Goal: Task Accomplishment & Management: Manage account settings

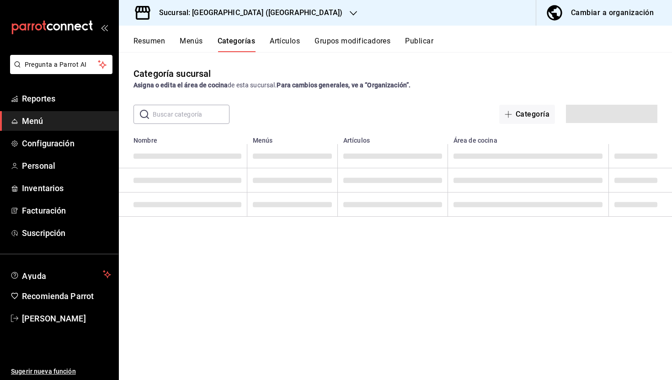
click at [606, 14] on div "Cambiar a organización" at bounding box center [612, 12] width 83 height 13
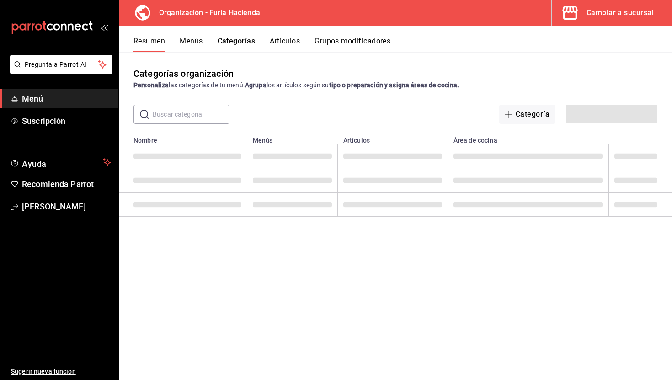
click at [194, 42] on button "Menús" at bounding box center [191, 45] width 23 height 16
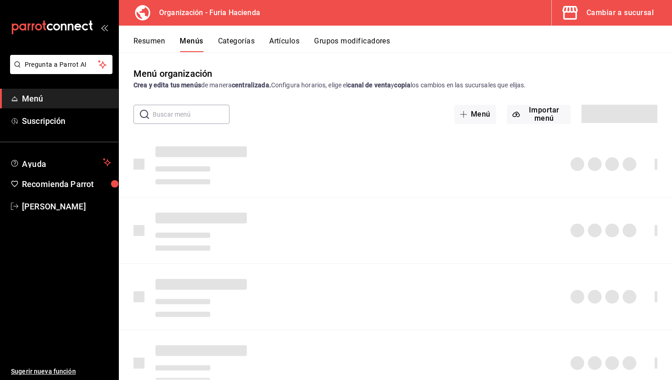
click at [286, 41] on button "Artículos" at bounding box center [284, 45] width 30 height 16
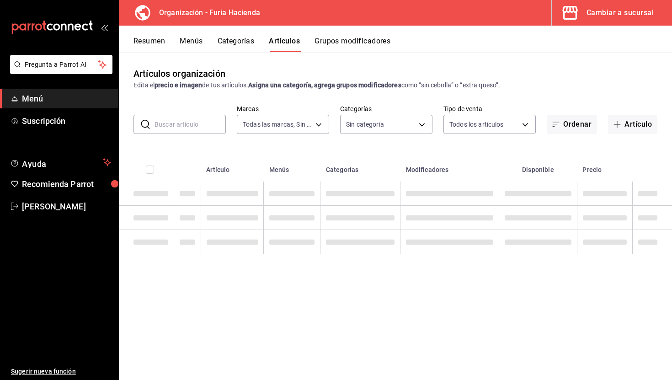
type input "bfeca42f-b570-411f-bb79-7bc68af5dd0e"
type input "576c7efd-95bc-4fbb-8521-af9361ff1edf,c2982427-50f9-4bbd-9bf4-fce294658d31,661fe…"
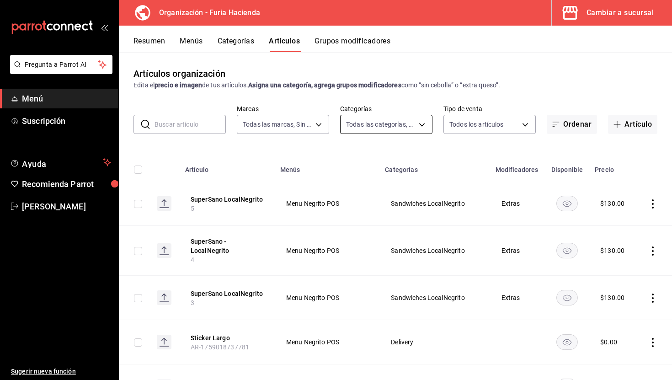
click at [383, 124] on body "Pregunta a Parrot AI Menú Suscripción Ayuda Recomienda Parrot [PERSON_NAME] Sug…" at bounding box center [336, 190] width 672 height 380
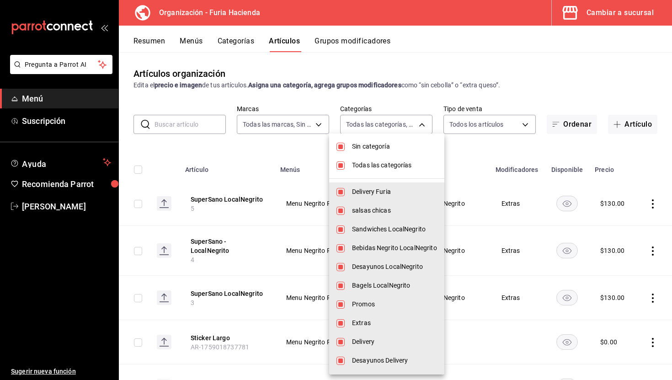
click at [378, 146] on span "Sin categoría" at bounding box center [394, 147] width 85 height 10
checkbox input "false"
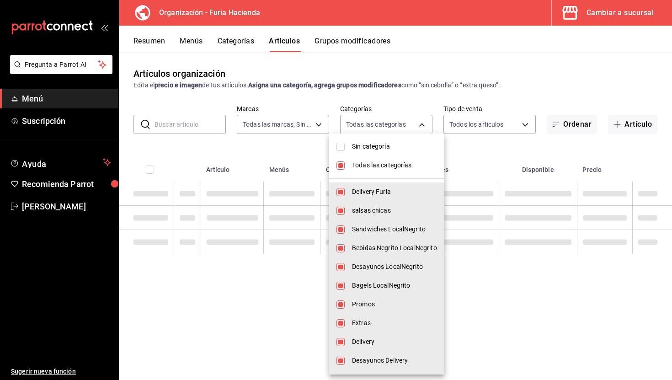
click at [378, 160] on li "Todas las categorías" at bounding box center [386, 165] width 115 height 19
checkbox input "false"
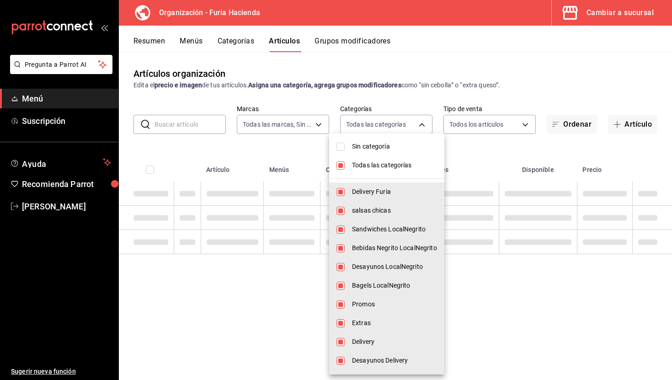
checkbox input "false"
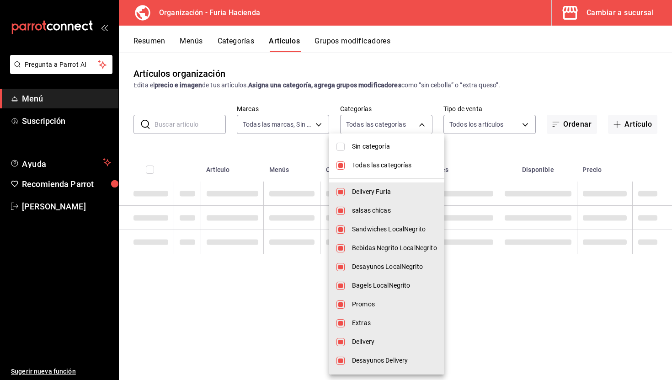
checkbox input "false"
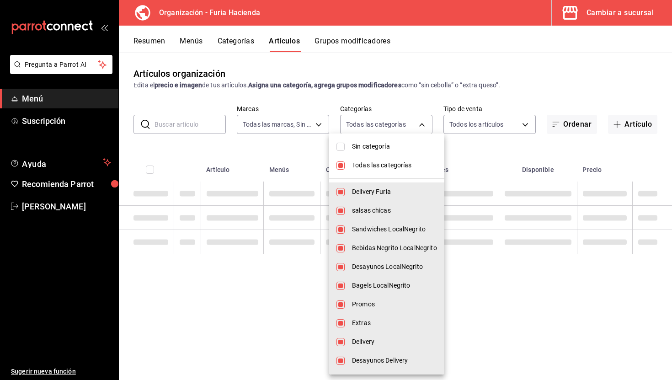
checkbox input "false"
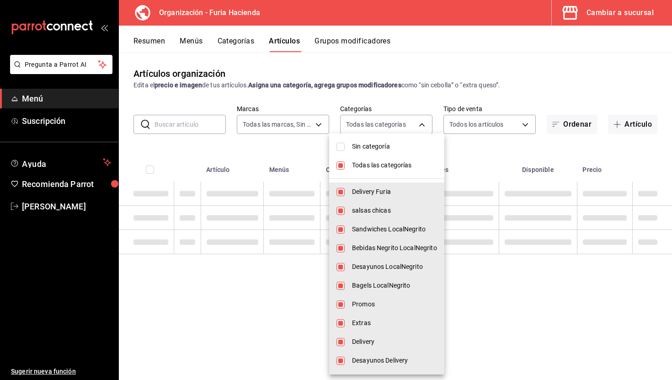
checkbox input "false"
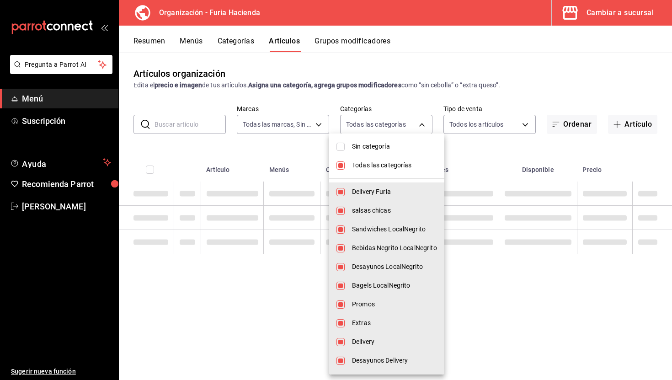
checkbox input "false"
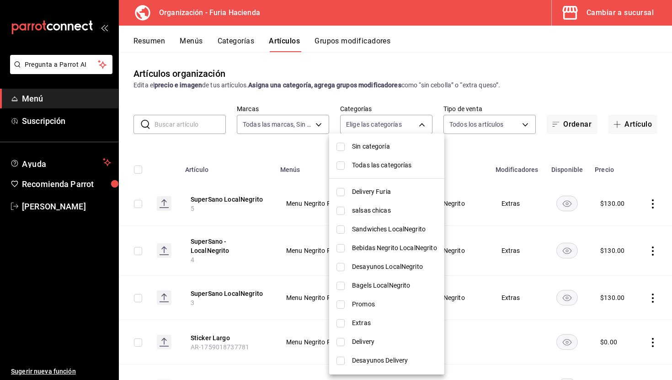
click at [390, 231] on span "Sandwiches LocalNegrito" at bounding box center [394, 230] width 85 height 10
type input "661febab-929e-4191-ae24-ae0aaa062864"
checkbox input "true"
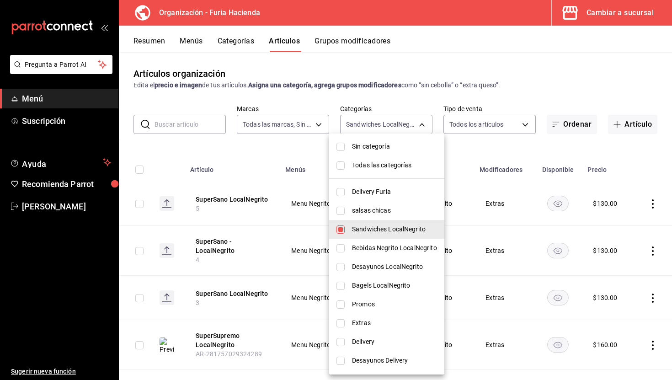
click at [284, 158] on div at bounding box center [336, 190] width 672 height 380
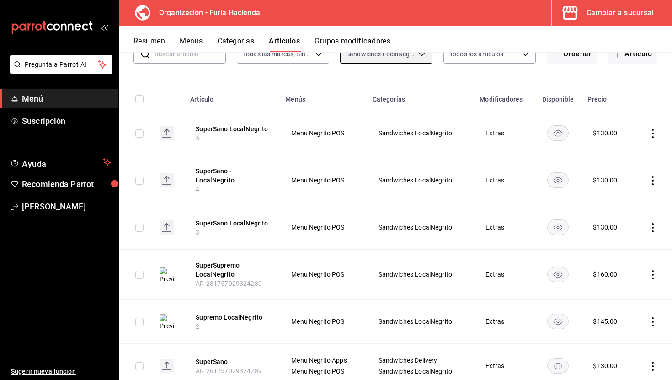
scroll to position [69, 0]
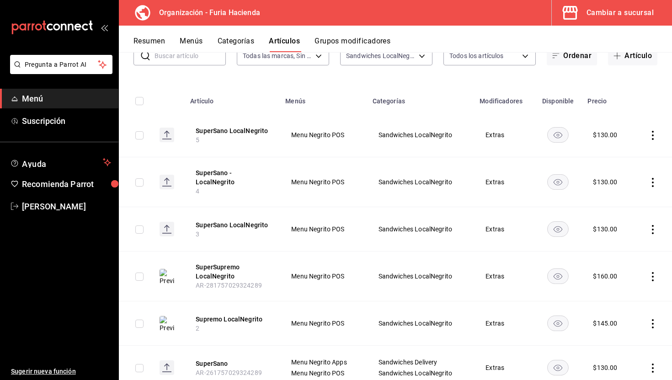
click at [654, 228] on icon "actions" at bounding box center [652, 229] width 9 height 9
click at [621, 288] on span "Eliminar" at bounding box center [625, 287] width 23 height 7
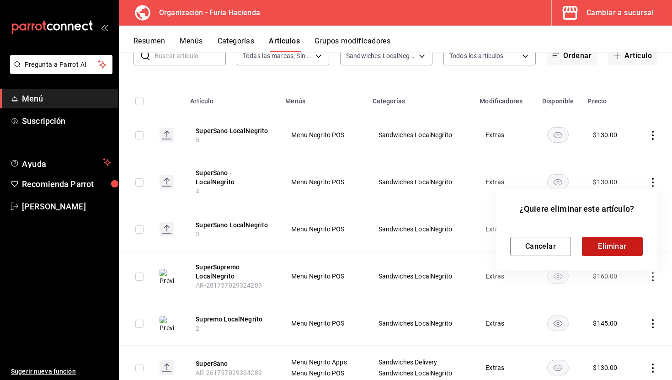
click at [608, 241] on button "Eliminar" at bounding box center [612, 246] width 61 height 19
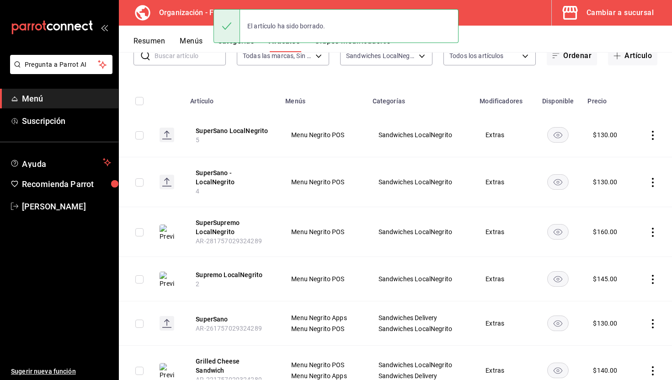
click at [652, 187] on td at bounding box center [653, 182] width 38 height 50
click at [658, 177] on td at bounding box center [653, 182] width 38 height 50
click at [655, 180] on icon "actions" at bounding box center [652, 182] width 9 height 9
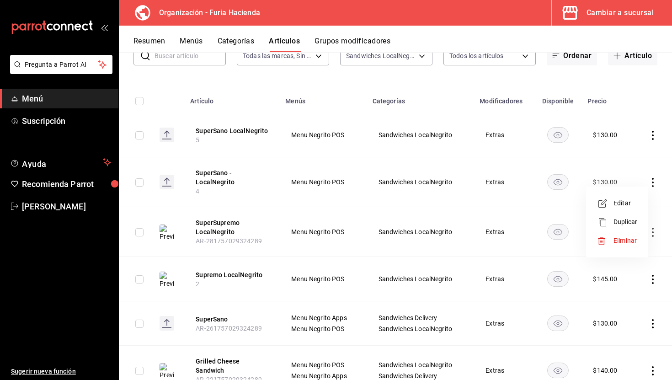
click at [610, 245] on li "Eliminar" at bounding box center [617, 240] width 55 height 19
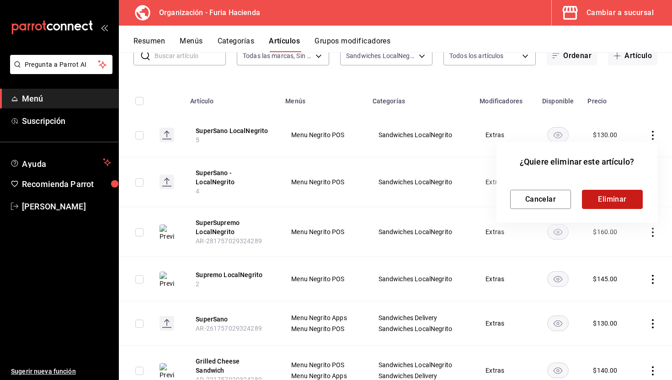
click at [594, 191] on button "Eliminar" at bounding box center [612, 199] width 61 height 19
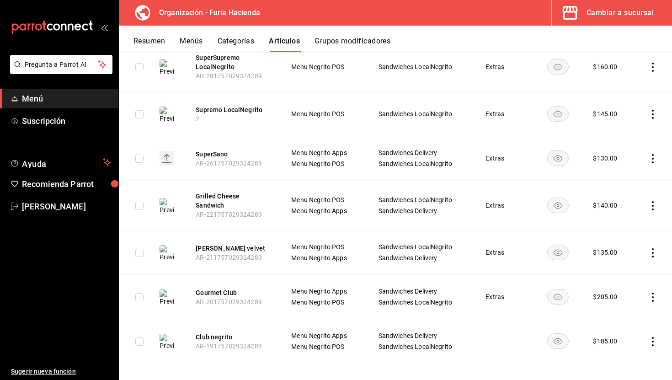
scroll to position [0, 0]
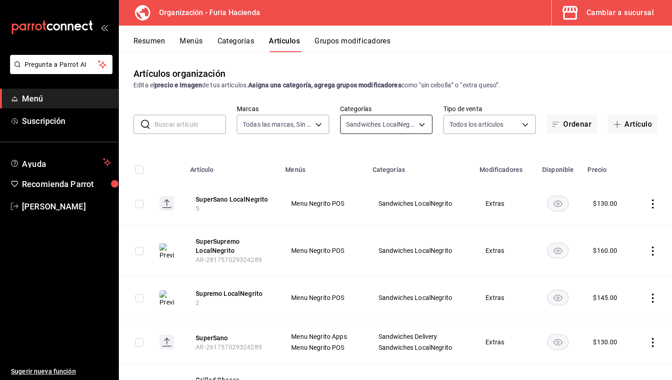
click at [405, 123] on body "Pregunta a Parrot AI Menú Suscripción Ayuda Recomienda Parrot [PERSON_NAME] Sug…" at bounding box center [336, 190] width 672 height 380
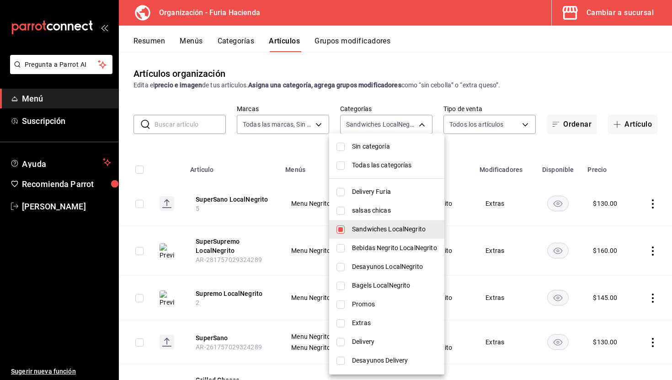
click at [395, 170] on span "Todas las categorías" at bounding box center [394, 166] width 85 height 10
type input "576c7efd-95bc-4fbb-8521-af9361ff1edf,c2982427-50f9-4bbd-9bf4-fce294658d31,661fe…"
checkbox input "true"
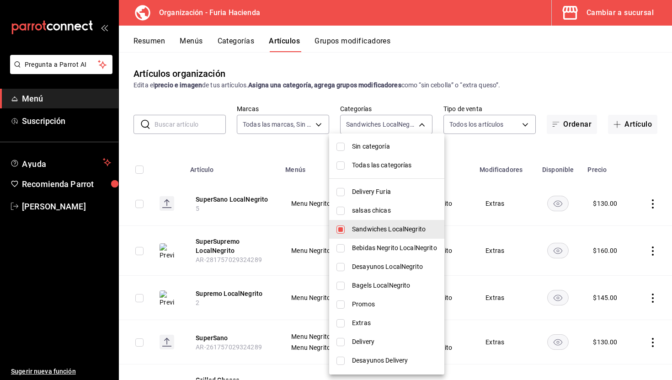
checkbox input "true"
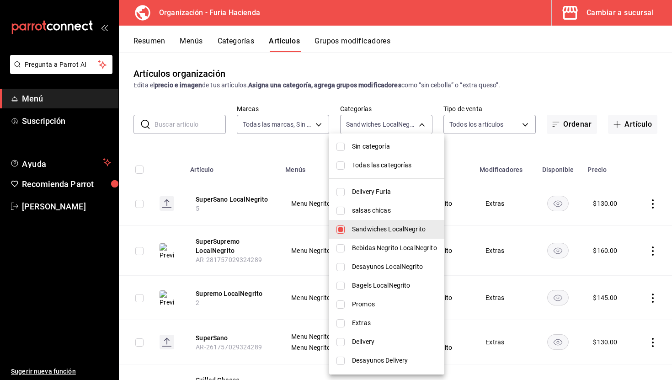
checkbox input "true"
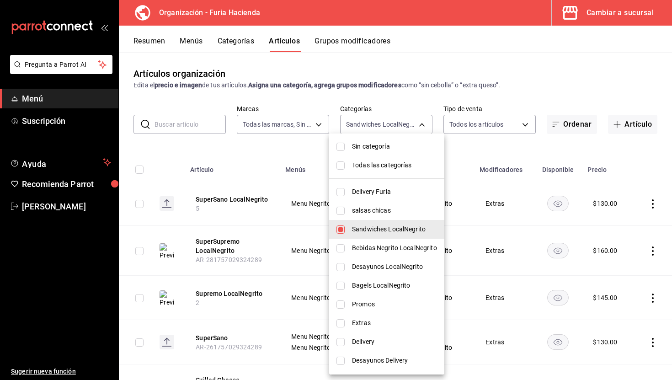
checkbox input "true"
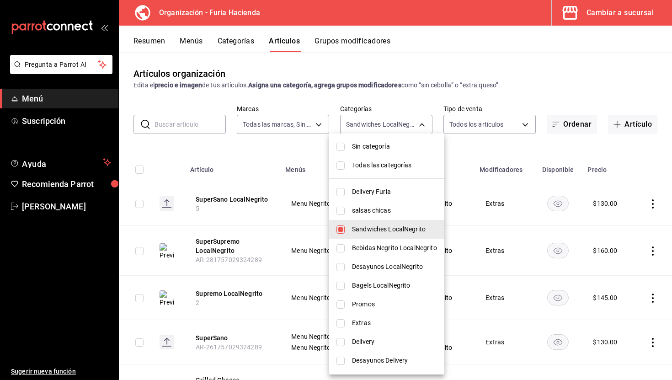
checkbox input "true"
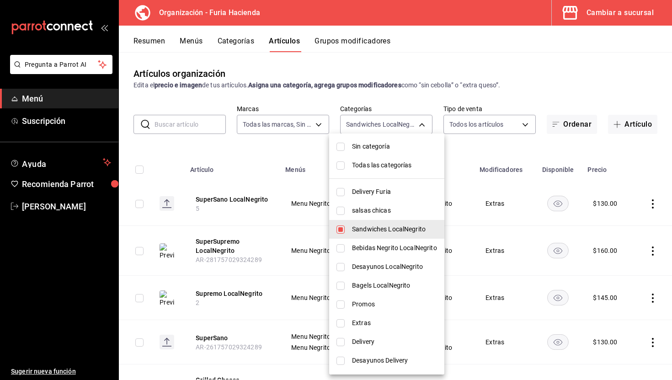
checkbox input "true"
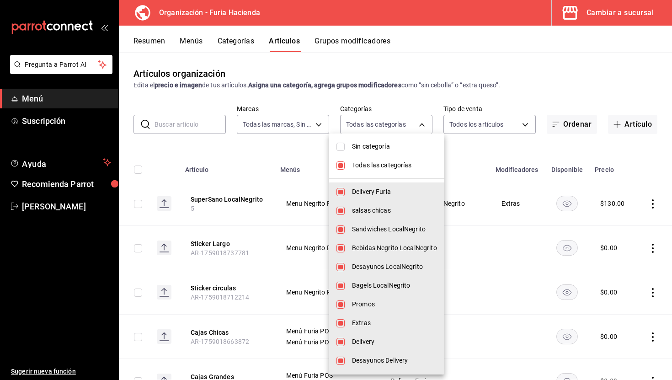
click at [389, 149] on span "Sin categoría" at bounding box center [394, 147] width 85 height 10
checkbox input "true"
click at [412, 168] on span "Todas las categorías" at bounding box center [394, 166] width 85 height 10
checkbox input "false"
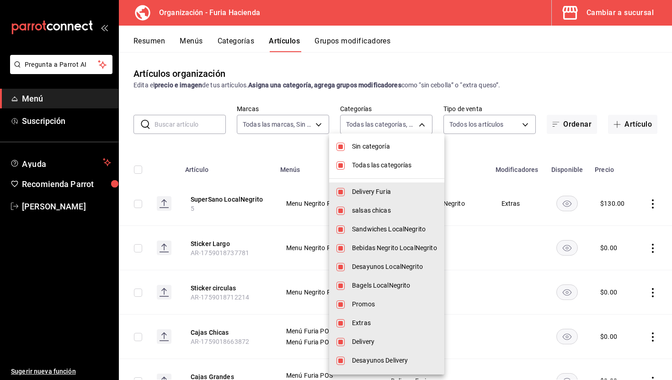
checkbox input "false"
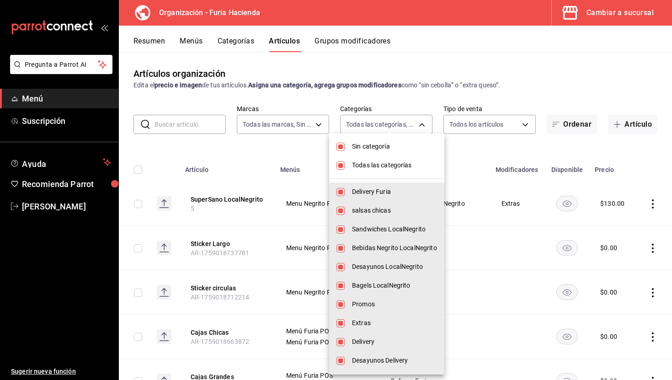
checkbox input "false"
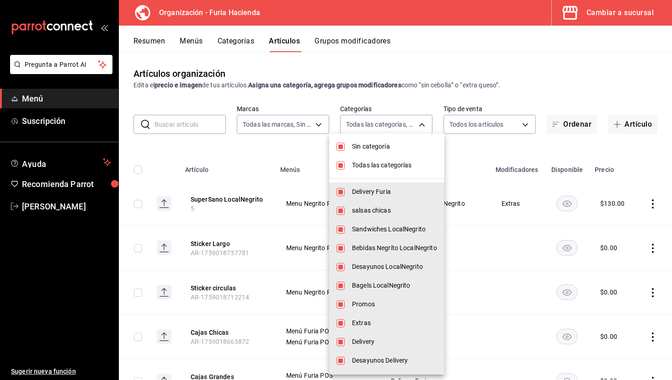
checkbox input "false"
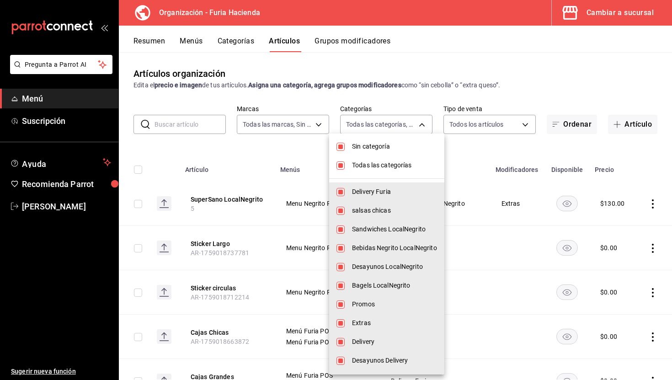
checkbox input "false"
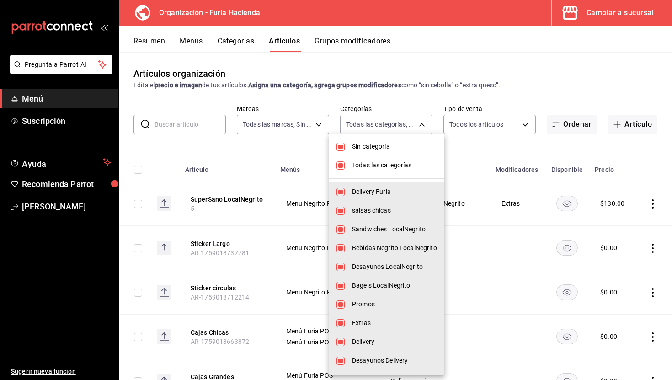
checkbox input "false"
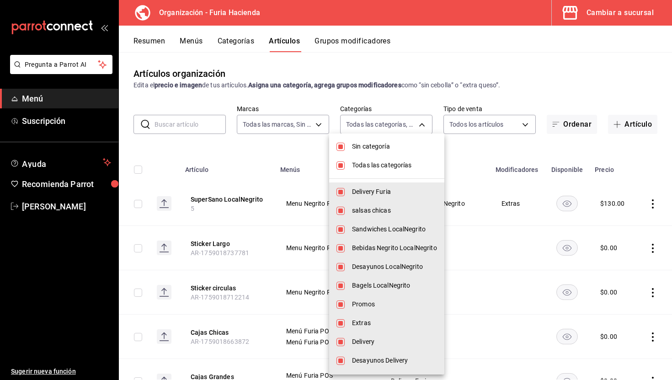
checkbox input "false"
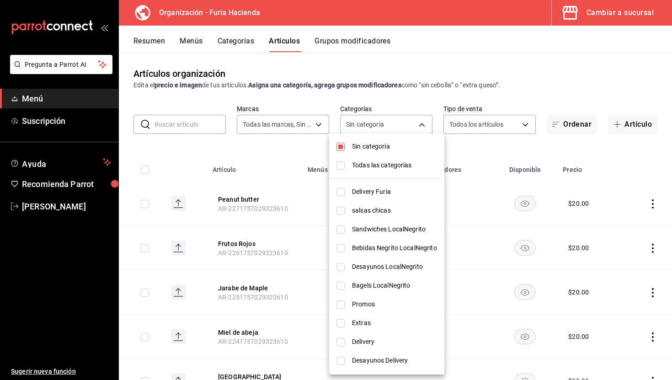
click at [278, 159] on div at bounding box center [336, 190] width 672 height 380
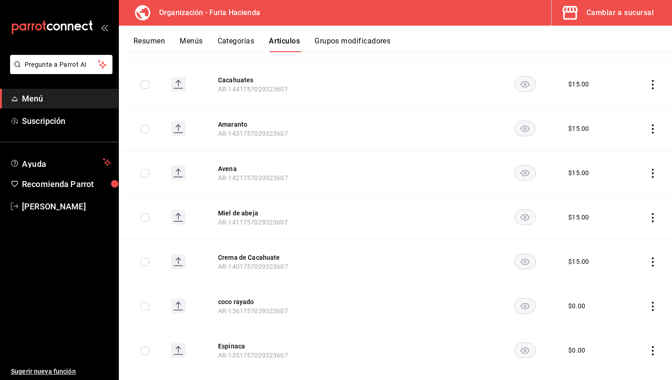
scroll to position [2522, 0]
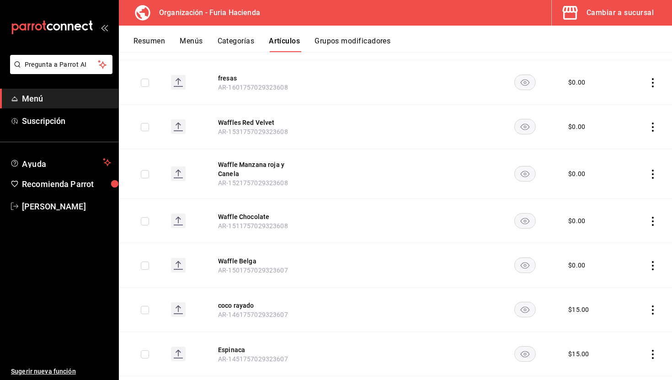
click at [240, 47] on button "Categorías" at bounding box center [236, 45] width 37 height 16
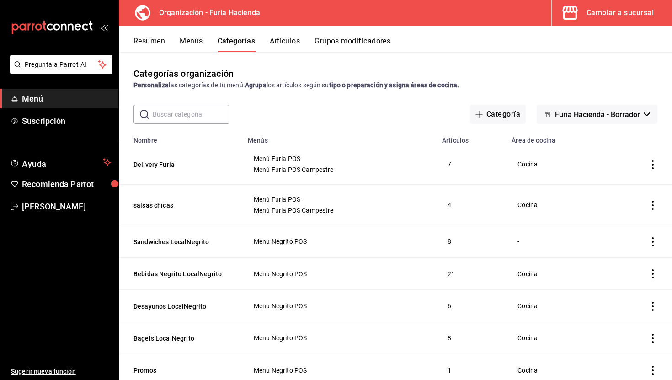
click at [564, 119] on button "Furia Hacienda - Borrador" at bounding box center [597, 114] width 121 height 19
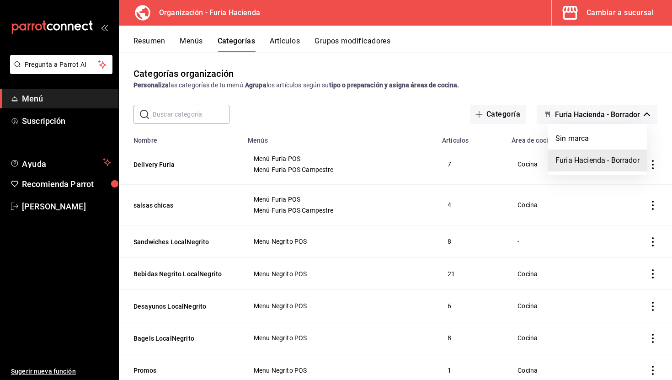
click at [347, 91] on div at bounding box center [336, 190] width 672 height 380
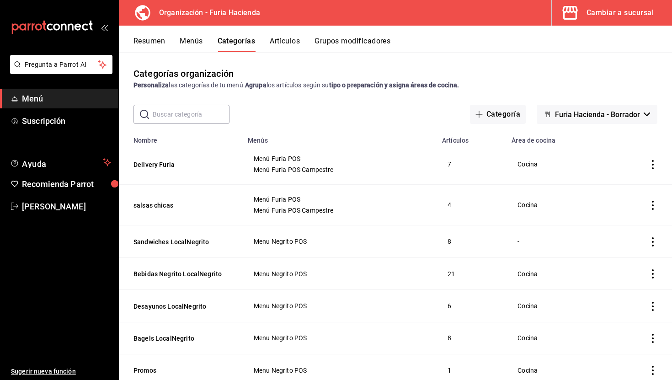
click at [285, 44] on button "Artículos" at bounding box center [285, 45] width 30 height 16
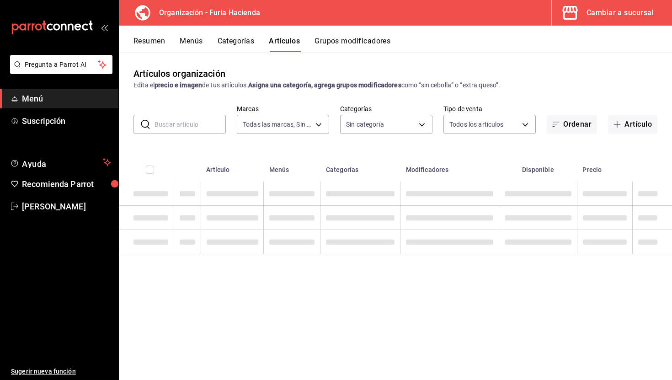
type input "bfeca42f-b570-411f-bb79-7bc68af5dd0e"
type input "576c7efd-95bc-4fbb-8521-af9361ff1edf,c2982427-50f9-4bbd-9bf4-fce294658d31,661fe…"
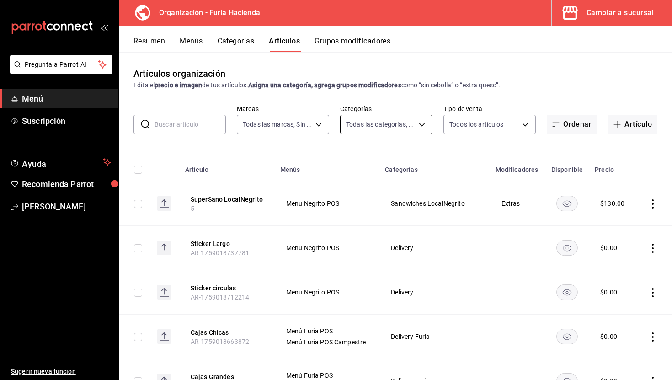
click at [373, 119] on body "Pregunta a Parrot AI Menú Suscripción Ayuda Recomienda Parrot [PERSON_NAME] Sug…" at bounding box center [336, 190] width 672 height 380
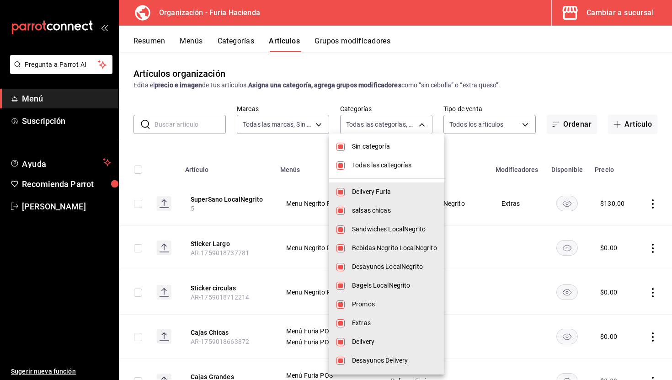
click at [377, 144] on span "Sin categoría" at bounding box center [394, 147] width 85 height 10
checkbox input "false"
click at [381, 162] on span "Todas las categorías" at bounding box center [394, 166] width 85 height 10
checkbox input "false"
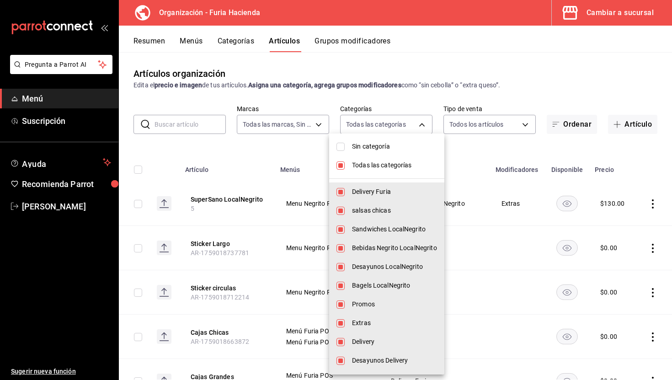
checkbox input "false"
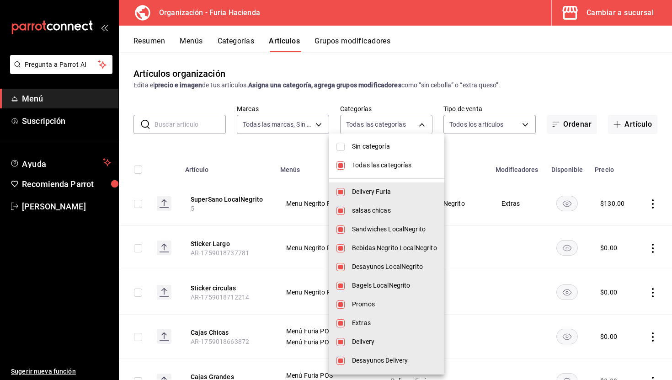
checkbox input "false"
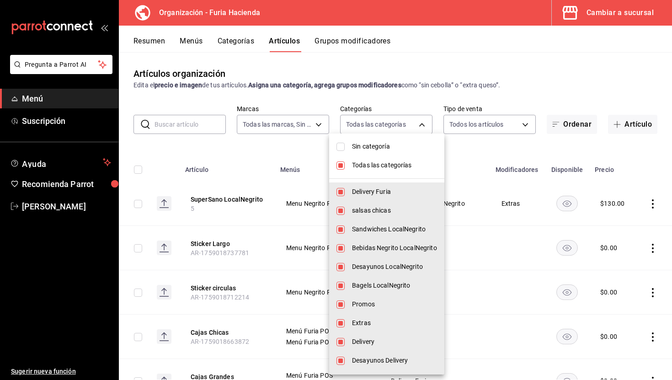
checkbox input "false"
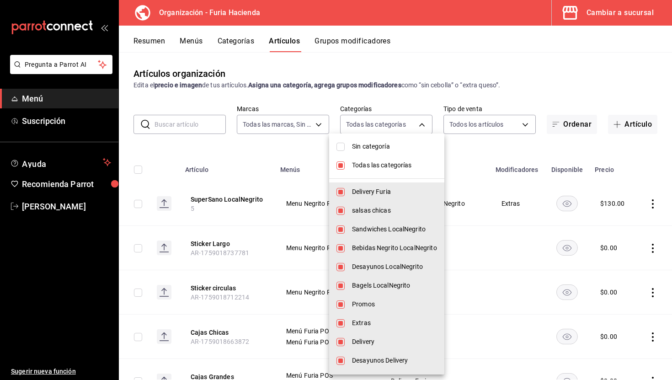
checkbox input "false"
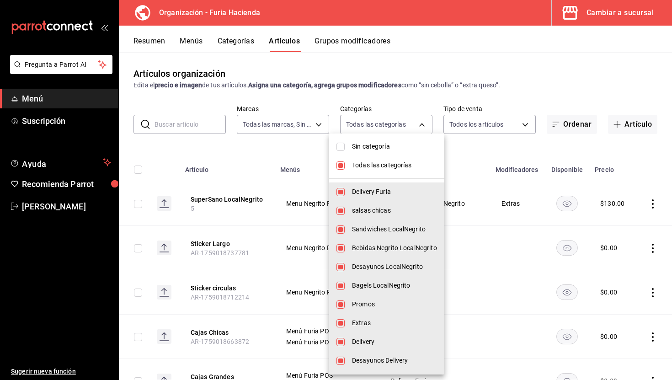
checkbox input "false"
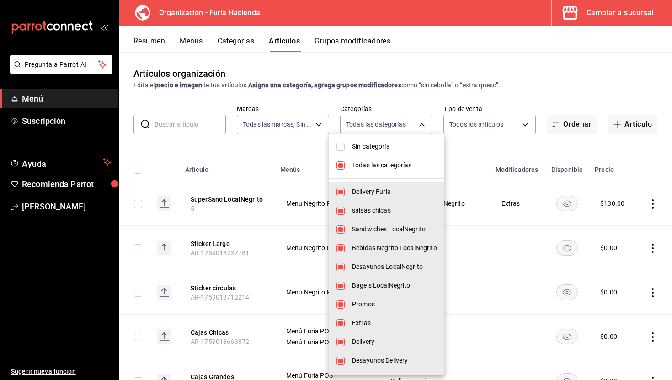
checkbox input "false"
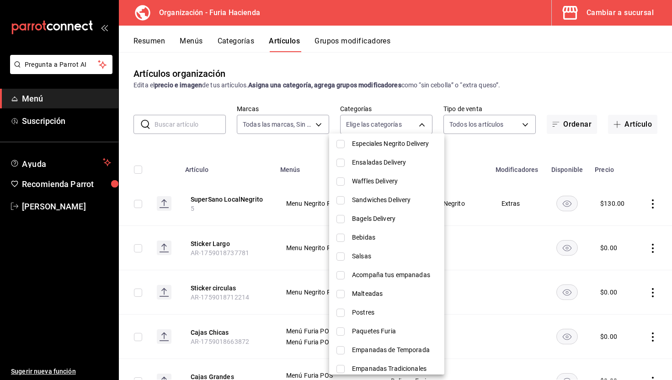
scroll to position [336, 0]
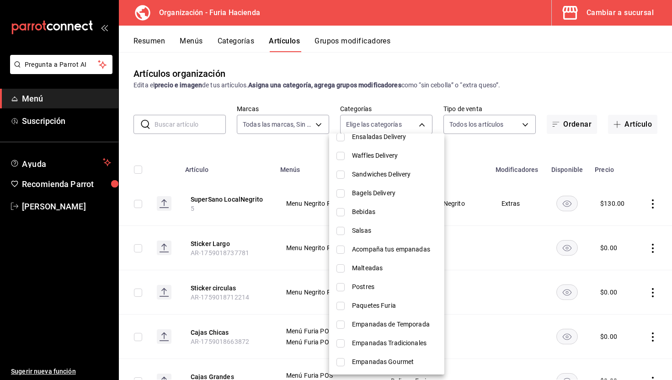
click at [386, 193] on span "Bagels Delivery" at bounding box center [394, 193] width 85 height 10
type input "2f82d8c5-15ba-4970-a870-40faab987e10"
checkbox input "true"
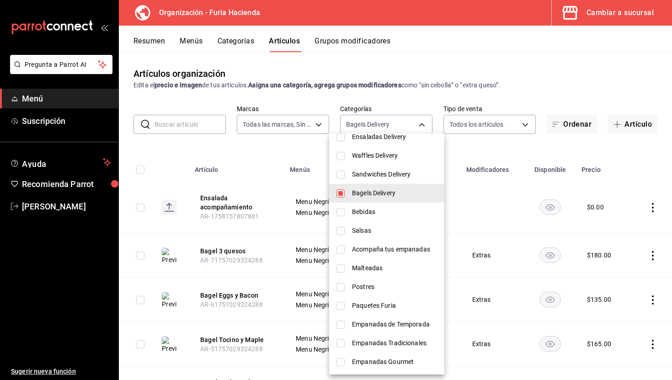
click at [275, 169] on div at bounding box center [336, 190] width 672 height 380
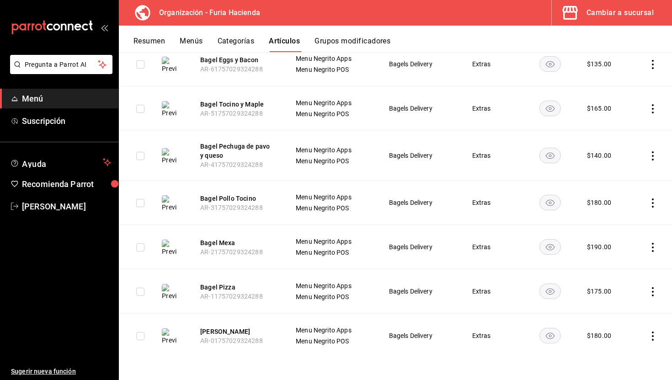
scroll to position [0, 0]
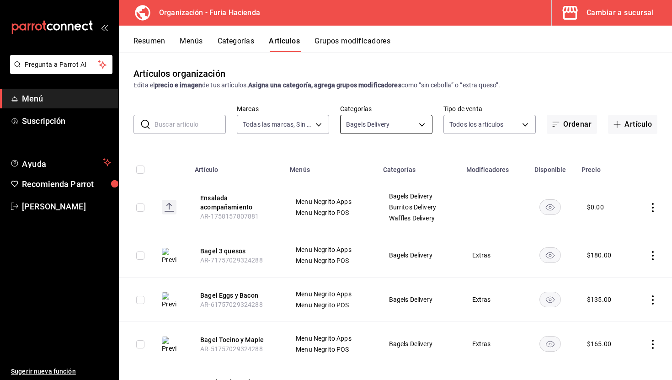
click at [401, 131] on body "Pregunta a Parrot AI Menú Suscripción Ayuda Recomienda Parrot [PERSON_NAME] Sug…" at bounding box center [336, 190] width 672 height 380
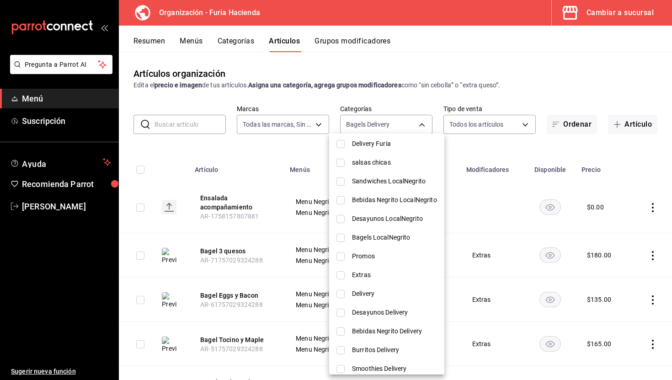
scroll to position [49, 0]
click at [377, 235] on span "Bagels LocalNegrito" at bounding box center [394, 236] width 85 height 10
type input "2f82d8c5-15ba-4970-a870-40faab987e10,8498cde5-d4ed-41f2-afca-08848a5e2fab"
checkbox input "true"
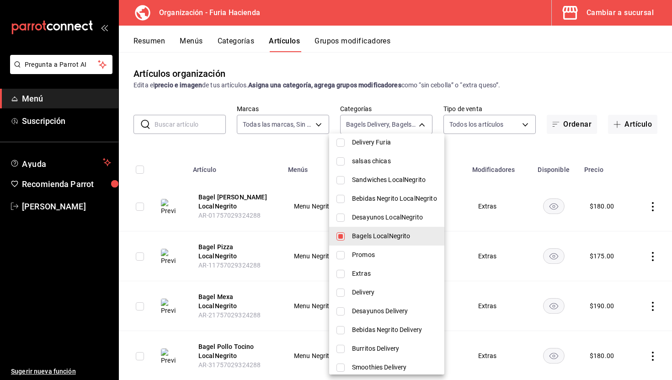
click at [301, 154] on div at bounding box center [336, 190] width 672 height 380
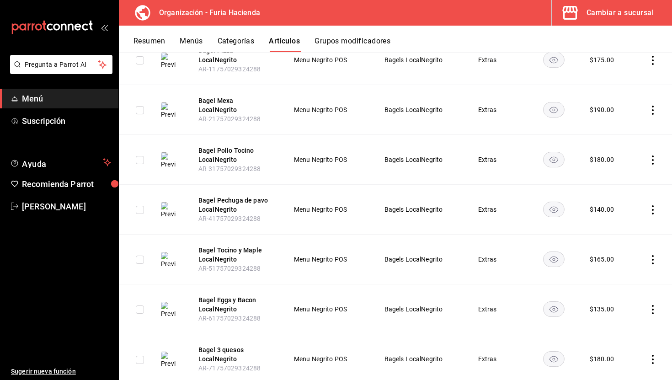
scroll to position [0, 0]
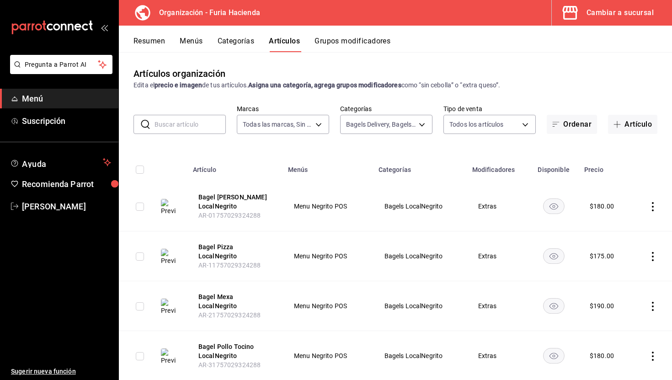
click at [236, 44] on button "Categorías" at bounding box center [236, 45] width 37 height 16
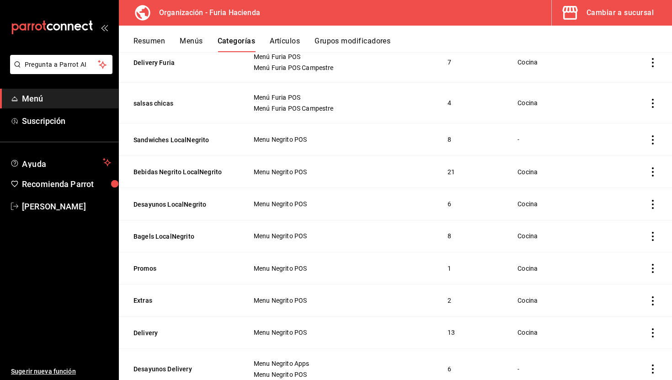
scroll to position [102, 0]
click at [186, 142] on button "Sandwiches LocalNegrito" at bounding box center [179, 139] width 91 height 9
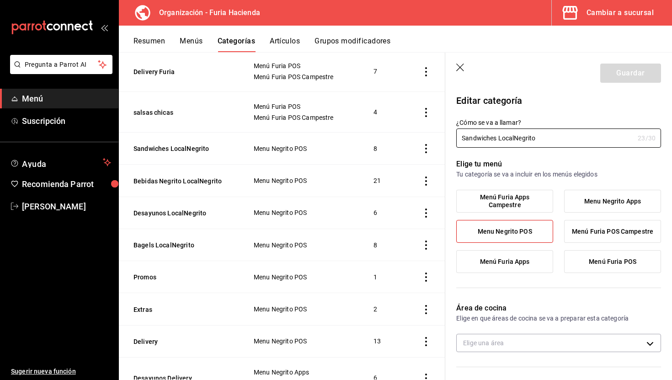
click at [463, 63] on header "Guardar" at bounding box center [558, 72] width 227 height 38
click at [460, 66] on icon "button" at bounding box center [460, 68] width 9 height 9
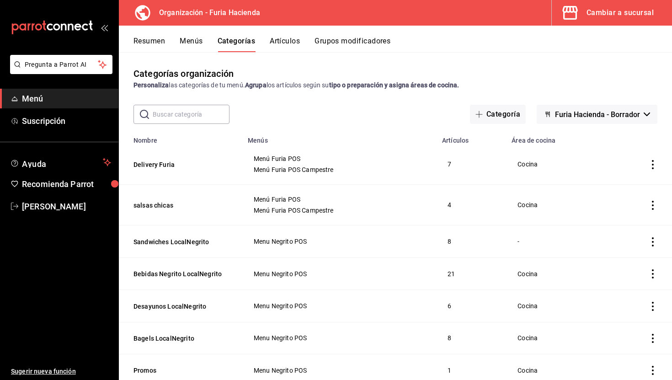
click at [287, 40] on button "Artículos" at bounding box center [285, 45] width 30 height 16
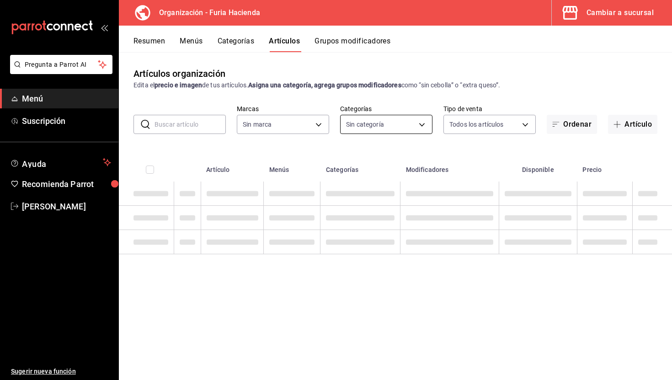
type input "bfeca42f-b570-411f-bb79-7bc68af5dd0e"
type input "576c7efd-95bc-4fbb-8521-af9361ff1edf,c2982427-50f9-4bbd-9bf4-fce294658d31,661fe…"
click at [380, 125] on body "Pregunta a Parrot AI Menú Suscripción Ayuda Recomienda Parrot [PERSON_NAME] Sug…" at bounding box center [336, 190] width 672 height 380
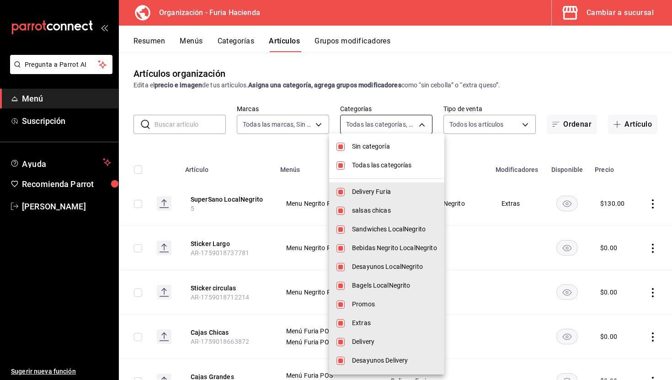
click at [380, 125] on div at bounding box center [336, 190] width 672 height 380
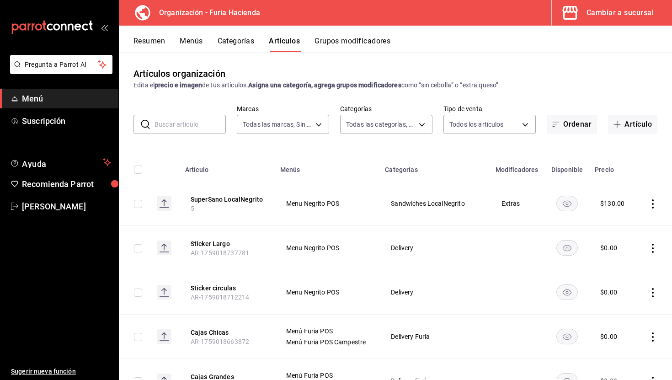
click at [194, 120] on input "text" at bounding box center [190, 124] width 71 height 18
click at [263, 143] on div "Artículos organización Edita el precio e imagen de tus artículos. Asigna una ca…" at bounding box center [395, 215] width 553 height 327
click at [231, 47] on button "Categorías" at bounding box center [236, 45] width 37 height 16
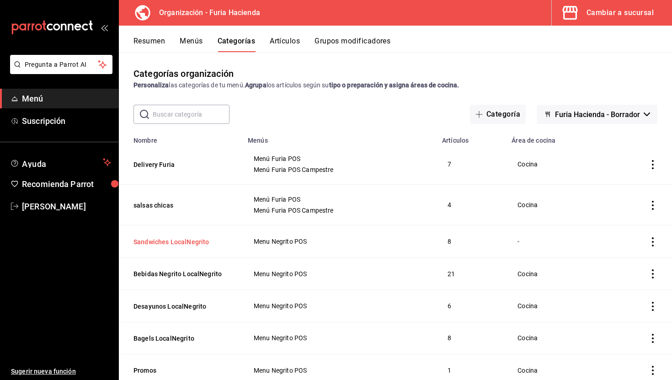
click at [193, 242] on button "Sandwiches LocalNegrito" at bounding box center [179, 241] width 91 height 9
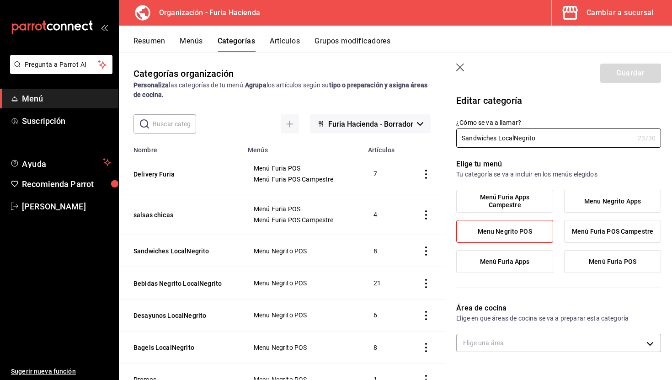
click at [463, 65] on icon "button" at bounding box center [460, 68] width 9 height 9
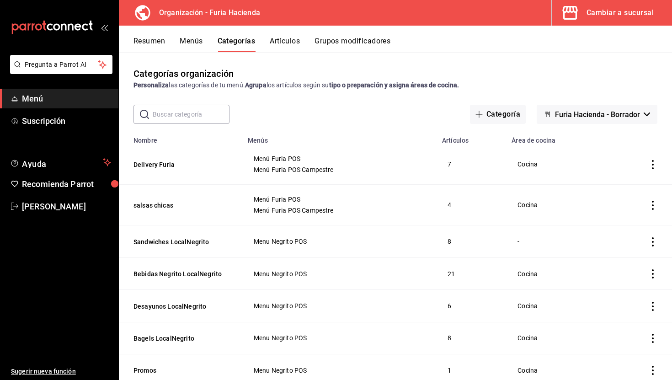
click at [294, 36] on div "Resumen Menús Categorías Artículos Grupos modificadores" at bounding box center [395, 39] width 553 height 27
click at [290, 40] on button "Artículos" at bounding box center [285, 45] width 30 height 16
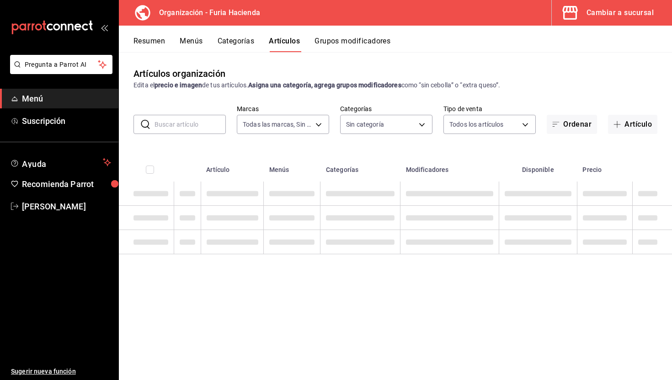
type input "bfeca42f-b570-411f-bb79-7bc68af5dd0e"
type input "576c7efd-95bc-4fbb-8521-af9361ff1edf,c2982427-50f9-4bbd-9bf4-fce294658d31,661fe…"
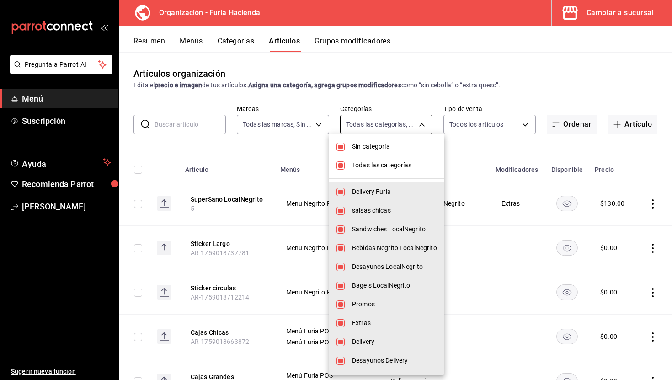
click at [379, 127] on body "Pregunta a Parrot AI Menú Suscripción Ayuda Recomienda Parrot [PERSON_NAME] Sug…" at bounding box center [336, 190] width 672 height 380
click at [377, 150] on span "Sin categoría" at bounding box center [394, 147] width 85 height 10
checkbox input "false"
click at [384, 167] on span "Todas las categorías" at bounding box center [394, 166] width 85 height 10
checkbox input "false"
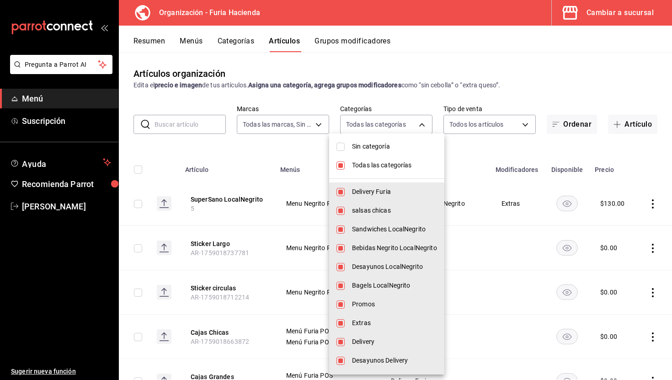
checkbox input "false"
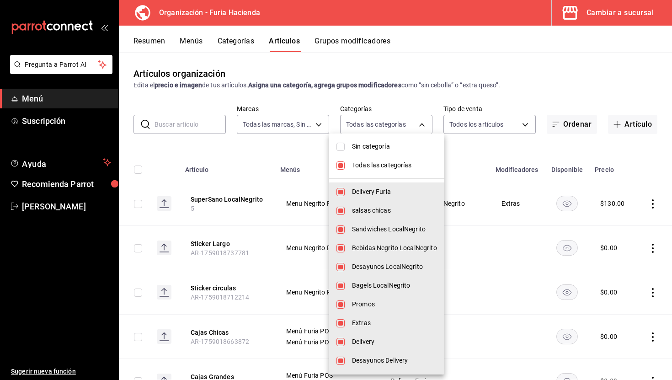
checkbox input "false"
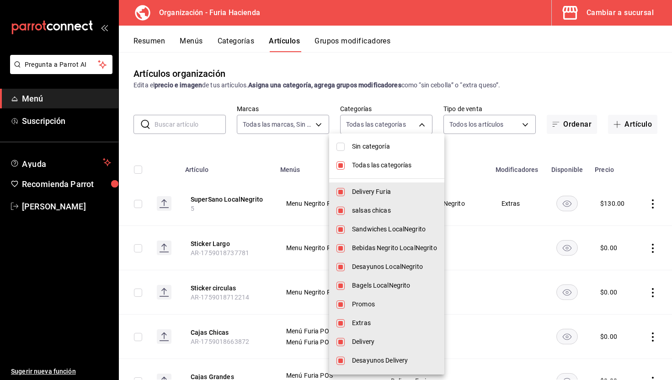
checkbox input "false"
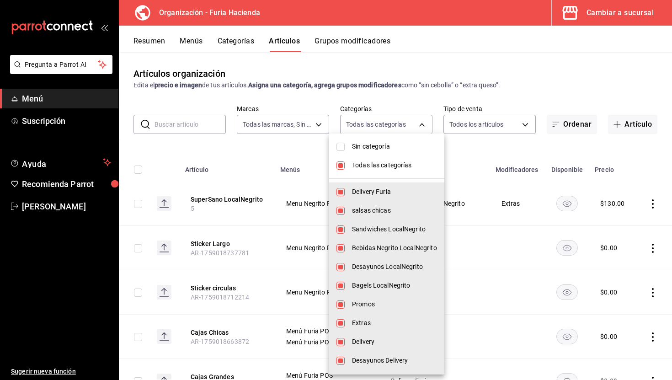
checkbox input "false"
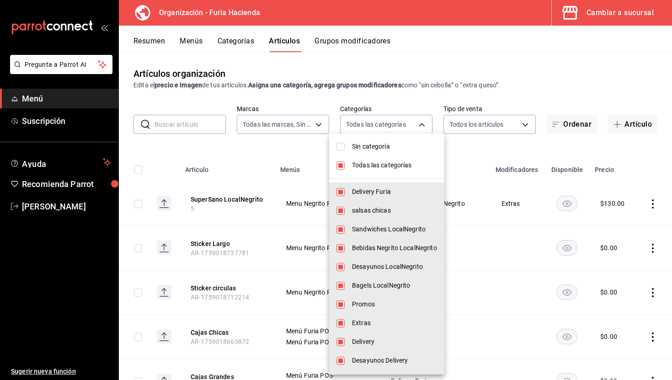
checkbox input "false"
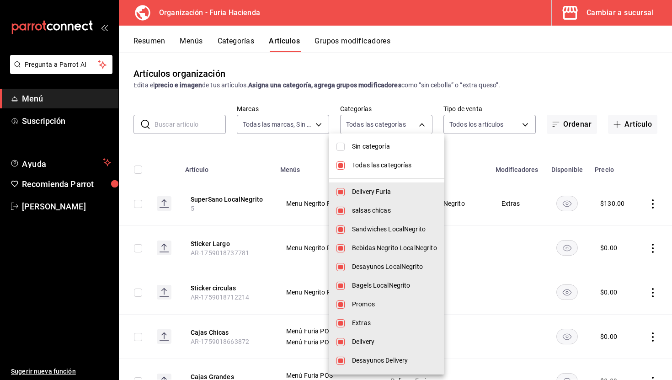
checkbox input "false"
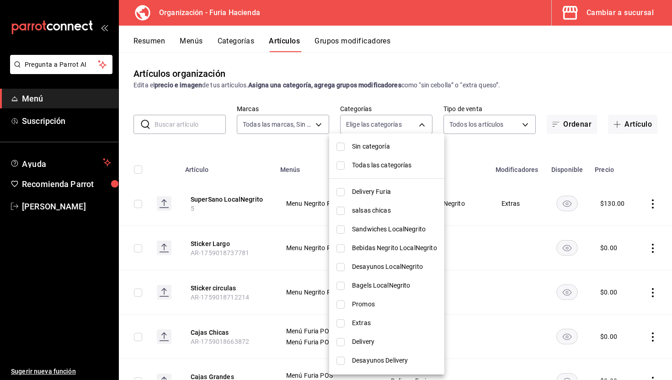
click at [404, 231] on span "Sandwiches LocalNegrito" at bounding box center [394, 230] width 85 height 10
type input "661febab-929e-4191-ae24-ae0aaa062864"
checkbox input "true"
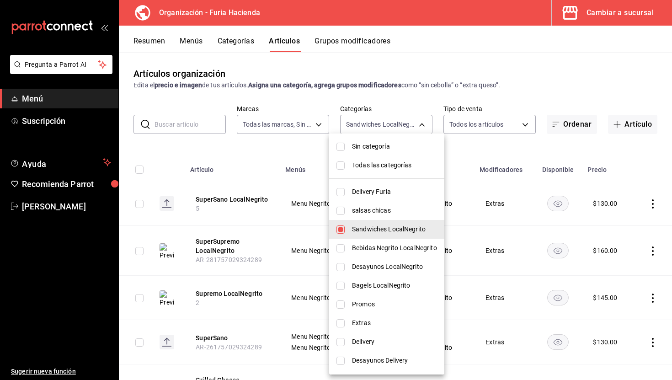
click at [456, 165] on div at bounding box center [336, 190] width 672 height 380
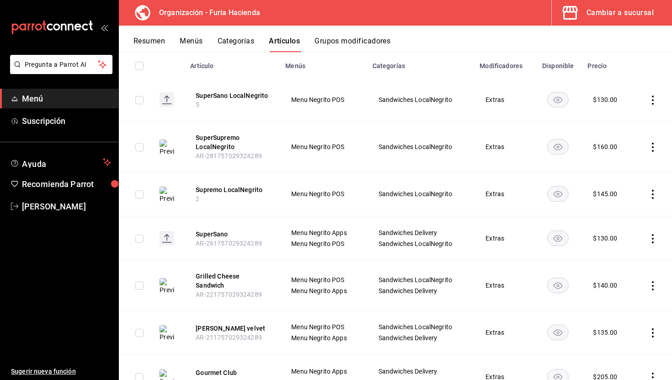
scroll to position [102, 0]
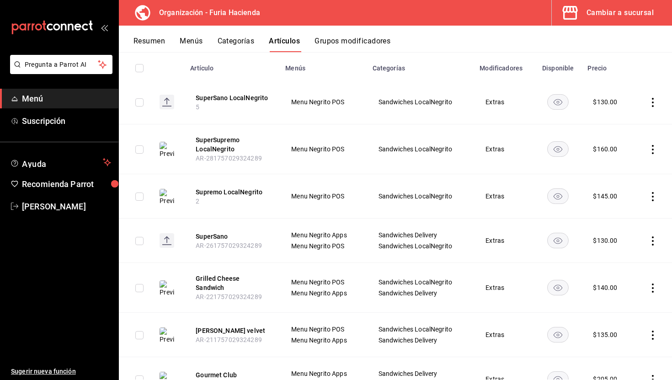
click at [652, 146] on icon "actions" at bounding box center [652, 149] width 9 height 9
click at [633, 188] on span "Duplicar" at bounding box center [626, 189] width 24 height 10
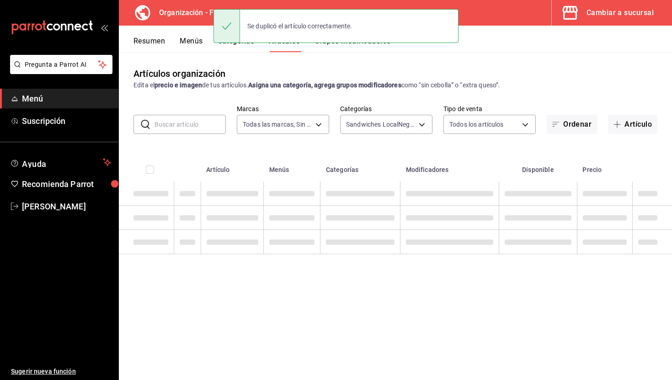
scroll to position [0, 0]
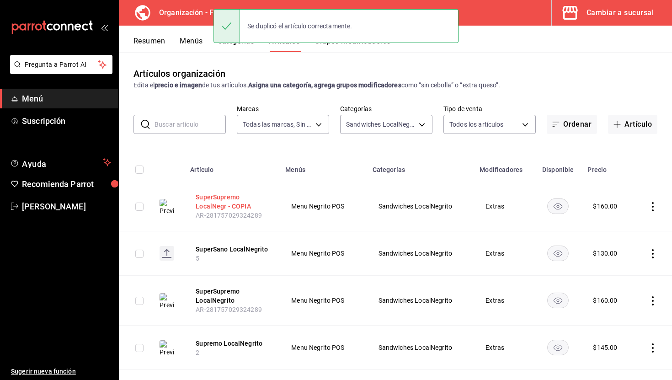
click at [239, 207] on button "SuperSupremo LocalNegr - COPIA" at bounding box center [232, 202] width 73 height 18
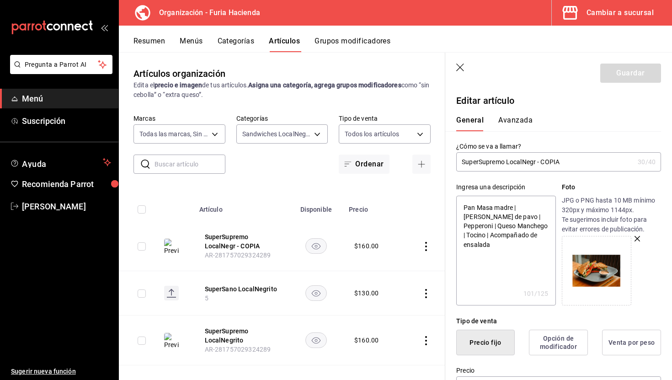
drag, startPoint x: 568, startPoint y: 163, endPoint x: 506, endPoint y: 160, distance: 61.8
click at [506, 160] on input "SuperSupremo LocalNegr - COPIA" at bounding box center [545, 162] width 178 height 18
type input "SuperSupremo"
type textarea "x"
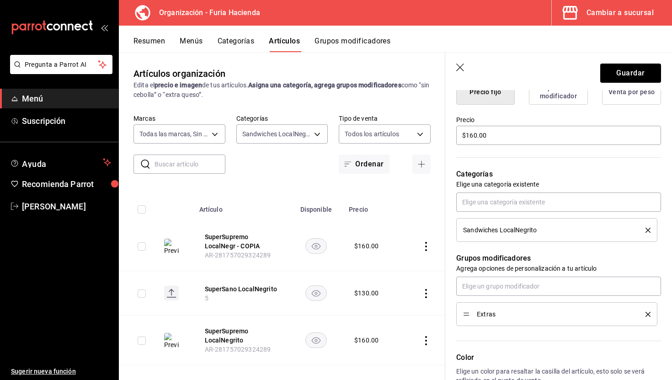
scroll to position [252, 0]
type input "SuperSupremo"
click at [648, 230] on icon "delete" at bounding box center [648, 229] width 5 height 5
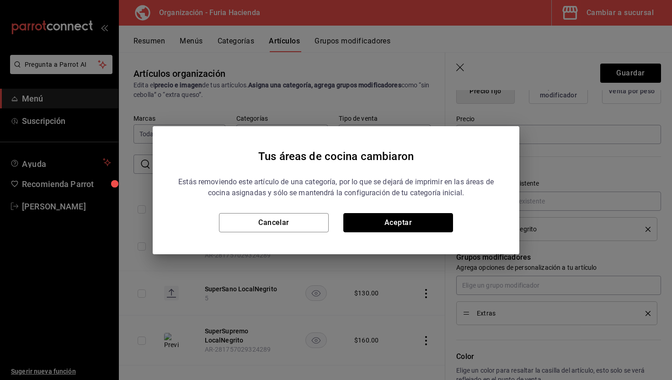
click at [426, 220] on button "Aceptar" at bounding box center [398, 222] width 110 height 19
type textarea "x"
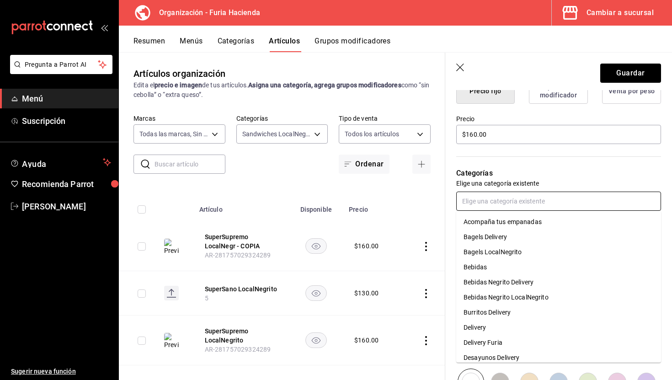
click at [509, 202] on input "text" at bounding box center [558, 201] width 205 height 19
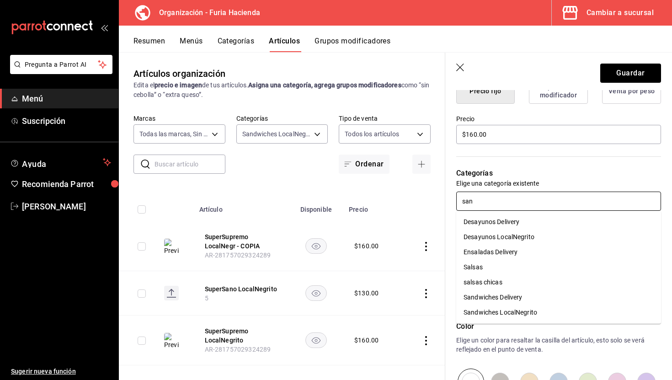
type input "sand"
click at [551, 221] on li "Sandwiches Delivery" at bounding box center [558, 221] width 205 height 15
type textarea "x"
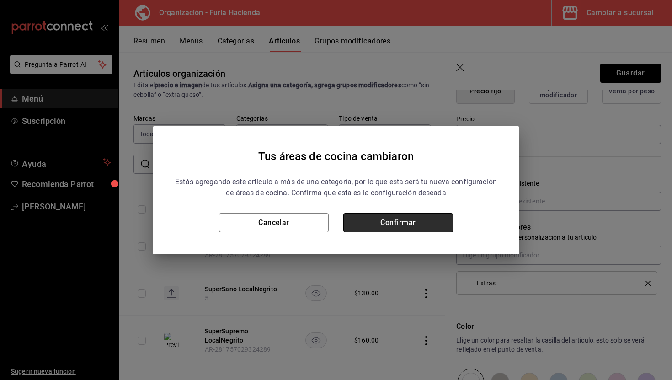
click at [432, 215] on button "Confirmar" at bounding box center [398, 222] width 110 height 19
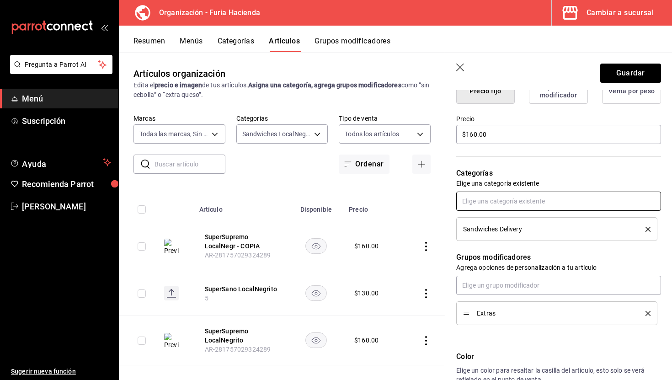
scroll to position [412, 0]
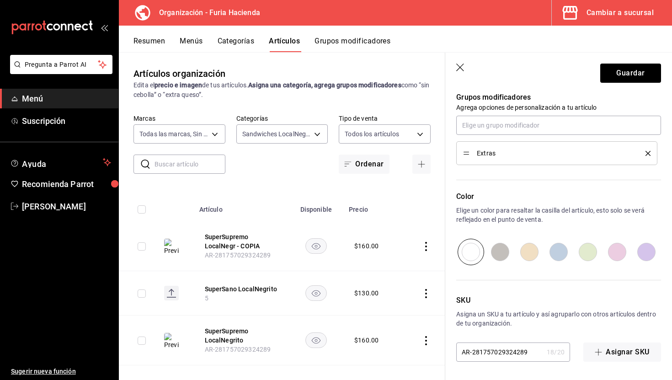
click at [514, 350] on input "AR-281757029324289" at bounding box center [499, 352] width 87 height 18
click at [620, 72] on button "Guardar" at bounding box center [630, 73] width 61 height 19
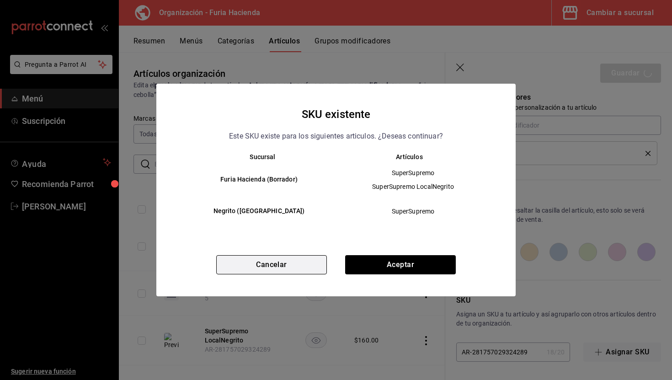
click at [311, 263] on button "Cancelar" at bounding box center [271, 264] width 111 height 19
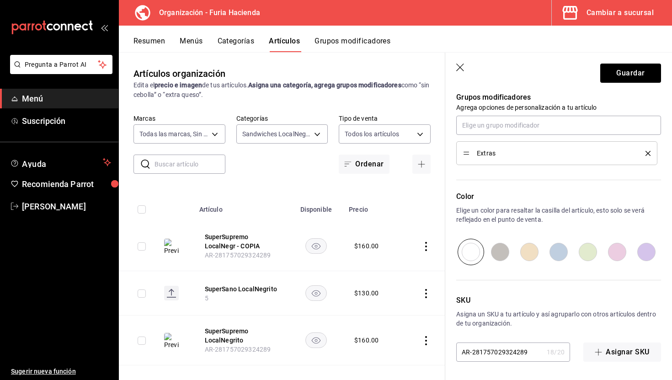
click at [514, 350] on input "AR-281757029324289" at bounding box center [499, 352] width 87 height 18
type textarea "x"
type input "3"
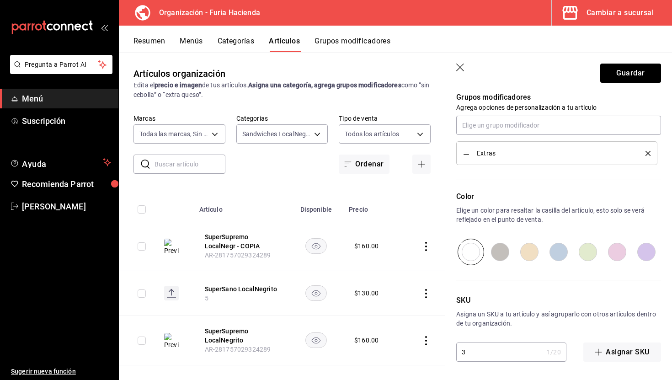
type textarea "x"
type input "34"
type textarea "x"
type input "34"
click at [628, 79] on button "Guardar" at bounding box center [630, 73] width 61 height 19
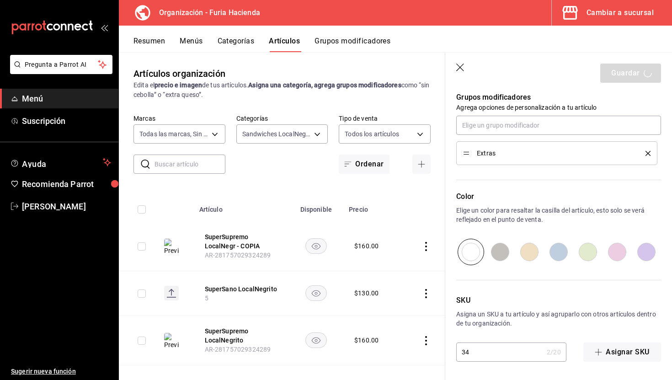
type textarea "x"
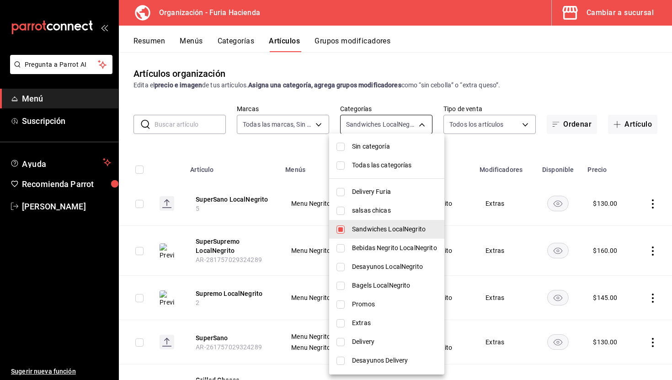
click at [402, 126] on body "Pregunta a Parrot AI Menú Suscripción Ayuda Recomienda Parrot [PERSON_NAME] Sug…" at bounding box center [336, 190] width 672 height 380
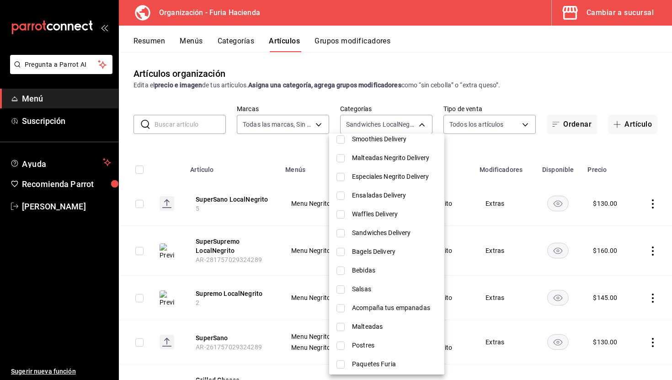
scroll to position [280, 0]
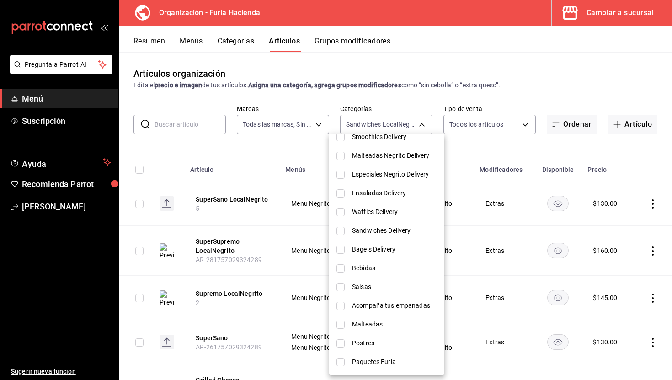
click at [394, 224] on li "Sandwiches Delivery" at bounding box center [386, 230] width 115 height 19
type input "661febab-929e-4191-ae24-ae0aaa062864,8f708da3-3461-4679-a890-9d1360bdcdb4"
checkbox input "true"
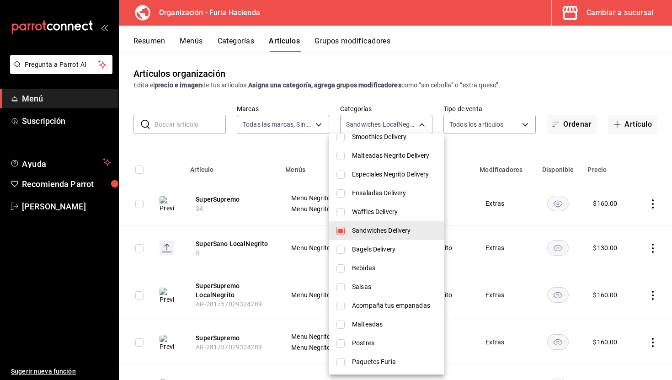
click at [284, 148] on div at bounding box center [336, 190] width 672 height 380
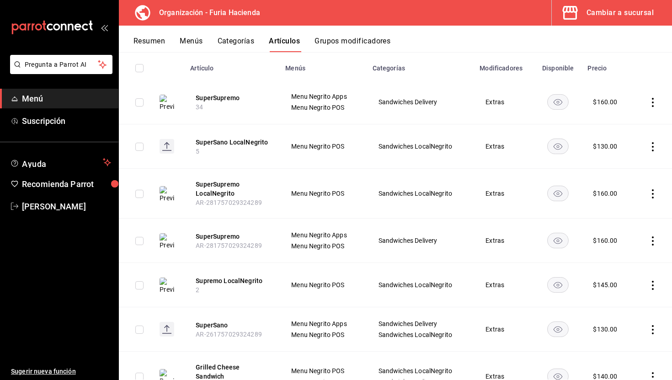
scroll to position [135, 0]
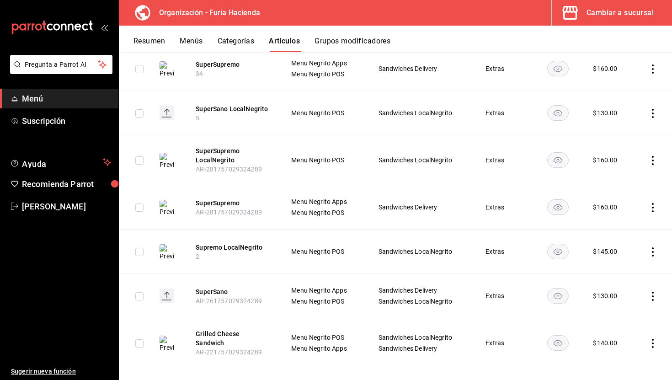
click at [653, 68] on icon "actions" at bounding box center [653, 68] width 2 height 9
click at [626, 129] on span "Eliminar" at bounding box center [625, 126] width 23 height 7
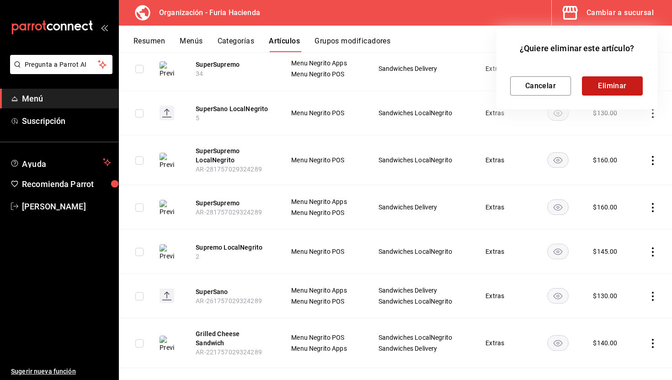
click at [601, 90] on button "Eliminar" at bounding box center [612, 85] width 61 height 19
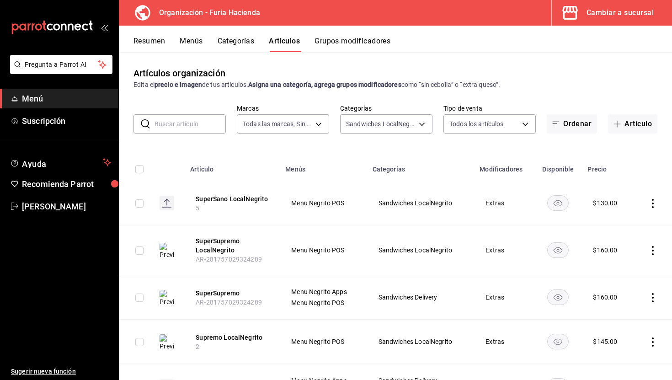
scroll to position [0, 0]
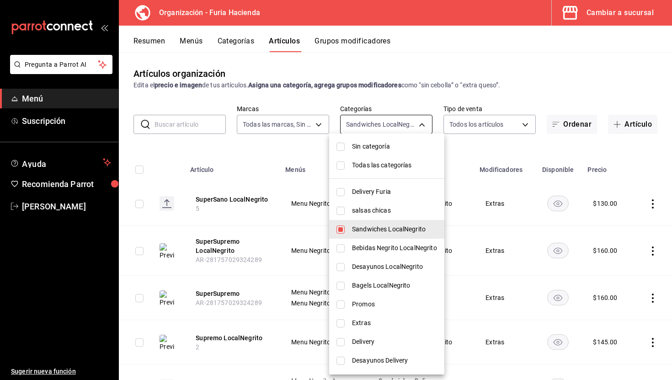
click at [372, 130] on body "Pregunta a Parrot AI Menú Suscripción Ayuda Recomienda Parrot [PERSON_NAME] Sug…" at bounding box center [336, 190] width 672 height 380
click at [376, 169] on span "Todas las categorías" at bounding box center [394, 166] width 85 height 10
type input "576c7efd-95bc-4fbb-8521-af9361ff1edf,c2982427-50f9-4bbd-9bf4-fce294658d31,661fe…"
checkbox input "true"
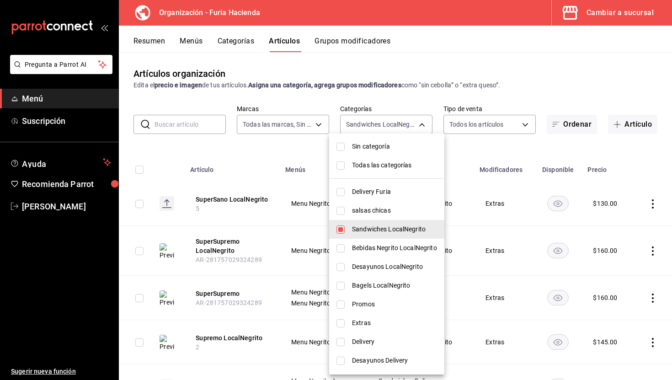
checkbox input "true"
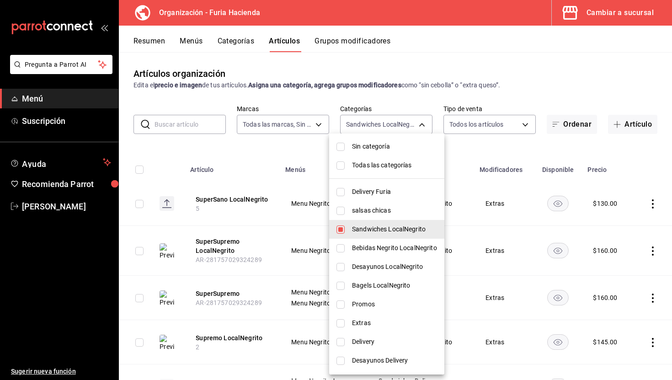
checkbox input "true"
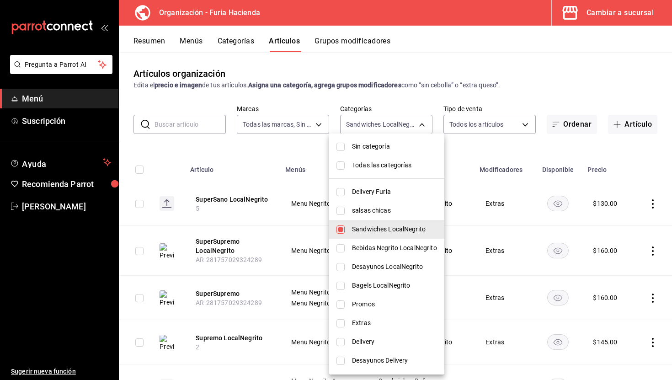
checkbox input "true"
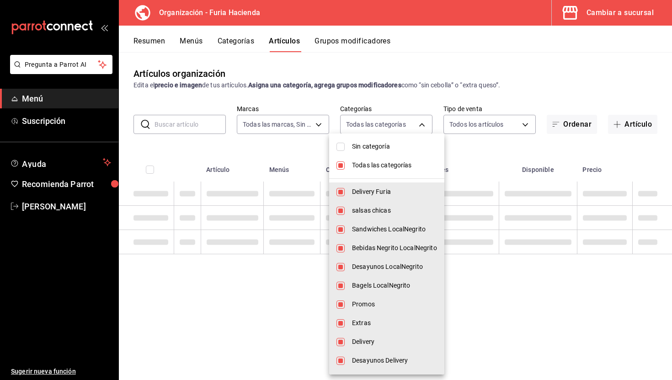
click at [195, 123] on div at bounding box center [336, 190] width 672 height 380
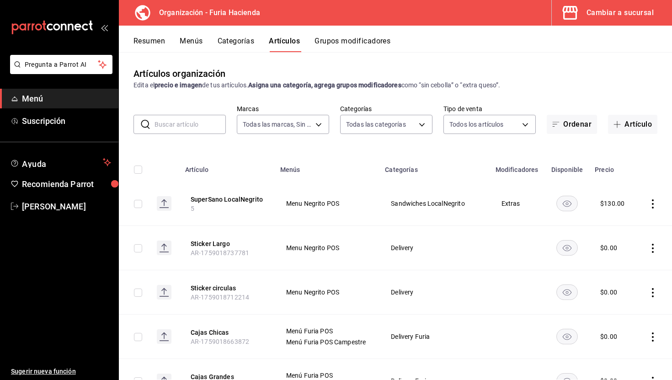
click at [187, 125] on input "text" at bounding box center [190, 124] width 71 height 18
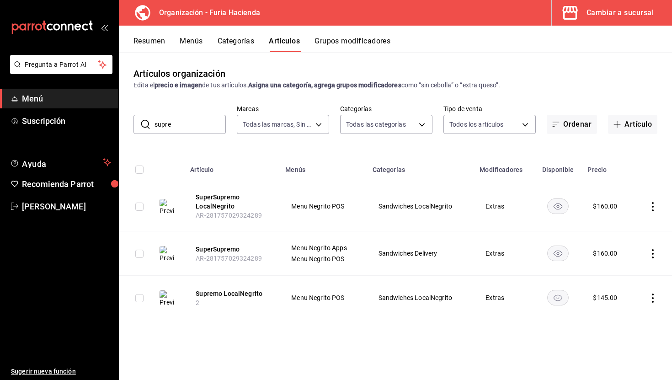
click at [650, 297] on icon "actions" at bounding box center [652, 298] width 9 height 9
click at [621, 342] on li "Duplicar" at bounding box center [617, 337] width 55 height 19
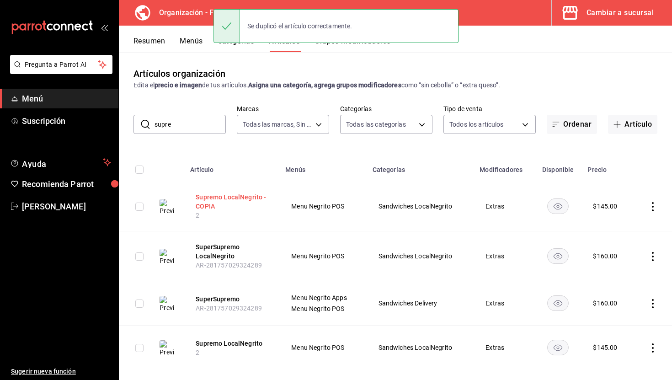
click at [225, 197] on button "Supremo LocalNegrito - COPIA" at bounding box center [232, 202] width 73 height 18
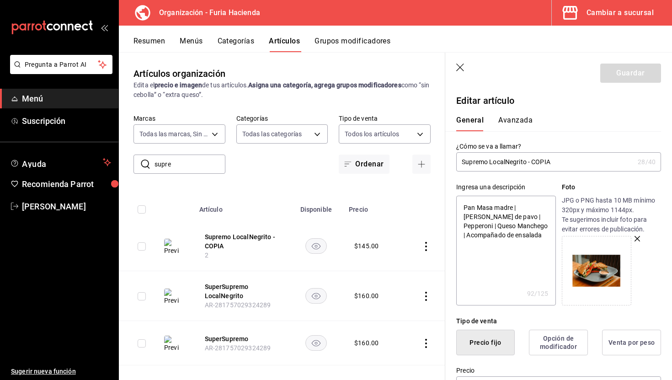
click at [519, 161] on input "Supremo LocalNegrito - COPIA" at bounding box center [545, 162] width 178 height 18
click at [547, 159] on input "Supremo LocalNegrito - COPIA" at bounding box center [545, 162] width 178 height 18
drag, startPoint x: 552, startPoint y: 157, endPoint x: 497, endPoint y: 157, distance: 55.8
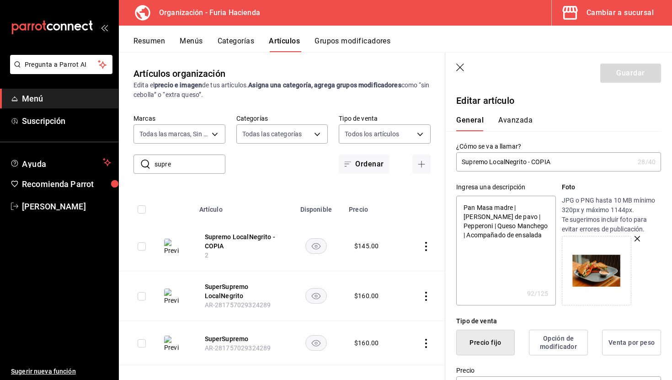
click at [497, 157] on input "Supremo LocalNegrito - COPIA" at bounding box center [545, 162] width 178 height 18
drag, startPoint x: 549, startPoint y: 163, endPoint x: 490, endPoint y: 162, distance: 59.0
click at [490, 162] on input "Supremo LocalNegrito - COPIA" at bounding box center [545, 162] width 178 height 18
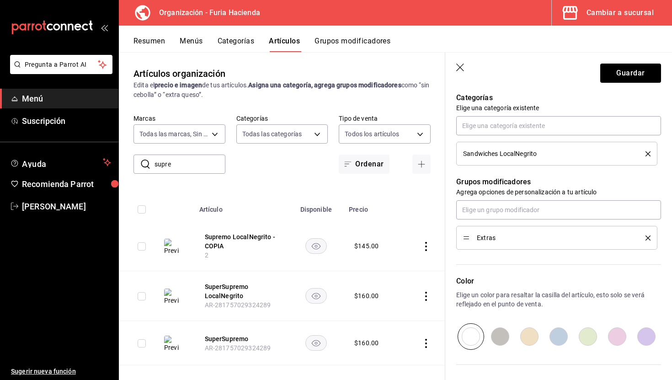
scroll to position [279, 0]
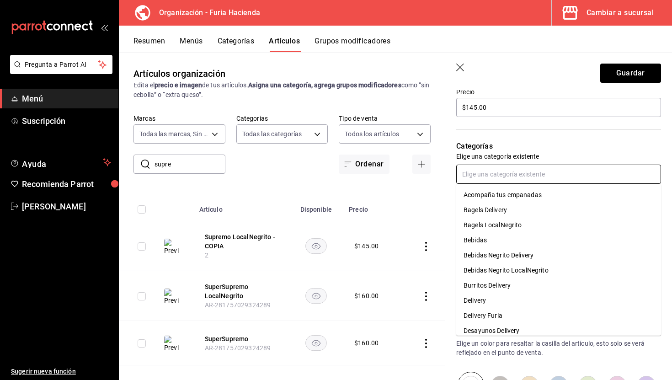
click at [526, 175] on input "text" at bounding box center [558, 174] width 205 height 19
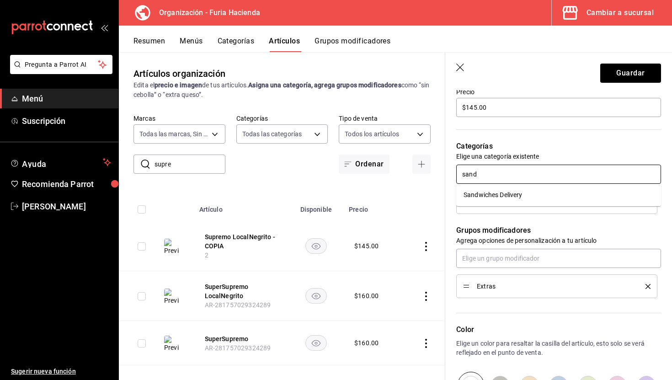
click at [544, 191] on li "Sandwiches Delivery" at bounding box center [558, 195] width 205 height 15
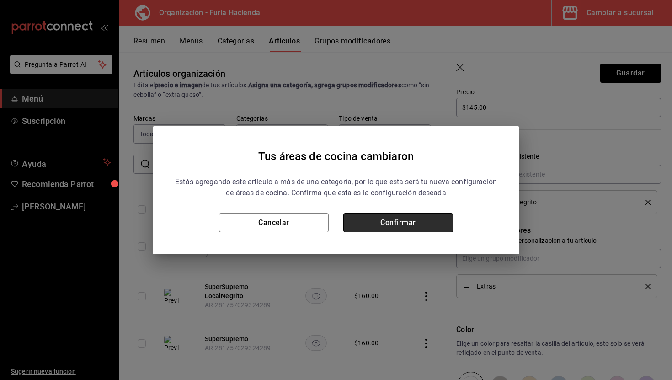
click at [412, 225] on button "Confirmar" at bounding box center [398, 222] width 110 height 19
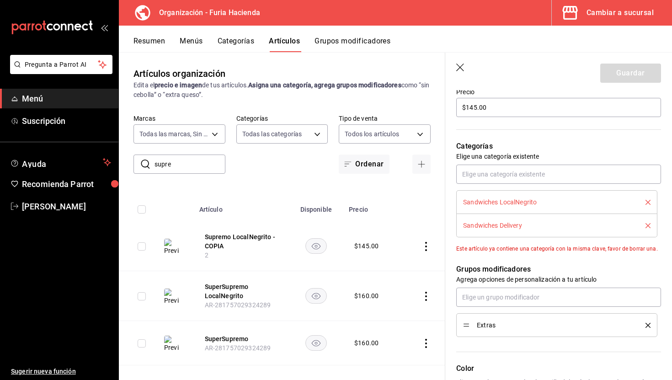
click at [648, 203] on icon "delete" at bounding box center [648, 202] width 5 height 5
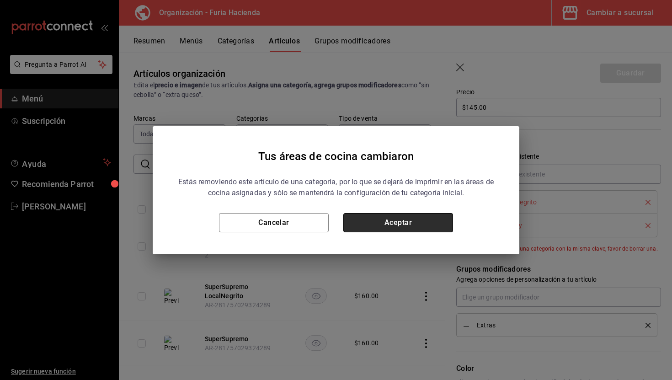
click at [438, 227] on button "Aceptar" at bounding box center [398, 222] width 110 height 19
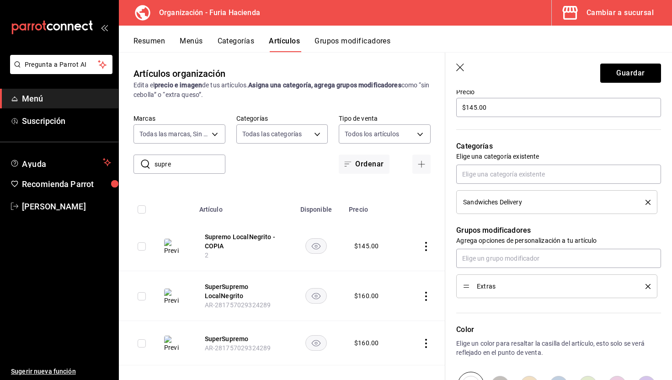
scroll to position [412, 0]
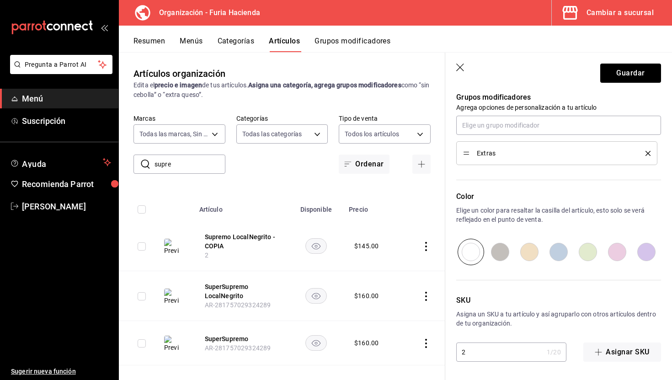
click at [503, 353] on input "2" at bounding box center [499, 352] width 87 height 18
click at [640, 74] on button "Guardar" at bounding box center [630, 73] width 61 height 19
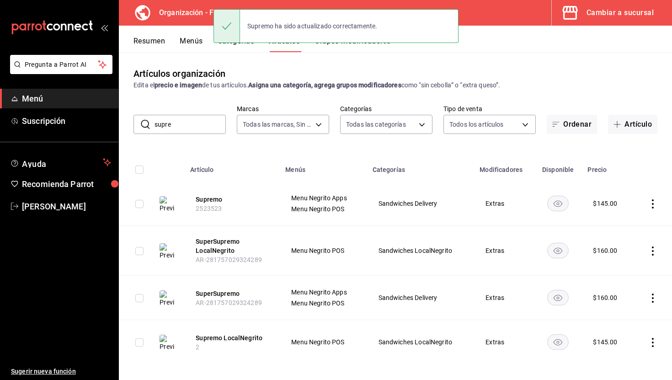
scroll to position [6, 0]
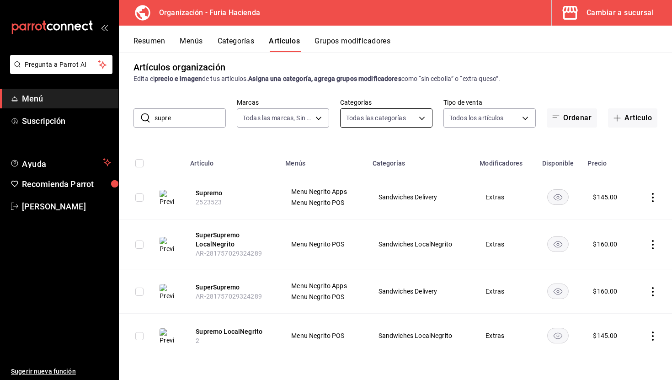
click at [373, 120] on body "Pregunta a Parrot AI Menú Suscripción Ayuda Recomienda Parrot [PERSON_NAME] Sug…" at bounding box center [336, 190] width 672 height 380
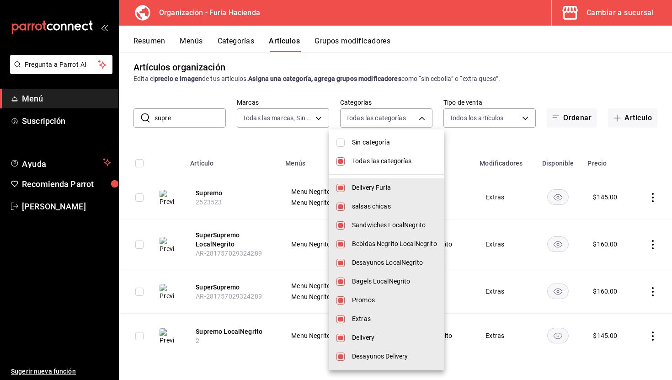
click at [387, 98] on div at bounding box center [336, 190] width 672 height 380
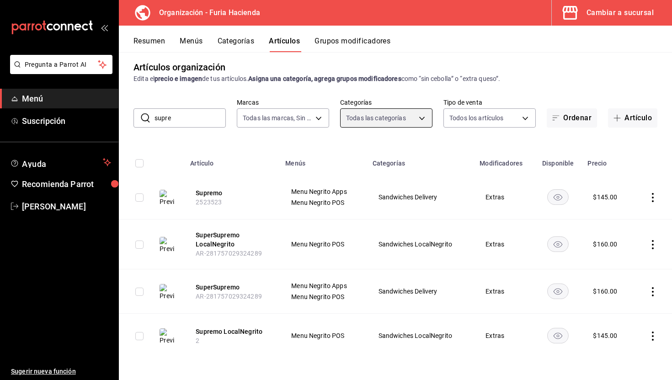
scroll to position [0, 0]
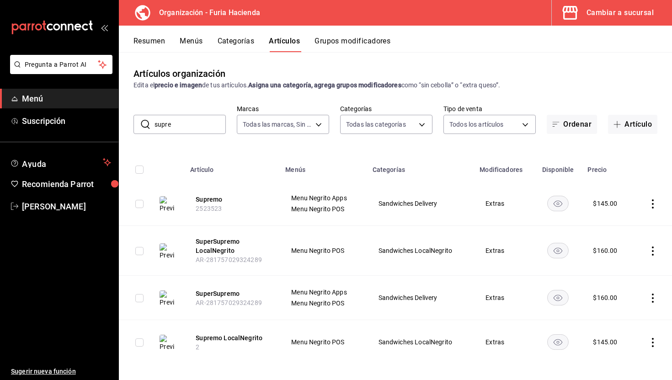
click at [236, 36] on div "Resumen Menús Categorías Artículos Grupos modificadores" at bounding box center [395, 39] width 553 height 27
click at [241, 45] on button "Categorías" at bounding box center [236, 45] width 37 height 16
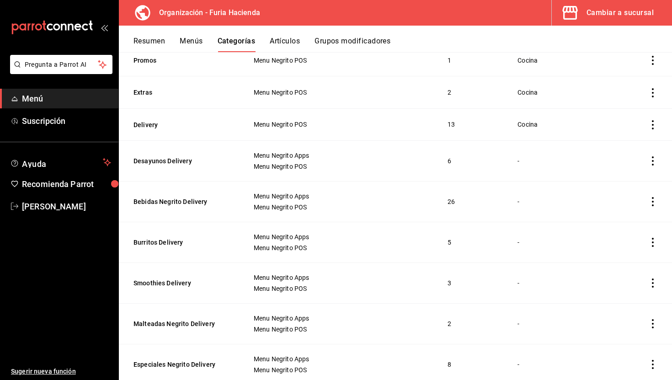
scroll to position [311, 0]
click at [652, 242] on icon "actions" at bounding box center [652, 241] width 9 height 9
click at [268, 233] on div at bounding box center [336, 190] width 672 height 380
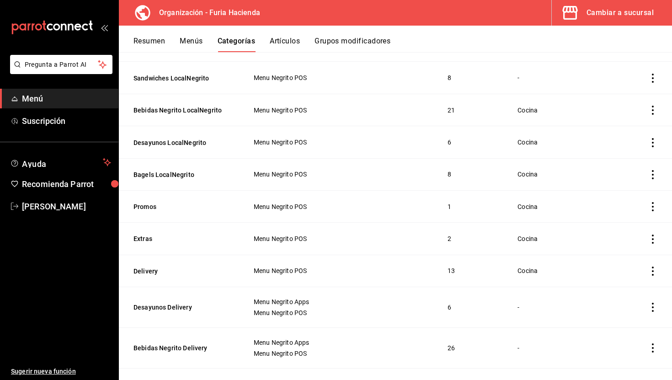
scroll to position [0, 0]
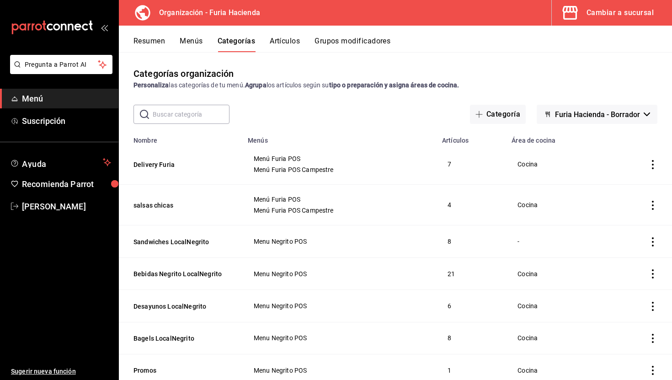
click at [290, 43] on button "Artículos" at bounding box center [285, 45] width 30 height 16
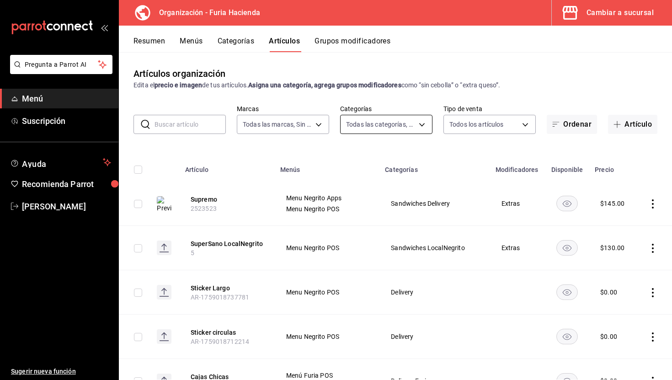
click at [413, 130] on body "Pregunta a Parrot AI Menú Suscripción Ayuda Recomienda Parrot [PERSON_NAME] Sug…" at bounding box center [336, 190] width 672 height 380
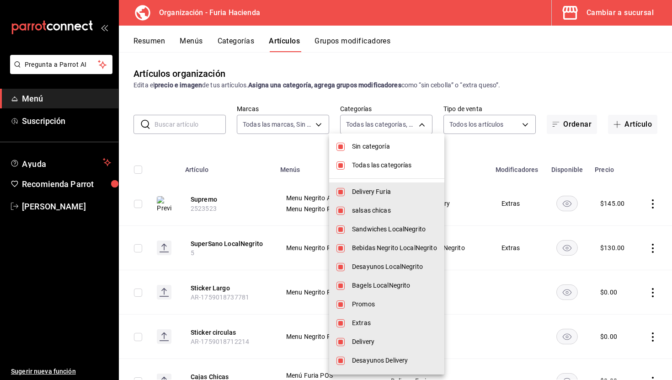
click at [397, 165] on span "Todas las categorías" at bounding box center [394, 166] width 85 height 10
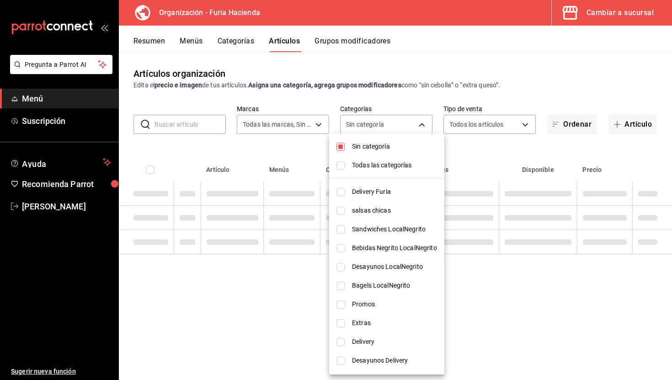
click at [387, 150] on span "Sin categoría" at bounding box center [394, 147] width 85 height 10
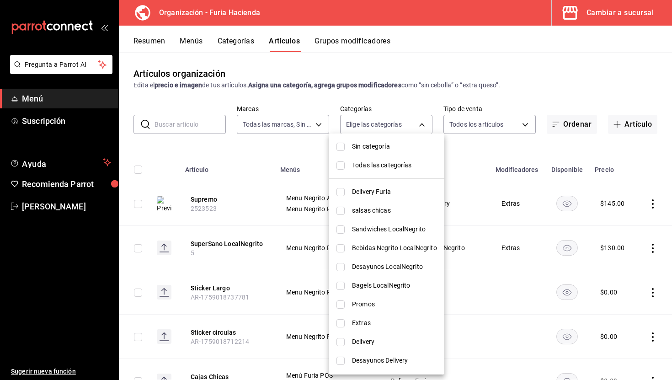
click at [391, 230] on span "Sandwiches LocalNegrito" at bounding box center [394, 230] width 85 height 10
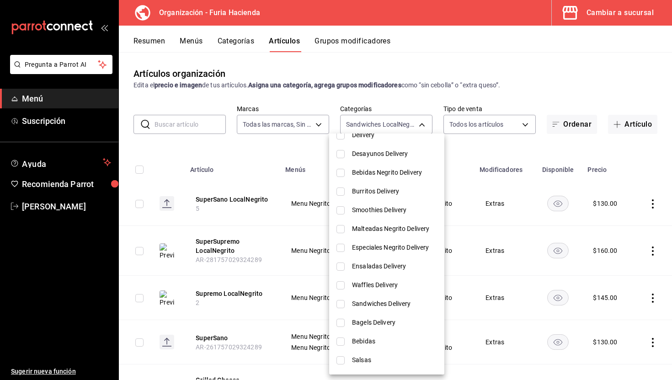
scroll to position [225, 0]
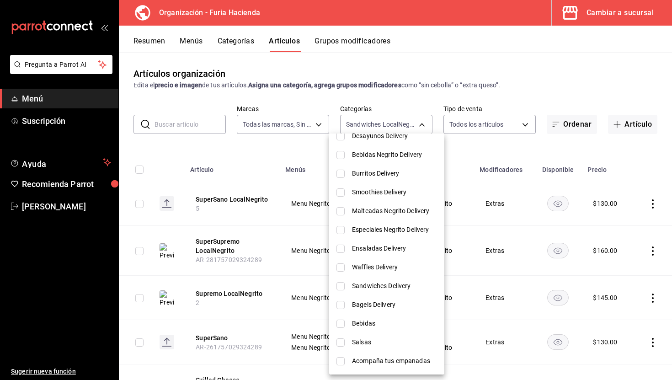
click at [394, 284] on span "Sandwiches Delivery" at bounding box center [394, 286] width 85 height 10
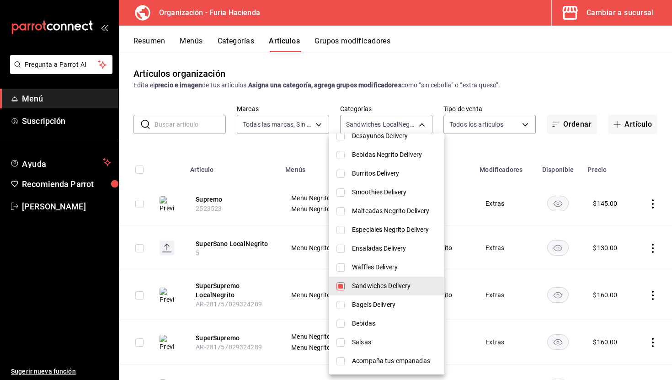
click at [467, 154] on div at bounding box center [336, 190] width 672 height 380
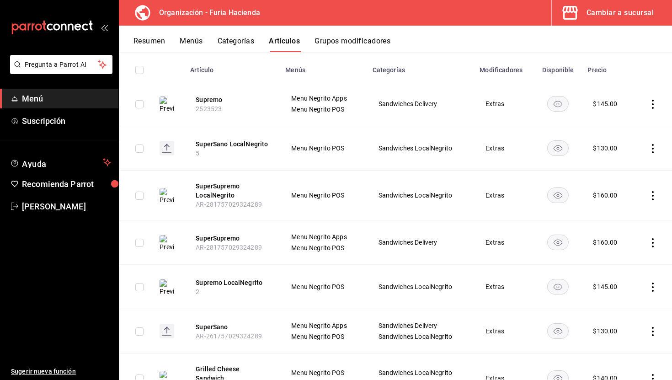
scroll to position [115, 0]
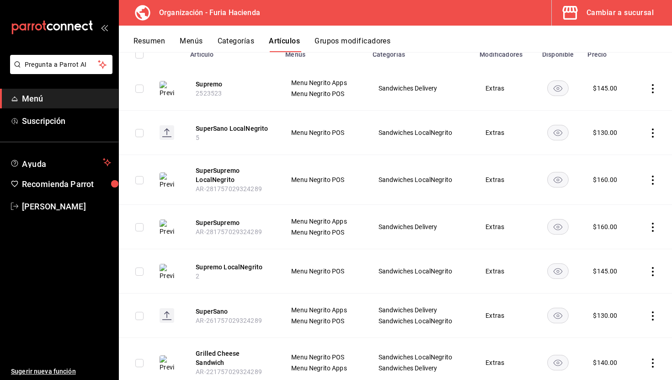
click at [240, 96] on th "Supremo 2523523" at bounding box center [232, 88] width 95 height 44
click at [242, 82] on button "Supremo" at bounding box center [232, 84] width 73 height 9
click at [242, 82] on table "Artículo Menús Categorías Modificadores Disponible Precio Supremo 2523523 Menu …" at bounding box center [395, 278] width 553 height 483
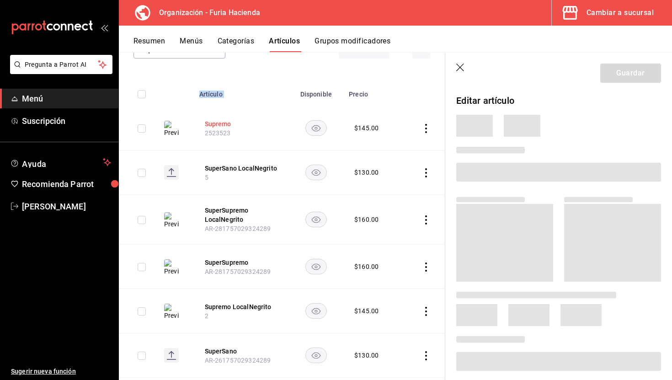
click at [242, 82] on th "Artículo" at bounding box center [241, 91] width 95 height 29
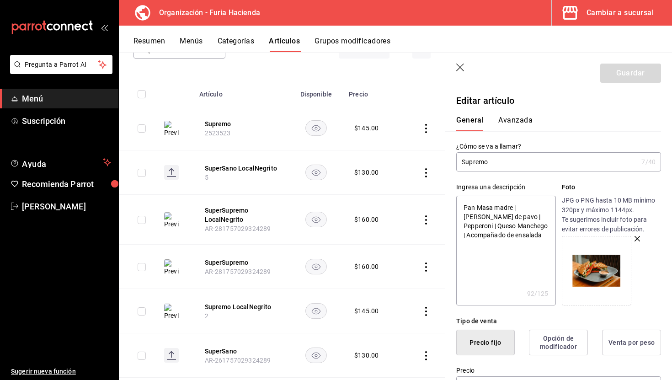
click at [464, 65] on icon "button" at bounding box center [460, 68] width 9 height 9
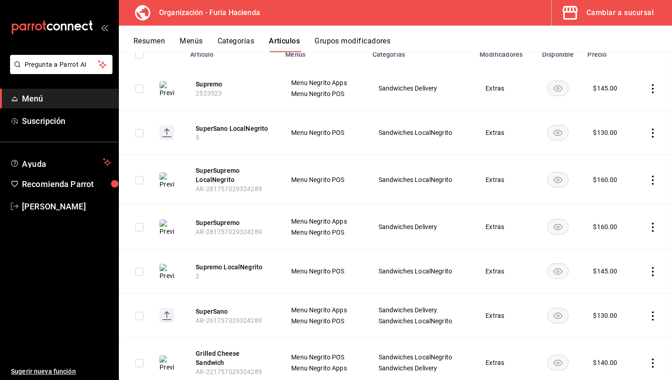
scroll to position [85, 0]
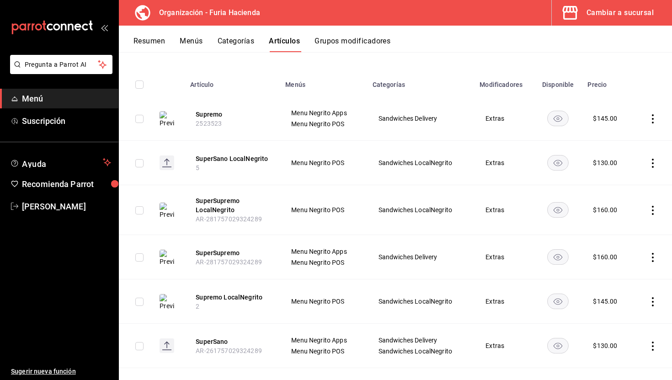
drag, startPoint x: 352, startPoint y: 109, endPoint x: 286, endPoint y: 114, distance: 65.6
click at [287, 114] on td "Menu Negrito Apps Menu Negrito POS" at bounding box center [323, 118] width 87 height 44
drag, startPoint x: 350, startPoint y: 127, endPoint x: 297, endPoint y: 114, distance: 54.6
click at [297, 114] on div "Menu Negrito Apps Menu Negrito POS" at bounding box center [323, 118] width 65 height 18
click at [411, 112] on td "Sandwiches Delivery" at bounding box center [420, 118] width 107 height 44
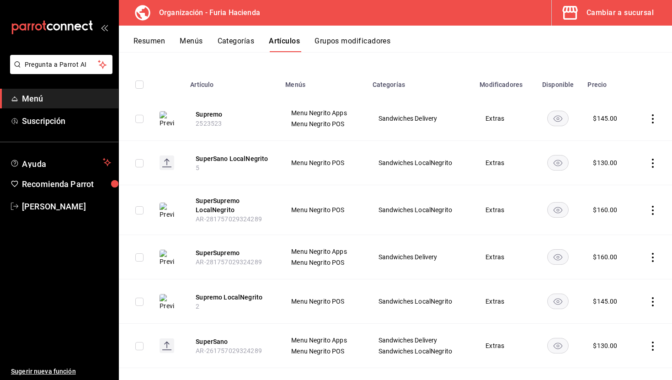
click at [411, 112] on td "Sandwiches Delivery" at bounding box center [420, 118] width 107 height 44
click at [411, 117] on span "Sandwiches Delivery" at bounding box center [421, 118] width 85 height 6
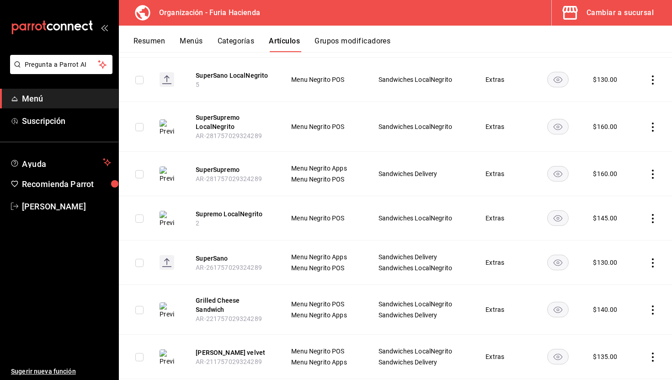
scroll to position [175, 0]
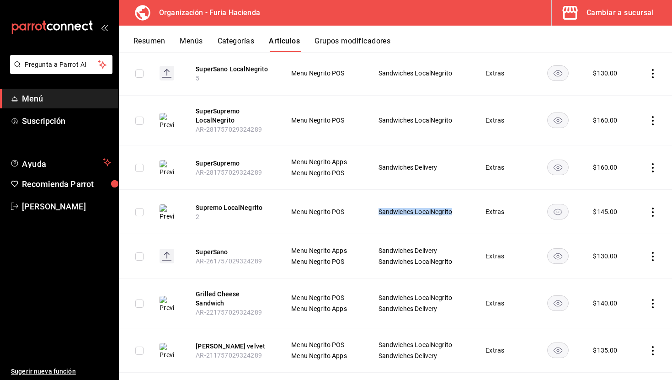
drag, startPoint x: 452, startPoint y: 212, endPoint x: 360, endPoint y: 212, distance: 91.5
click at [360, 212] on tr "Supremo LocalNegrito 2 Menu Negrito POS Sandwiches LocalNegrito Extras $ 145.00" at bounding box center [395, 212] width 553 height 44
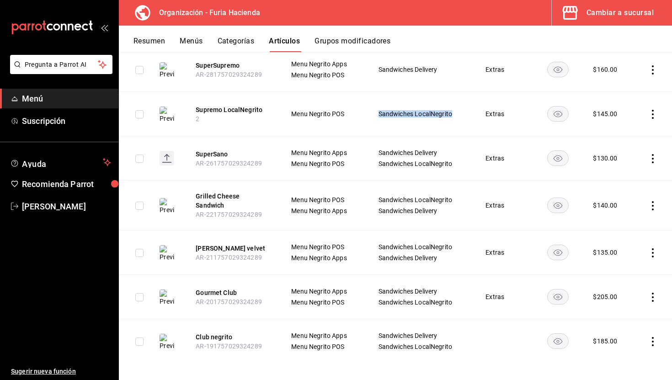
scroll to position [0, 0]
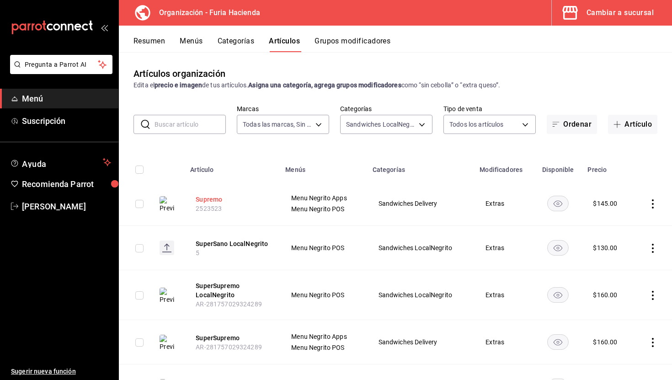
click at [214, 198] on button "Supremo" at bounding box center [232, 199] width 73 height 9
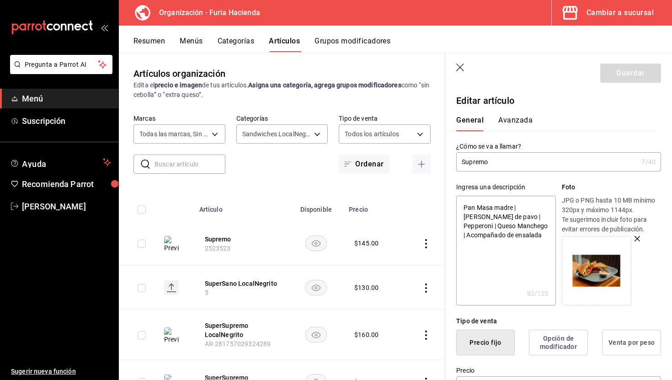
click at [518, 166] on input "Supremo" at bounding box center [547, 162] width 182 height 18
click at [524, 177] on div "Ingresa una descripción Pan Masa madre | Jamon pechuga de pavo | Pepperoni | Qu…" at bounding box center [553, 238] width 216 height 134
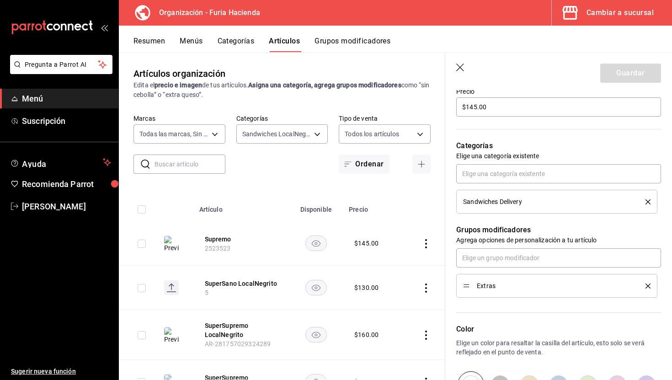
scroll to position [288, 0]
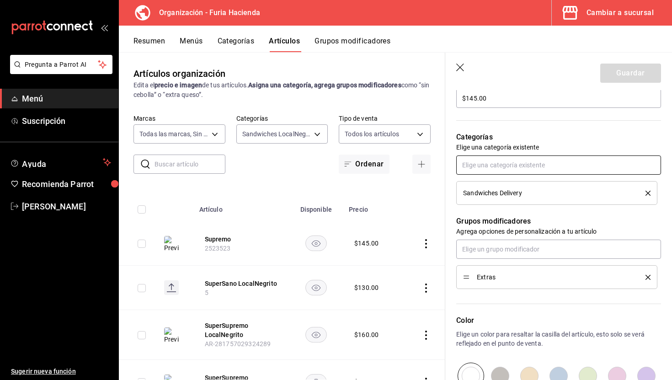
click at [498, 170] on input "text" at bounding box center [558, 164] width 205 height 19
click at [525, 188] on li "Sandwiches LocalNegrito" at bounding box center [558, 185] width 205 height 15
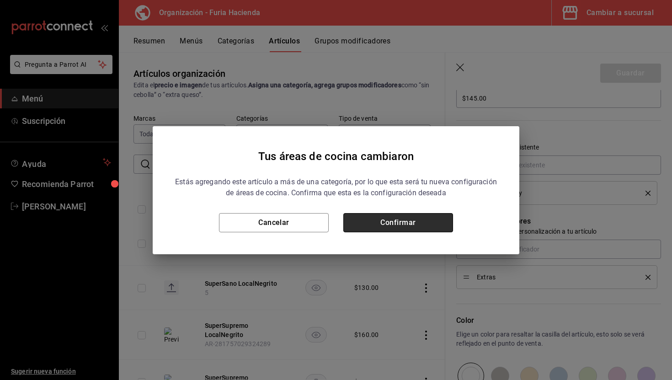
click at [421, 222] on button "Confirmar" at bounding box center [398, 222] width 110 height 19
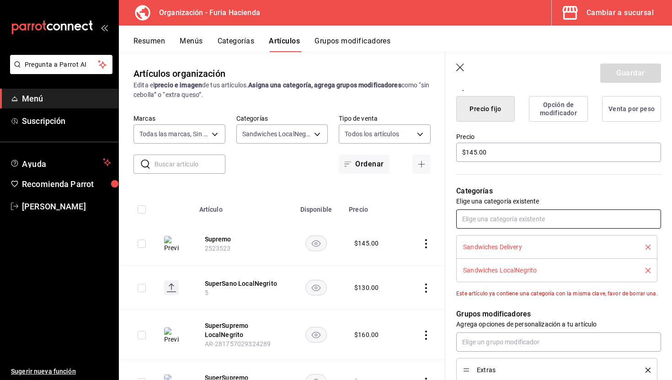
scroll to position [239, 0]
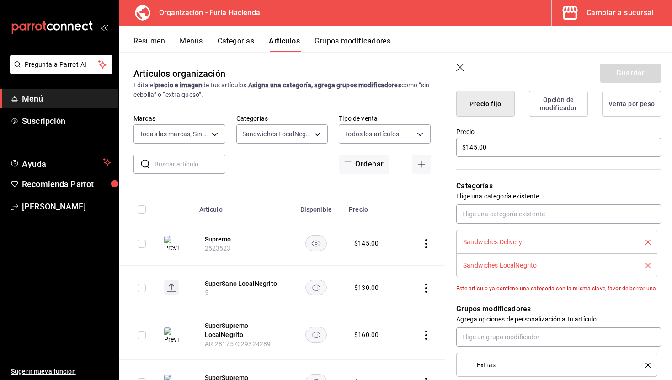
click at [650, 265] on icon "delete" at bounding box center [648, 265] width 5 height 5
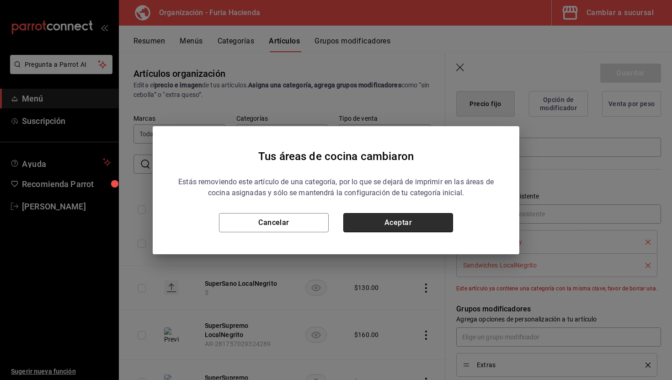
click at [386, 227] on button "Aceptar" at bounding box center [398, 222] width 110 height 19
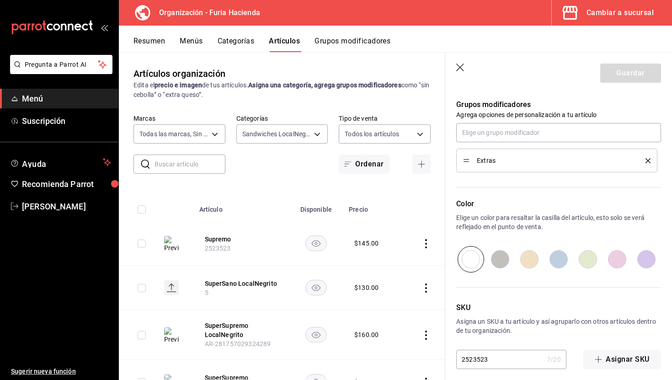
scroll to position [412, 0]
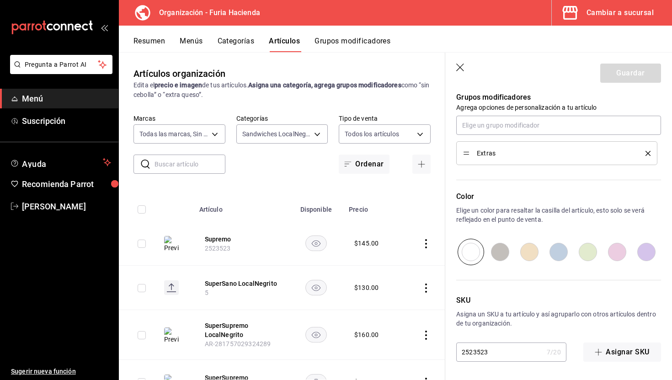
click at [491, 351] on input "2523523" at bounding box center [499, 352] width 87 height 18
click at [628, 73] on button "Guardar" at bounding box center [630, 73] width 61 height 19
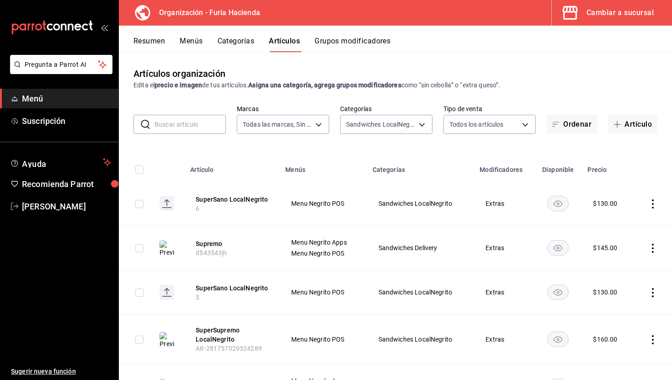
click at [154, 45] on button "Resumen" at bounding box center [150, 45] width 32 height 16
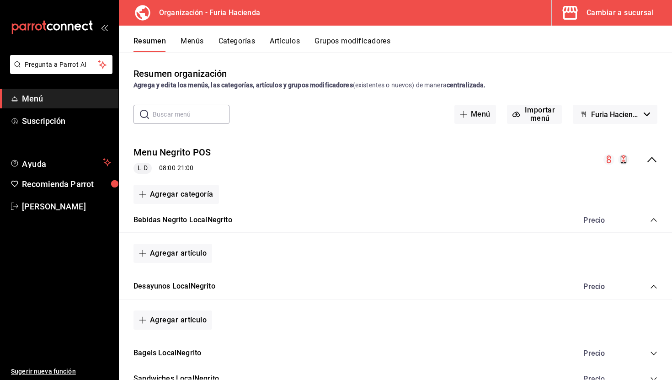
click at [203, 33] on div "Resumen Menús Categorías Artículos Grupos modificadores" at bounding box center [395, 39] width 553 height 27
click at [196, 44] on button "Menús" at bounding box center [192, 45] width 23 height 16
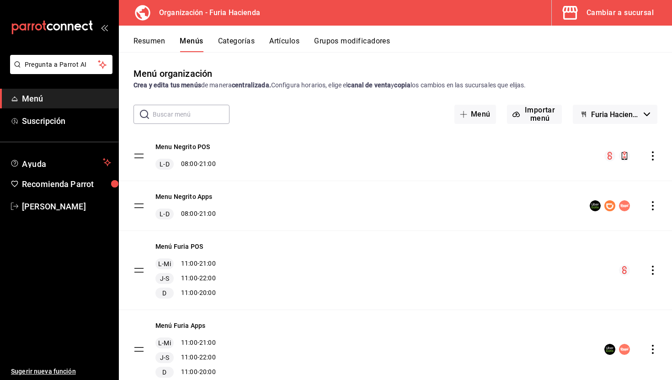
click at [615, 15] on div "Cambiar a sucursal" at bounding box center [620, 12] width 67 height 13
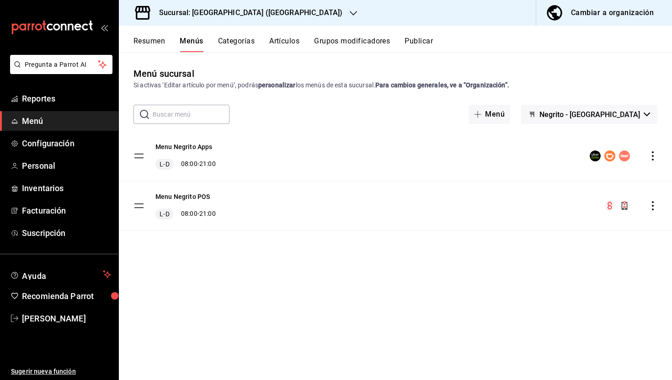
click at [150, 37] on button "Resumen" at bounding box center [150, 45] width 32 height 16
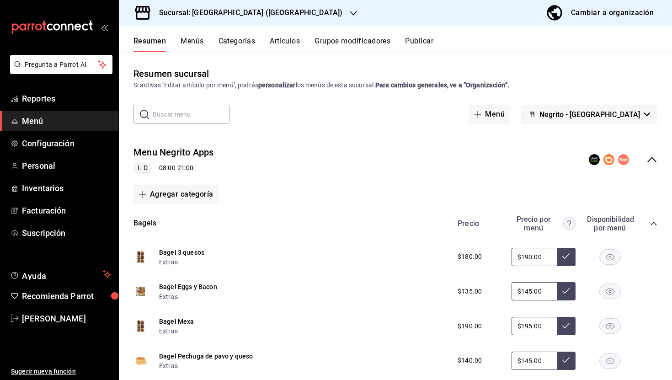
click at [653, 160] on icon "collapse-menu-row" at bounding box center [652, 159] width 11 height 11
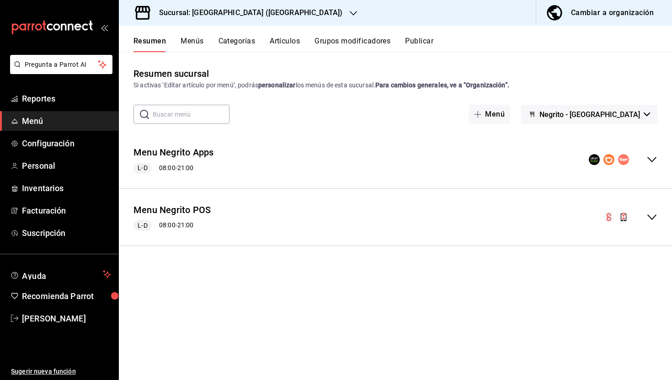
click at [653, 215] on icon "collapse-menu-row" at bounding box center [652, 217] width 11 height 11
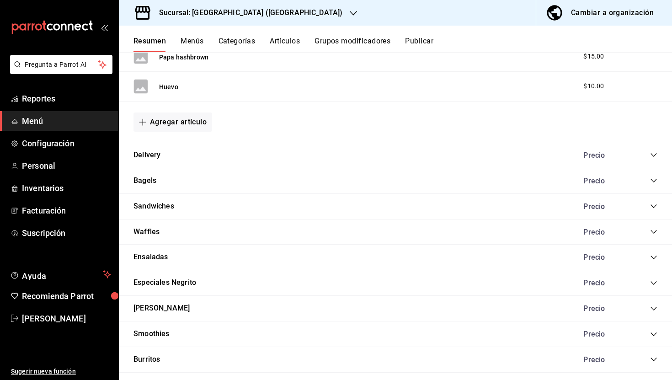
scroll to position [346, 0]
click at [654, 154] on icon "collapse-category-row" at bounding box center [653, 153] width 7 height 7
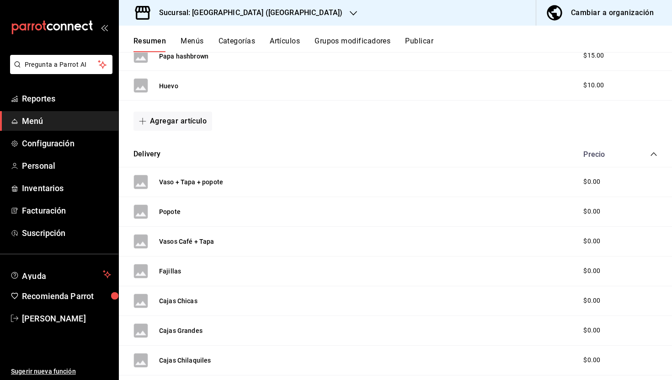
click at [654, 154] on icon "collapse-category-row" at bounding box center [653, 153] width 7 height 7
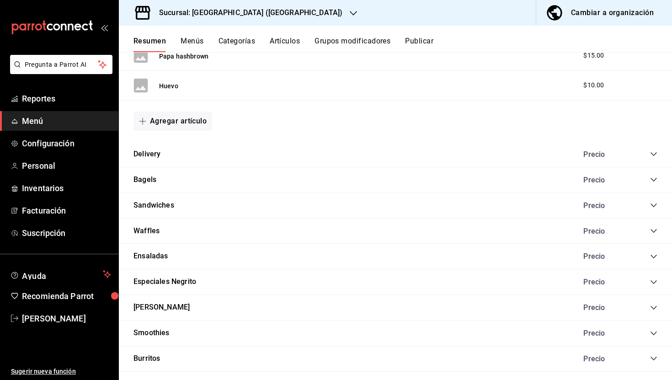
scroll to position [415, 0]
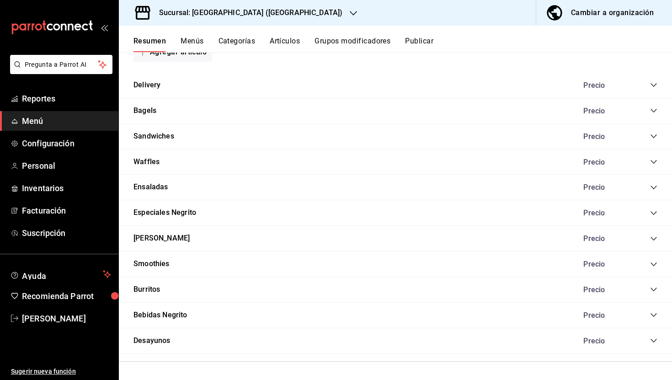
click at [616, 9] on div "Cambiar a organización" at bounding box center [612, 12] width 83 height 13
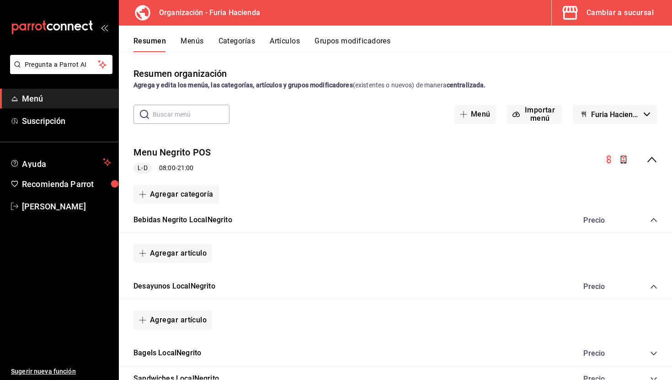
click at [653, 158] on icon "collapse-menu-row" at bounding box center [652, 159] width 11 height 11
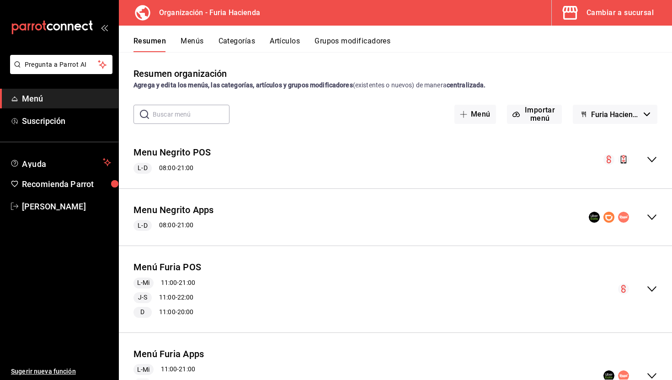
click at [653, 158] on icon "collapse-menu-row" at bounding box center [652, 159] width 11 height 11
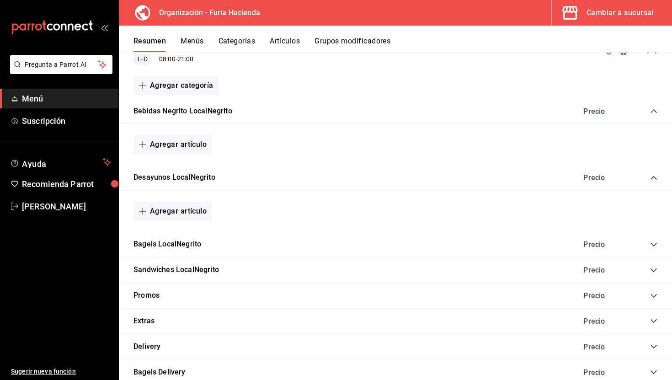
scroll to position [152, 0]
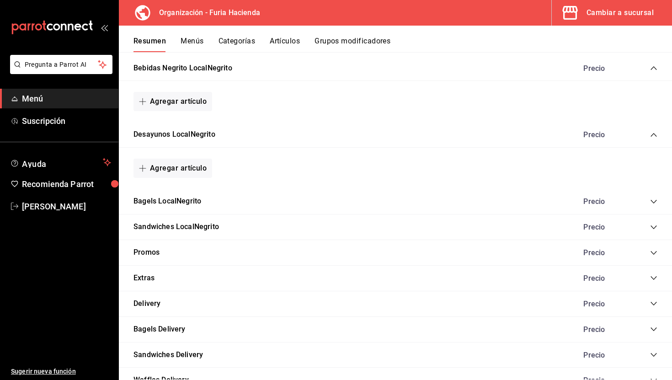
click at [650, 200] on icon "collapse-category-row" at bounding box center [653, 201] width 7 height 7
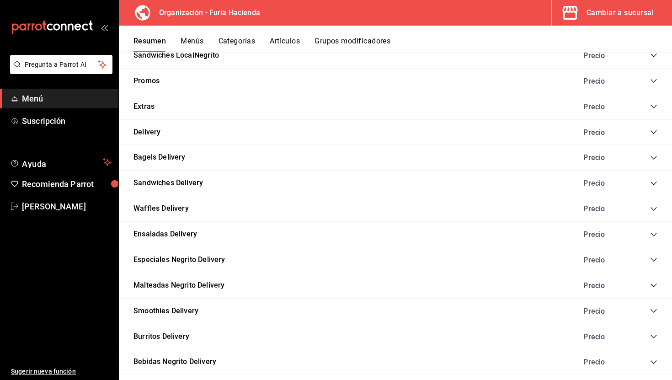
scroll to position [642, 0]
click at [654, 157] on icon "collapse-category-row" at bounding box center [654, 157] width 6 height 4
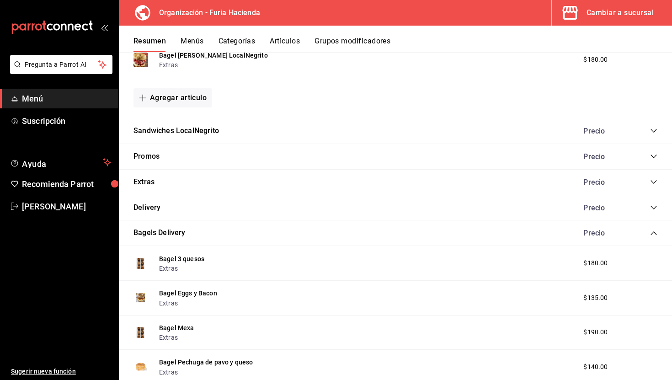
scroll to position [543, 0]
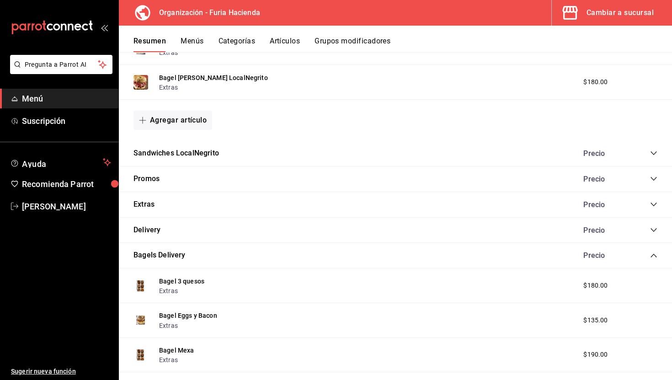
click at [657, 154] on icon "collapse-category-row" at bounding box center [653, 153] width 7 height 7
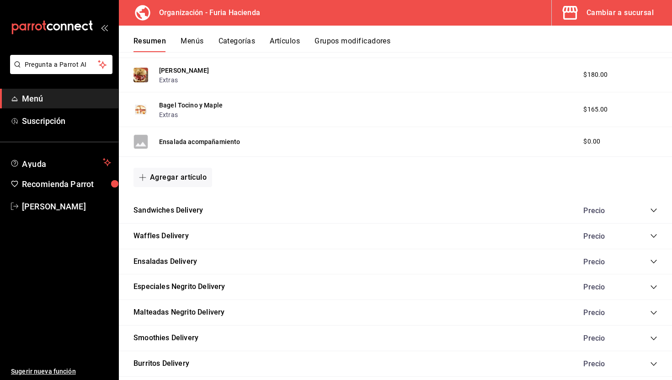
scroll to position [1314, 0]
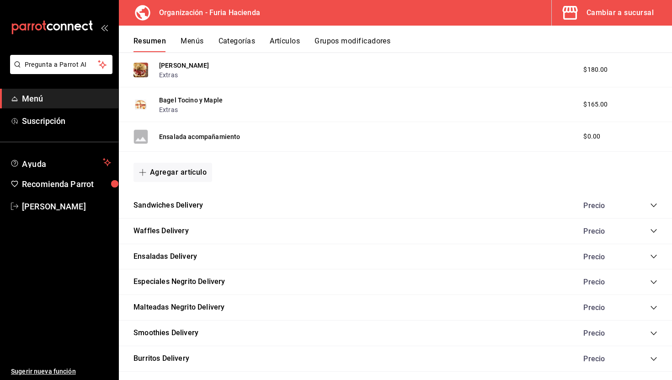
click at [652, 206] on icon "collapse-category-row" at bounding box center [653, 205] width 7 height 7
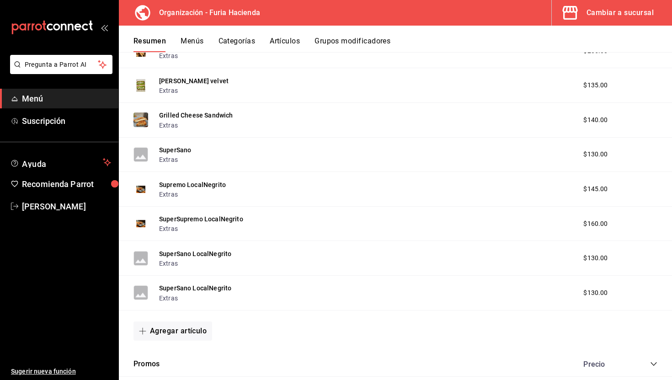
scroll to position [706, 0]
click at [286, 45] on button "Artículos" at bounding box center [285, 45] width 30 height 16
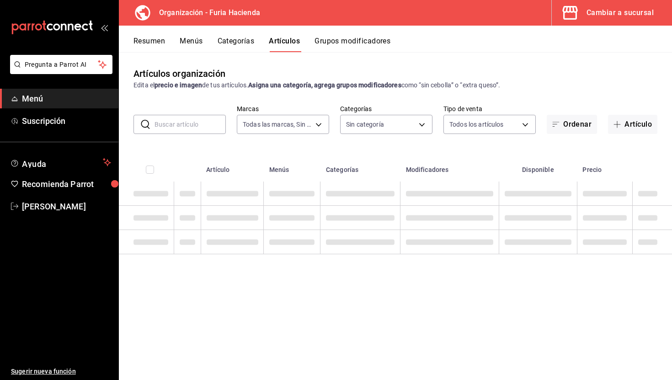
click at [182, 135] on div "Artículos organización Edita el precio e imagen de tus artículos. Asigna una ca…" at bounding box center [395, 215] width 553 height 327
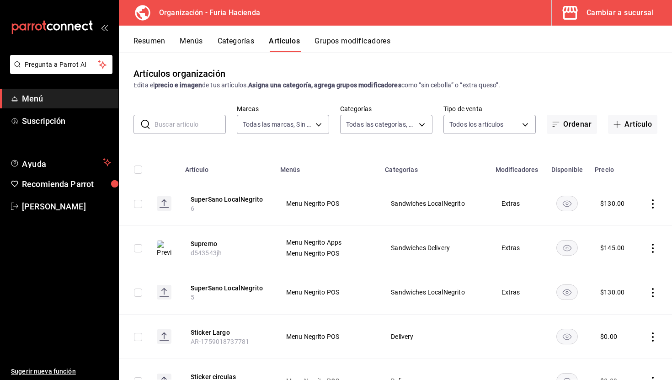
click at [178, 121] on input "text" at bounding box center [190, 124] width 71 height 18
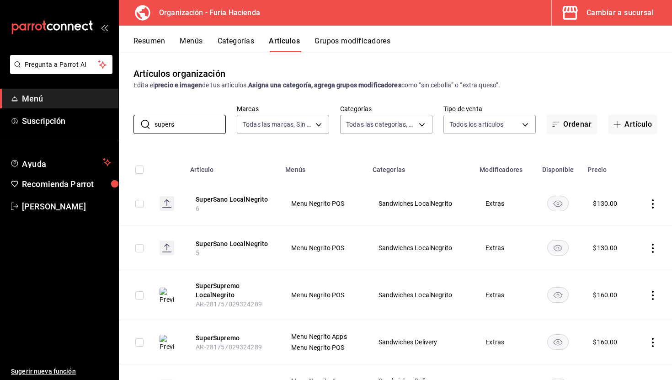
scroll to position [51, 0]
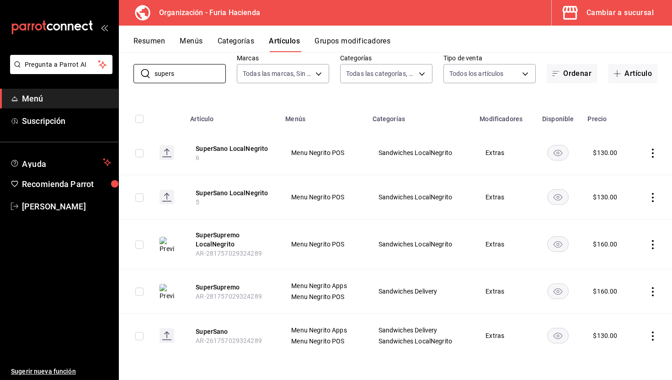
click at [653, 151] on icon "actions" at bounding box center [652, 153] width 9 height 9
click at [632, 208] on span "Eliminar" at bounding box center [625, 211] width 23 height 7
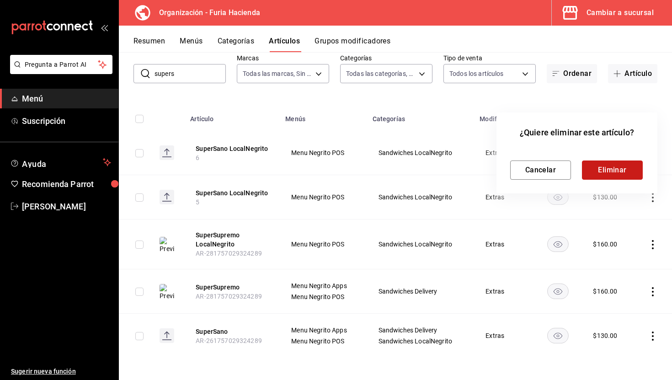
click at [617, 166] on button "Eliminar" at bounding box center [612, 170] width 61 height 19
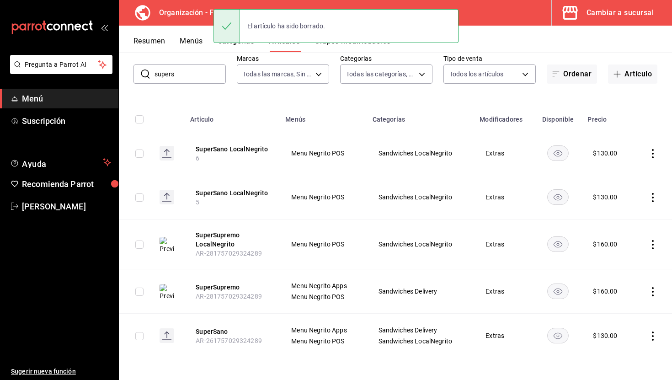
scroll to position [6, 0]
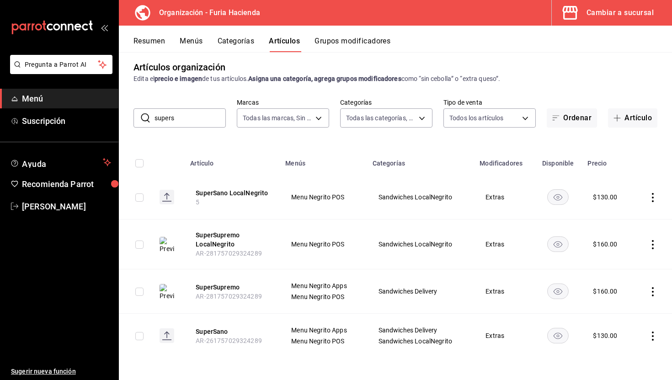
click at [188, 44] on button "Menús" at bounding box center [191, 45] width 23 height 16
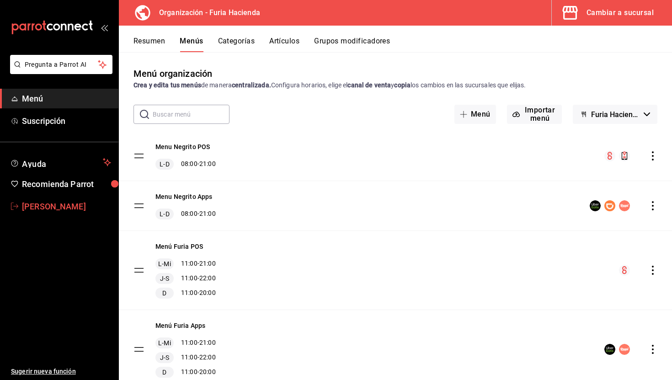
click at [77, 200] on span "[PERSON_NAME]" at bounding box center [66, 206] width 89 height 12
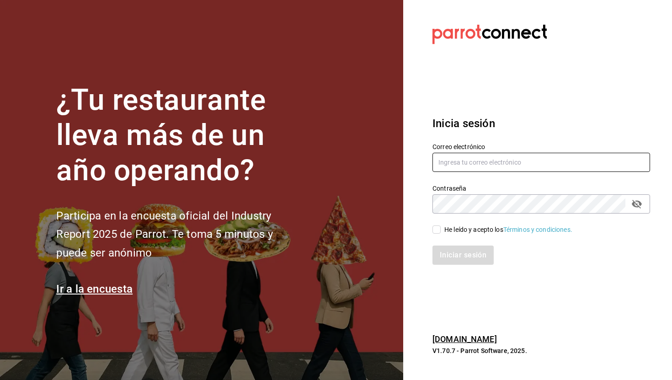
click at [464, 167] on input "text" at bounding box center [542, 162] width 218 height 19
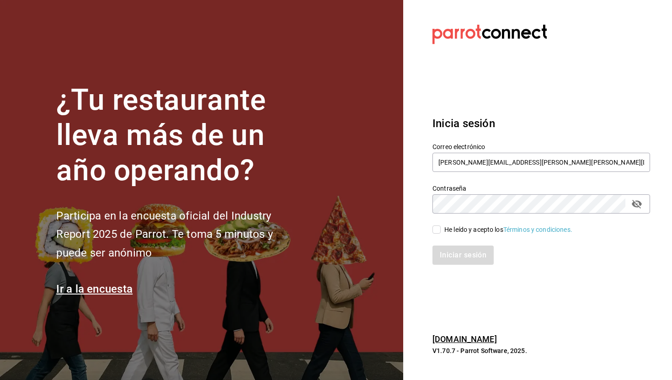
click at [437, 229] on input "He leído y acepto los Términos y condiciones." at bounding box center [437, 229] width 8 height 8
click at [462, 250] on button "Iniciar sesión" at bounding box center [464, 255] width 62 height 19
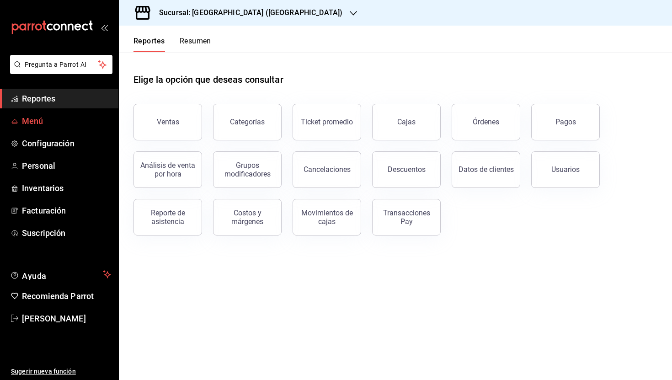
click at [31, 123] on span "Menú" at bounding box center [66, 121] width 89 height 12
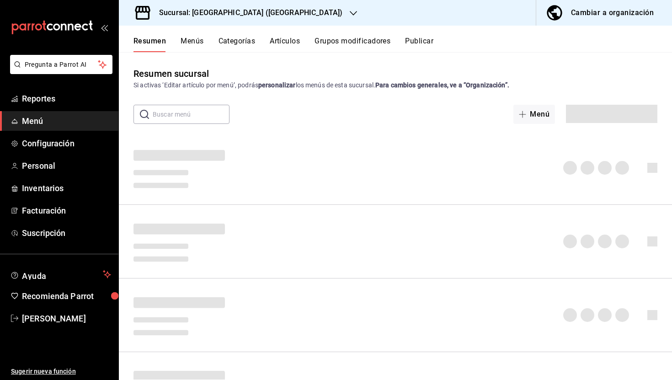
click at [570, 8] on button "Cambiar a organización" at bounding box center [600, 13] width 129 height 26
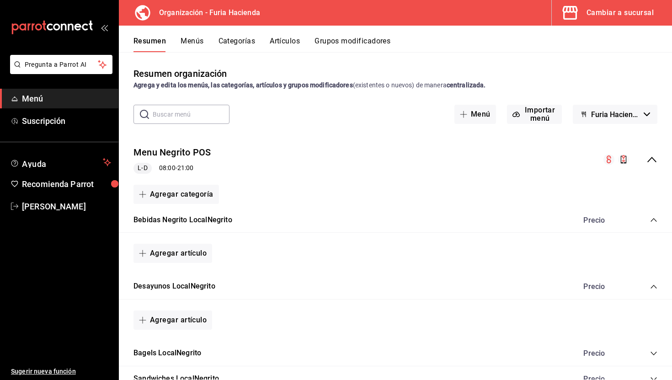
click at [276, 43] on button "Artículos" at bounding box center [285, 45] width 30 height 16
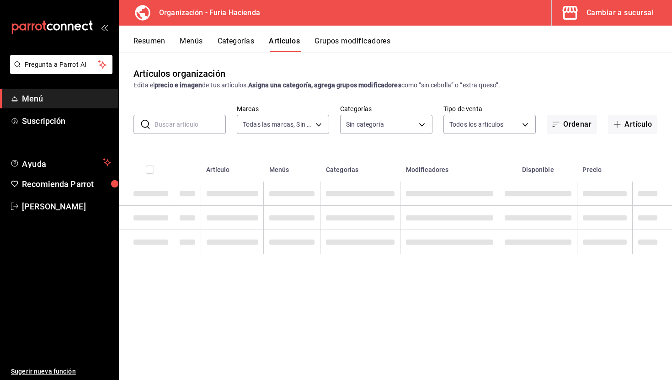
type input "bfeca42f-b570-411f-bb79-7bc68af5dd0e"
type input "576c7efd-95bc-4fbb-8521-af9361ff1edf,c2982427-50f9-4bbd-9bf4-fce294658d31,661fe…"
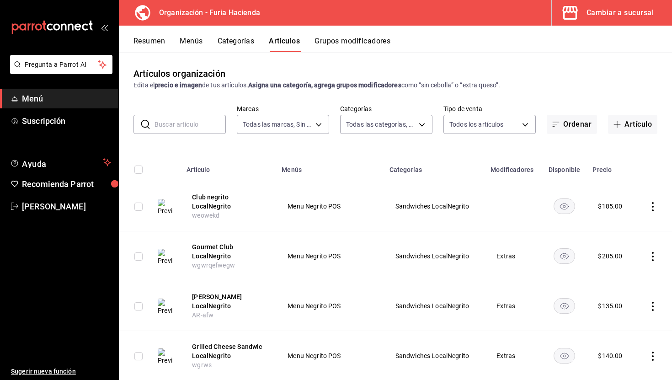
click at [233, 41] on button "Categorías" at bounding box center [236, 45] width 37 height 16
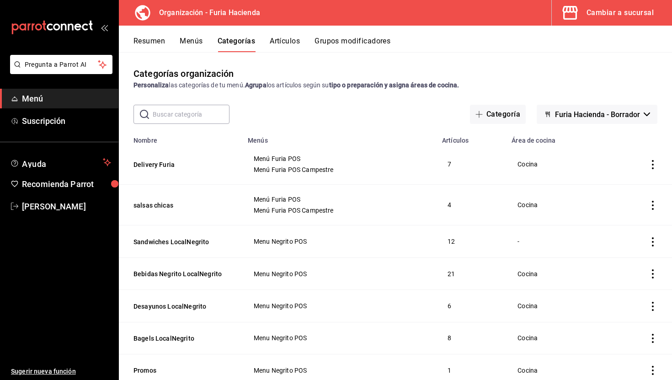
click at [286, 41] on button "Artículos" at bounding box center [285, 45] width 30 height 16
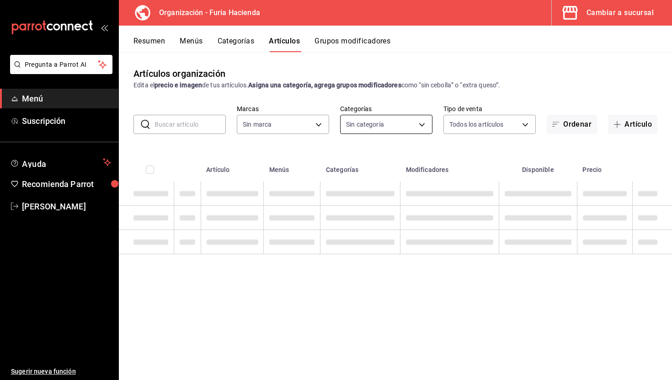
click at [377, 121] on body "Pregunta a Parrot AI Menú Suscripción Ayuda Recomienda Parrot Ruth Aguilar Suge…" at bounding box center [336, 190] width 672 height 380
type input "bfeca42f-b570-411f-bb79-7bc68af5dd0e"
type input "576c7efd-95bc-4fbb-8521-af9361ff1edf,c2982427-50f9-4bbd-9bf4-fce294658d31,661fe…"
checkbox input "true"
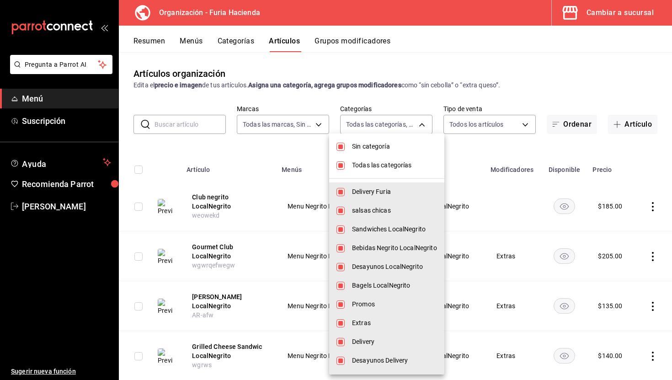
click at [388, 148] on span "Sin categoría" at bounding box center [394, 147] width 85 height 10
checkbox input "false"
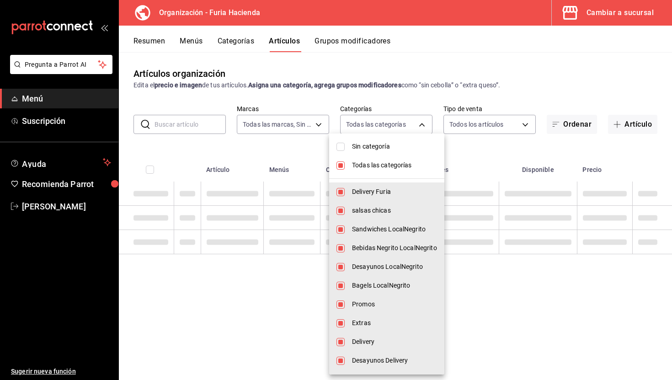
click at [383, 162] on span "Todas las categorías" at bounding box center [394, 166] width 85 height 10
checkbox input "false"
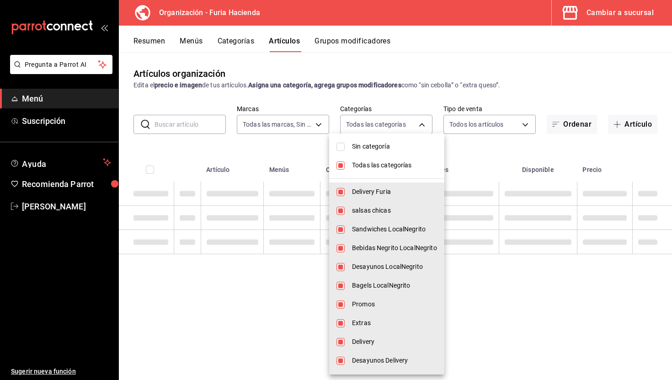
checkbox input "false"
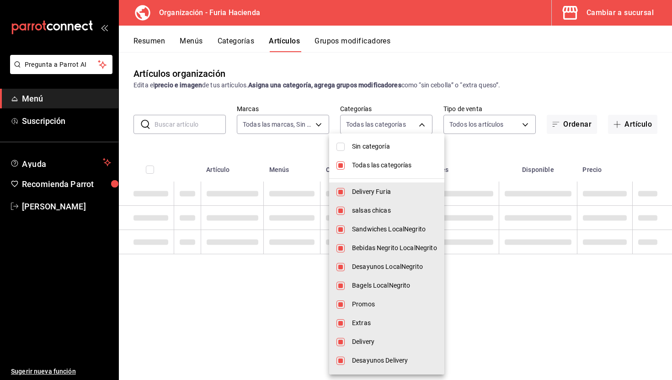
checkbox input "false"
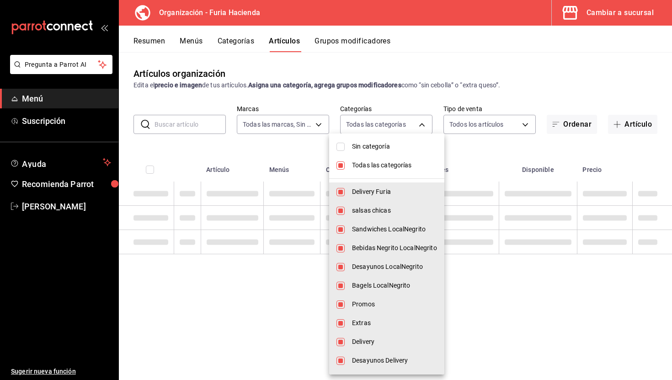
checkbox input "false"
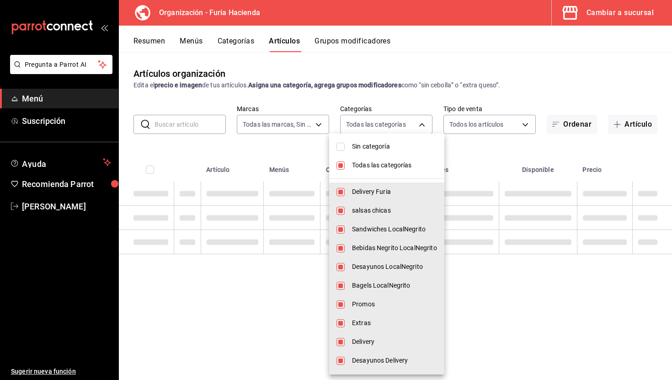
checkbox input "false"
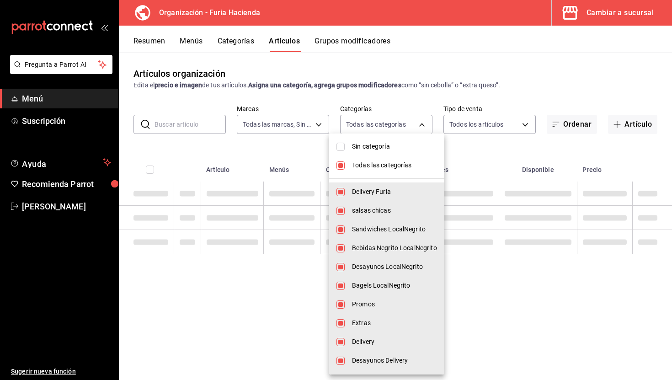
checkbox input "false"
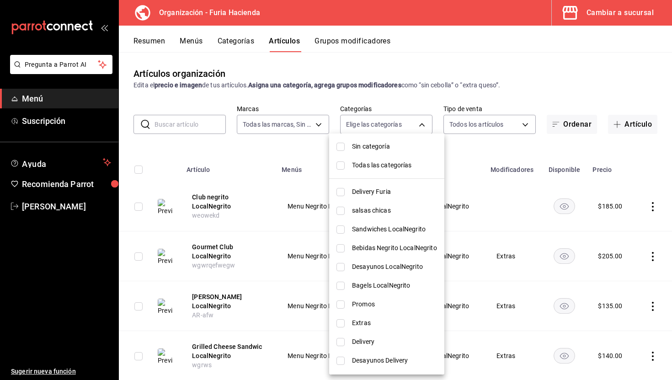
click at [171, 123] on div at bounding box center [336, 190] width 672 height 380
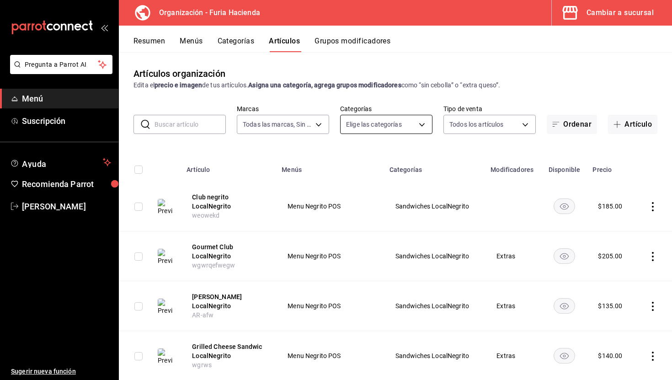
click at [380, 126] on body "Pregunta a Parrot AI Menú Suscripción Ayuda Recomienda Parrot Ruth Aguilar Suge…" at bounding box center [336, 190] width 672 height 380
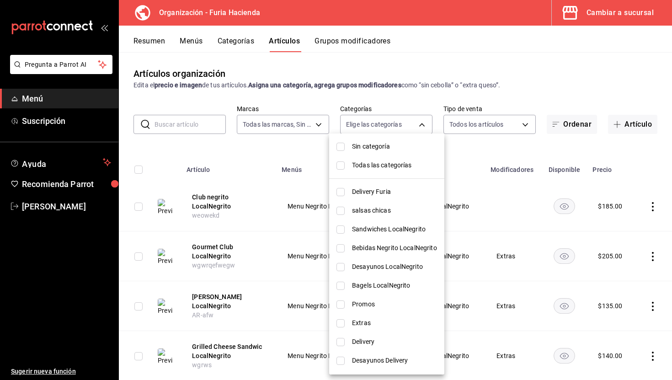
click at [395, 226] on span "Sandwiches LocalNegrito" at bounding box center [394, 230] width 85 height 10
type input "661febab-929e-4191-ae24-ae0aaa062864"
checkbox input "true"
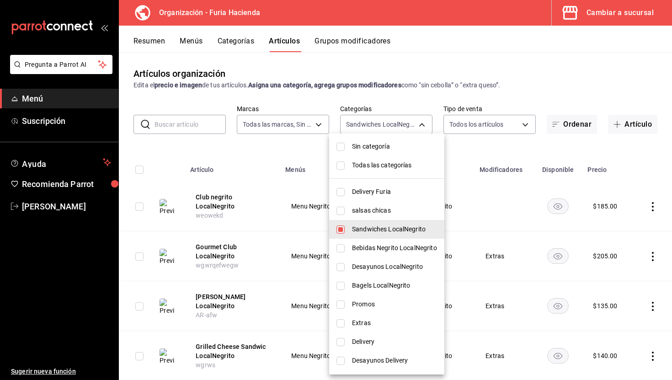
click at [402, 120] on div at bounding box center [336, 190] width 672 height 380
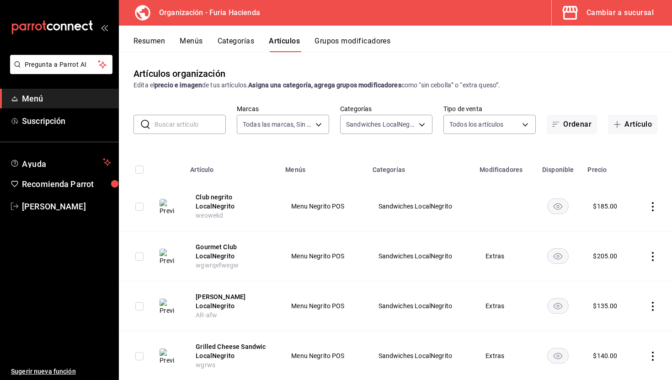
click at [402, 120] on body "Pregunta a Parrot AI Menú Suscripción Ayuda Recomienda Parrot Ruth Aguilar Suge…" at bounding box center [336, 190] width 672 height 380
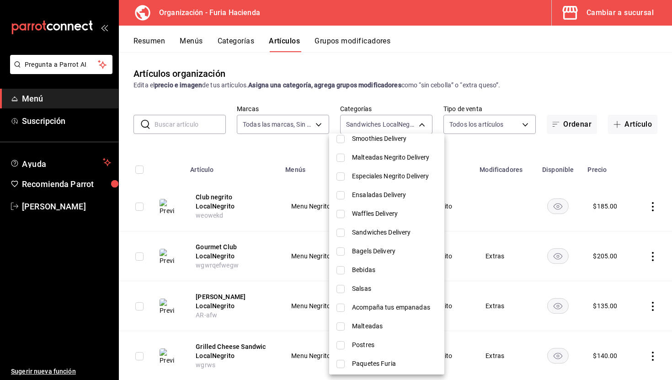
scroll to position [279, 0]
click at [391, 230] on span "Sandwiches Delivery" at bounding box center [394, 232] width 85 height 10
type input "661febab-929e-4191-ae24-ae0aaa062864,8f708da3-3461-4679-a890-9d1360bdcdb4"
checkbox input "true"
click at [266, 154] on div at bounding box center [336, 190] width 672 height 380
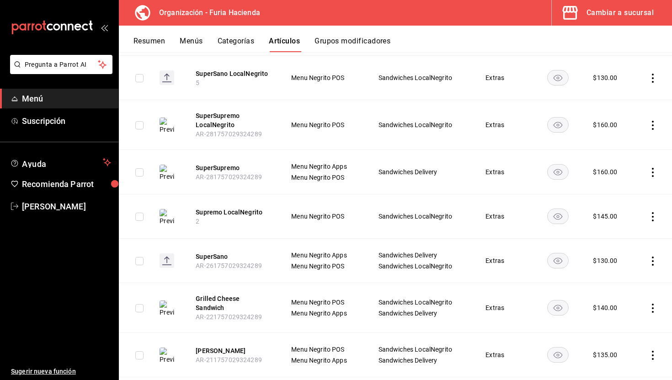
scroll to position [437, 0]
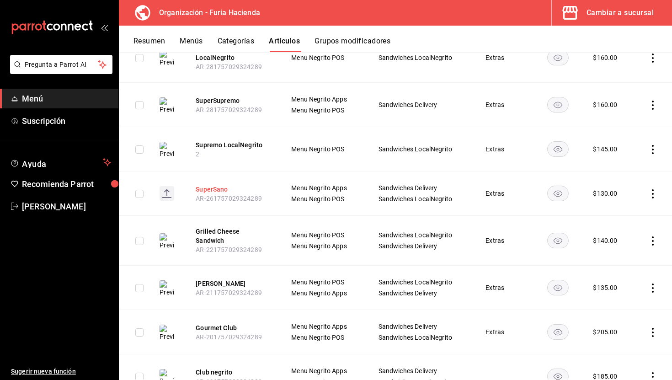
click at [219, 186] on button "SuperSano" at bounding box center [232, 189] width 73 height 9
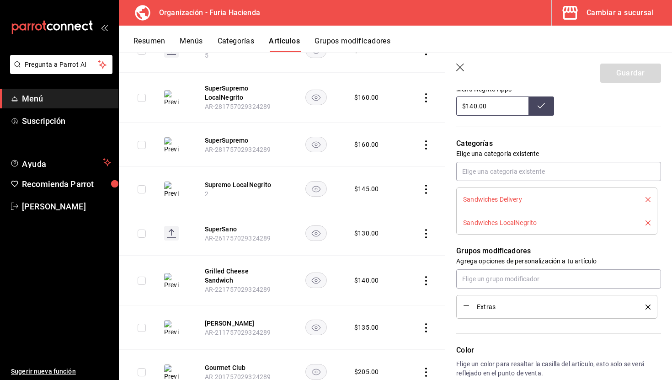
scroll to position [269, 0]
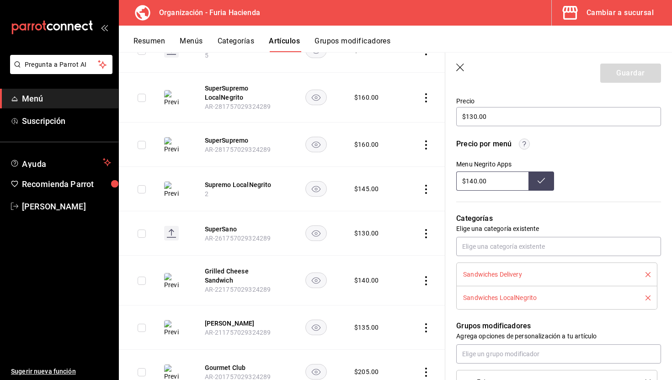
click at [649, 299] on icon "delete" at bounding box center [648, 297] width 5 height 5
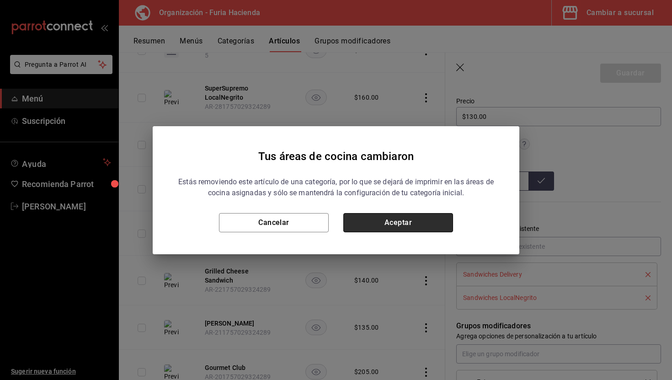
click at [443, 221] on button "Aceptar" at bounding box center [398, 222] width 110 height 19
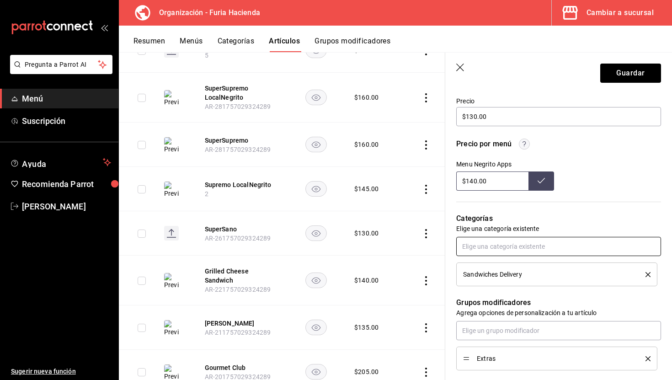
scroll to position [0, 0]
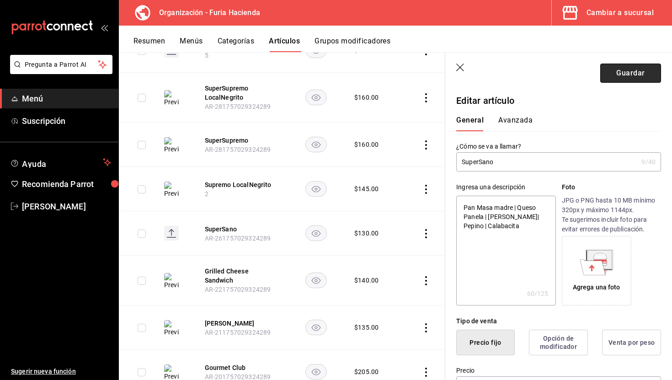
click at [632, 77] on button "Guardar" at bounding box center [630, 73] width 61 height 19
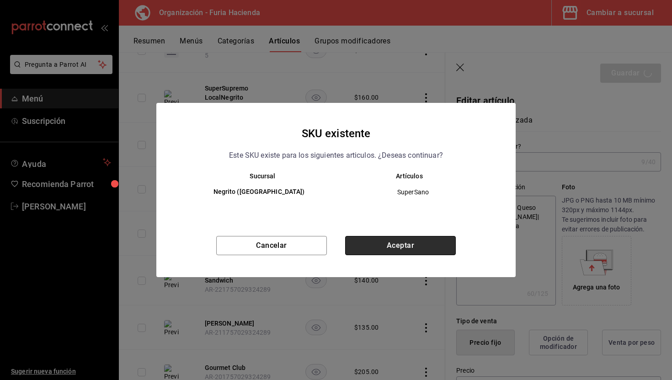
click at [450, 239] on button "Aceptar" at bounding box center [400, 245] width 111 height 19
type textarea "x"
type input "AR-1759025939174"
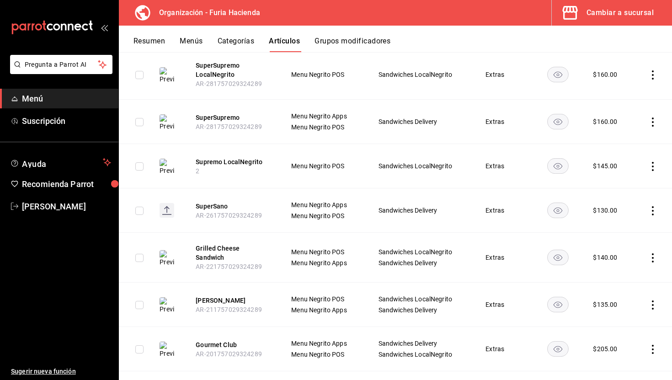
scroll to position [402, 0]
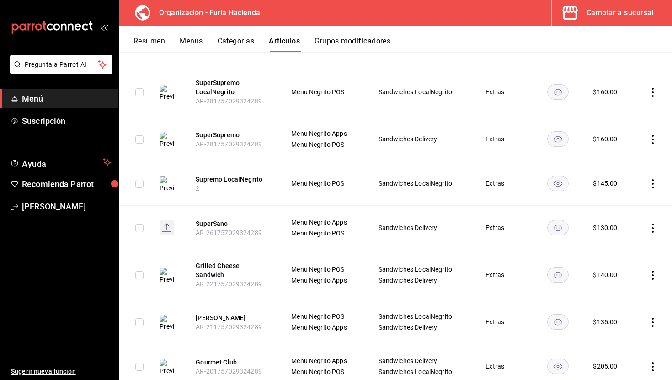
click at [237, 42] on button "Categorías" at bounding box center [236, 45] width 37 height 16
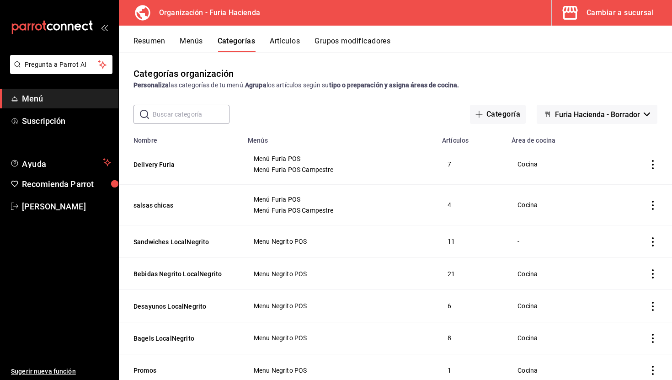
scroll to position [30, 0]
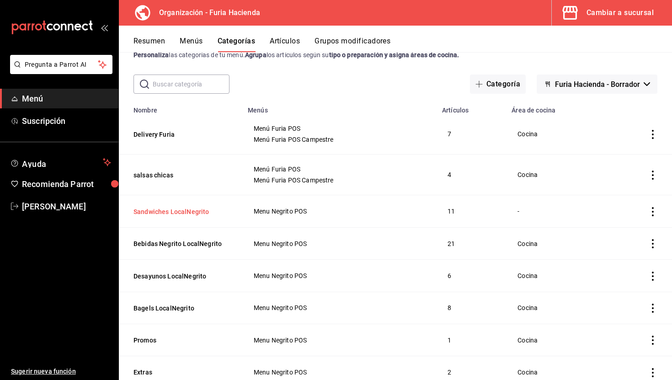
click at [187, 209] on button "Sandwiches LocalNegrito" at bounding box center [179, 211] width 91 height 9
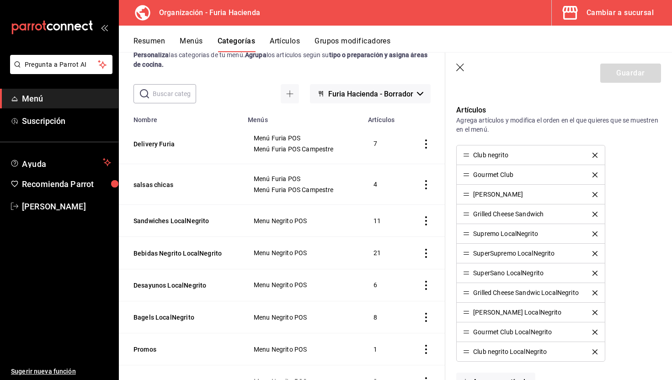
scroll to position [314, 0]
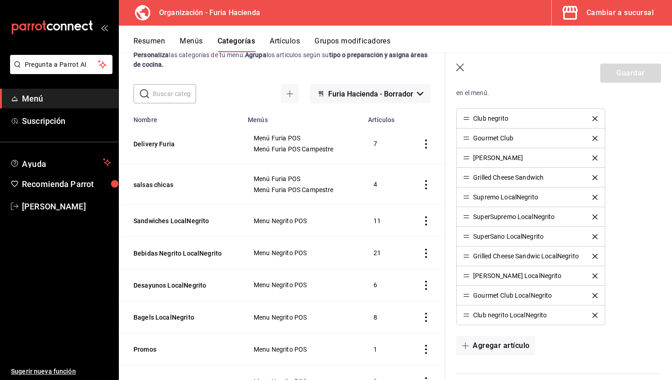
click at [595, 174] on li "Grilled Cheese Sandwich" at bounding box center [531, 178] width 148 height 20
click at [596, 177] on icon "delete" at bounding box center [595, 177] width 5 height 5
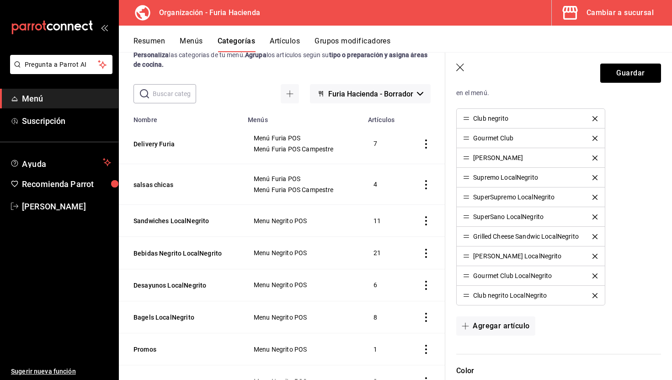
click at [597, 155] on div "[PERSON_NAME] velvet" at bounding box center [530, 158] width 135 height 6
click at [595, 158] on icon "delete" at bounding box center [595, 157] width 5 height 5
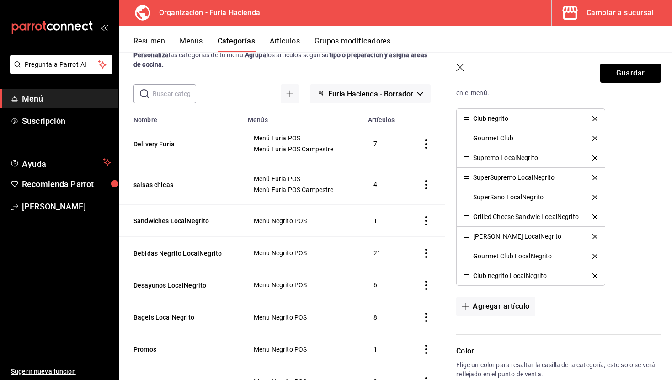
click at [598, 138] on icon "delete" at bounding box center [595, 138] width 5 height 5
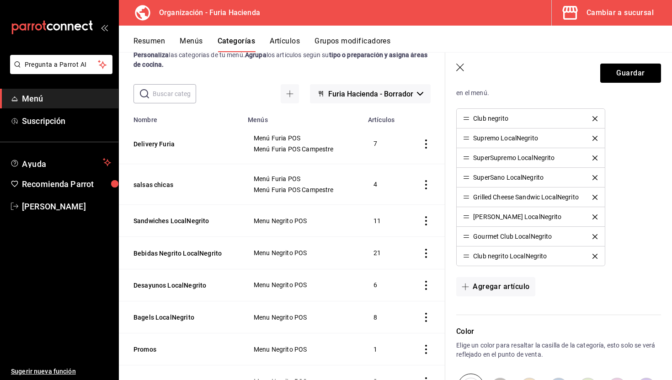
click at [596, 120] on icon "delete" at bounding box center [595, 118] width 5 height 5
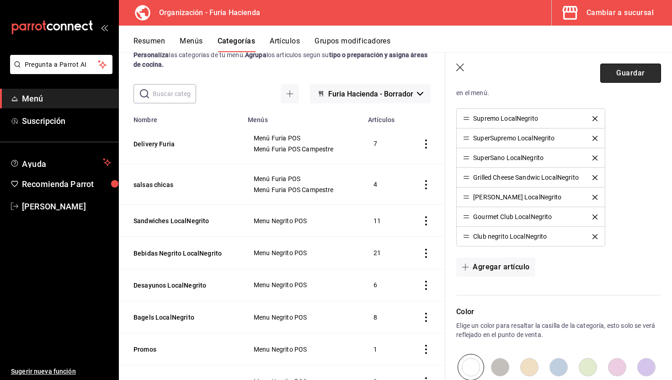
click at [614, 76] on button "Guardar" at bounding box center [630, 73] width 61 height 19
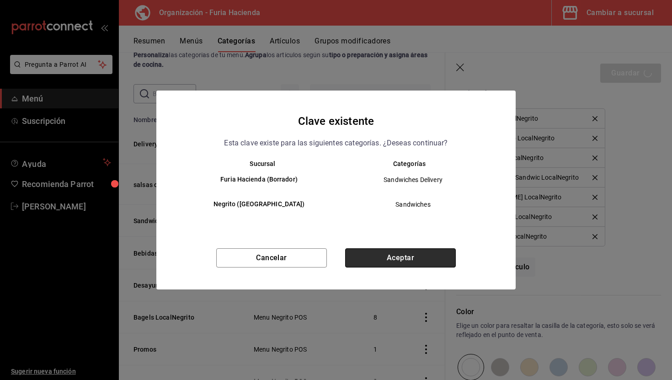
click at [436, 259] on button "Aceptar" at bounding box center [400, 257] width 111 height 19
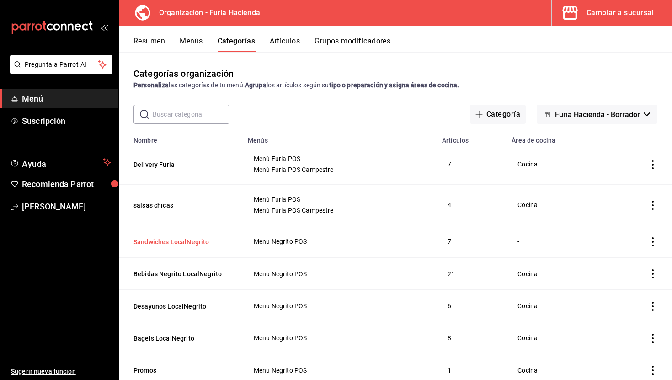
click at [188, 242] on button "Sandwiches LocalNegrito" at bounding box center [179, 241] width 91 height 9
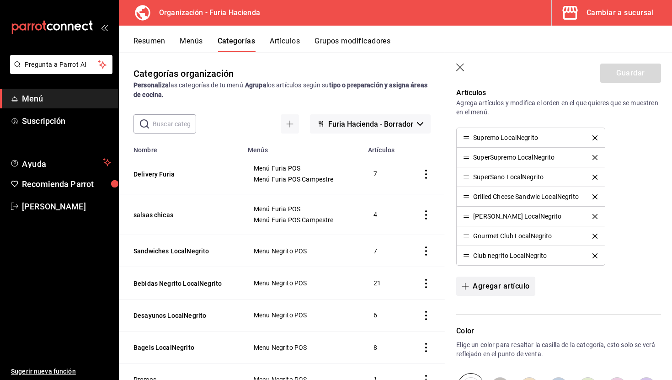
scroll to position [282, 0]
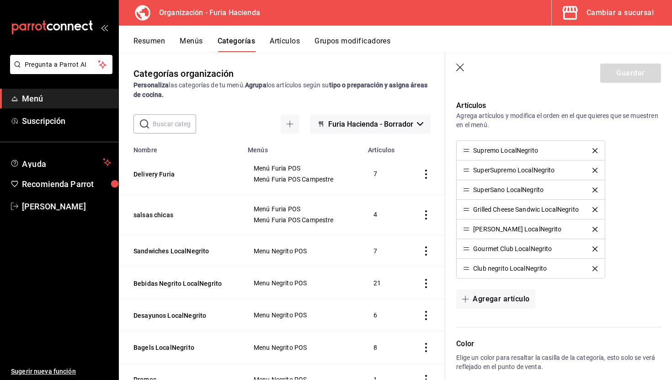
click at [459, 69] on icon "button" at bounding box center [460, 68] width 8 height 8
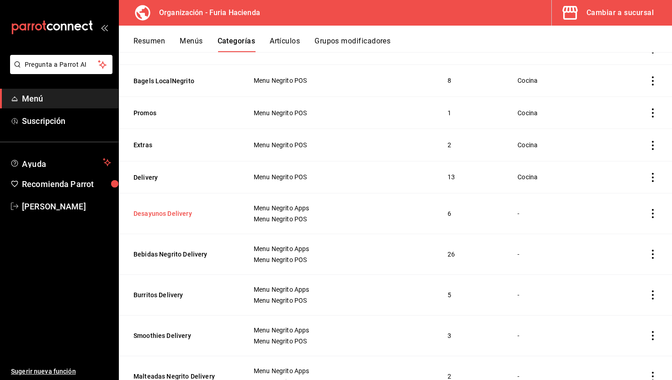
click at [184, 215] on button "Desayunos Delivery" at bounding box center [179, 213] width 91 height 9
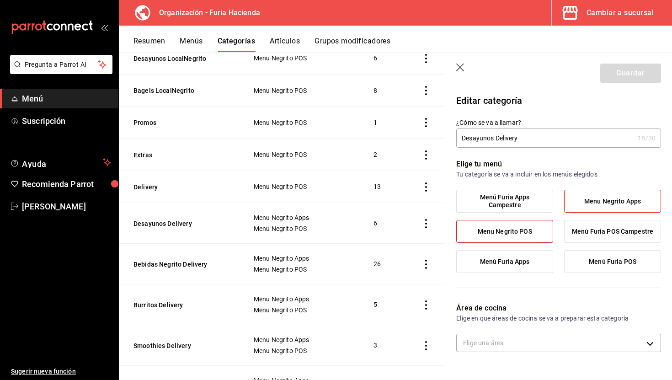
click at [460, 68] on icon "button" at bounding box center [460, 68] width 9 height 9
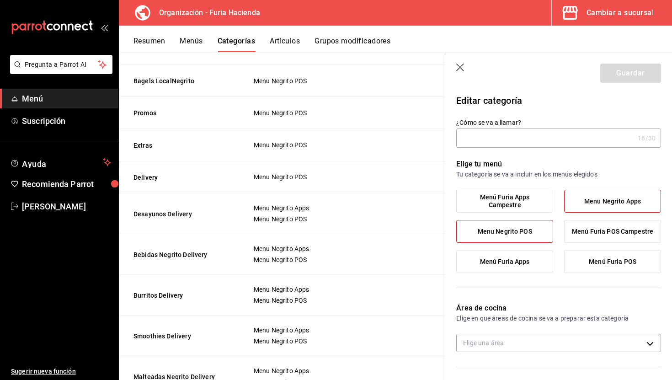
scroll to position [278, 0]
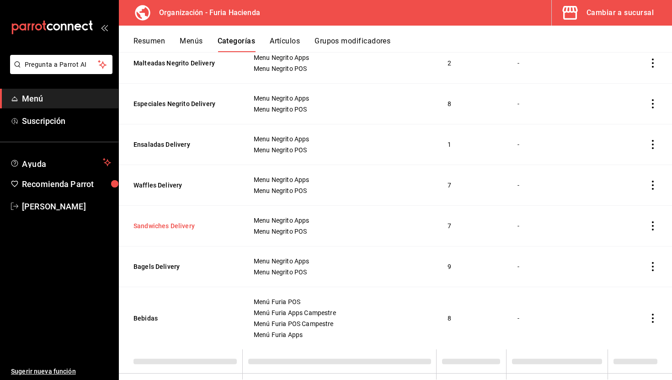
click at [169, 228] on button "Sandwiches Delivery" at bounding box center [179, 225] width 91 height 9
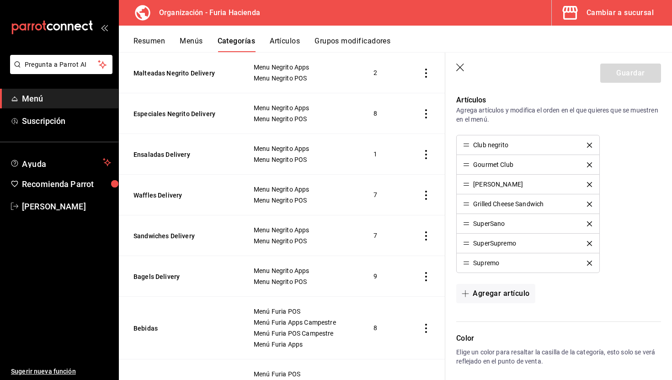
scroll to position [277, 0]
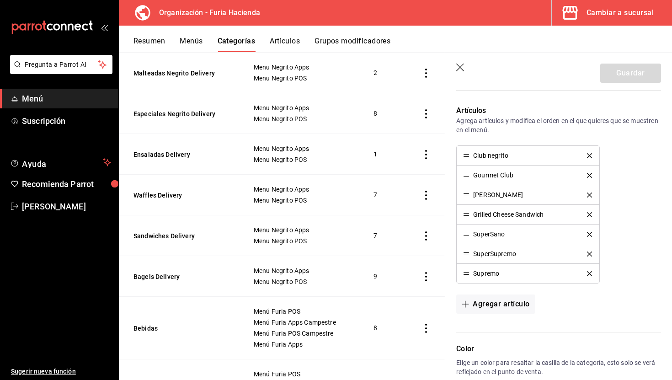
click at [460, 70] on icon "button" at bounding box center [460, 68] width 9 height 9
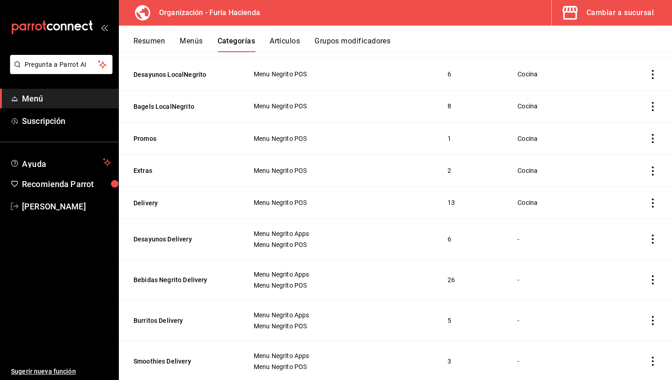
scroll to position [189, 0]
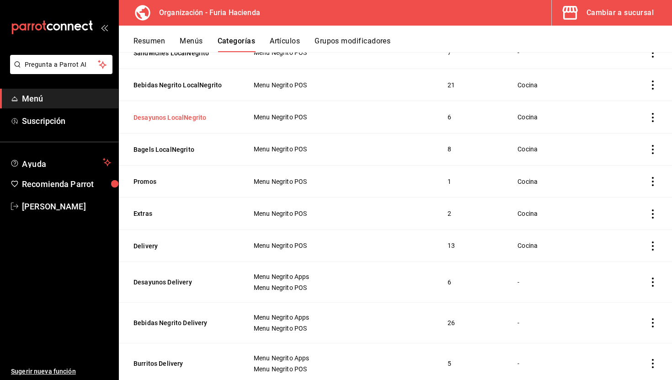
click at [187, 117] on button "Desayunos LocalNegrito" at bounding box center [179, 117] width 91 height 9
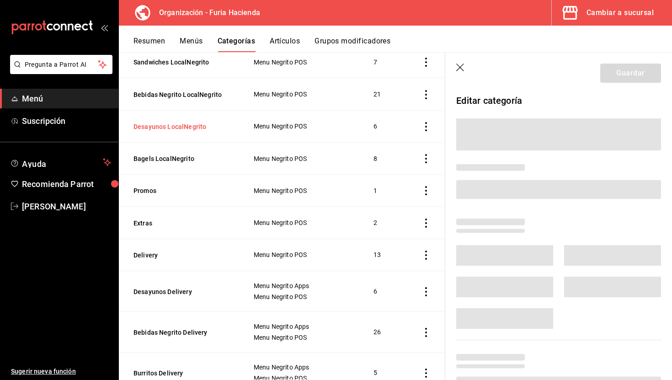
scroll to position [188, 0]
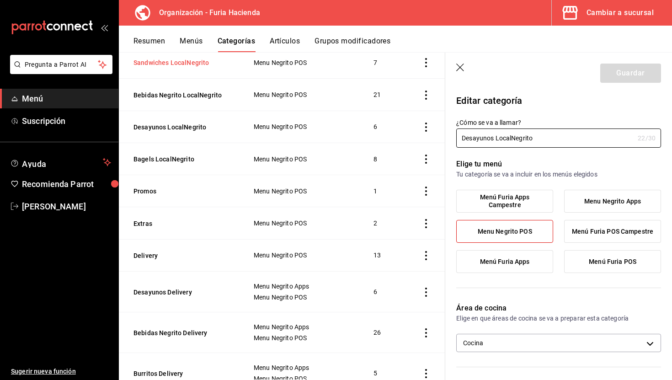
click at [166, 64] on button "Sandwiches LocalNegrito" at bounding box center [179, 62] width 91 height 9
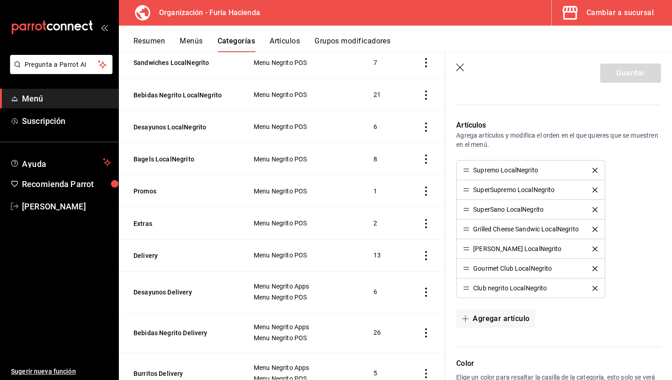
scroll to position [265, 0]
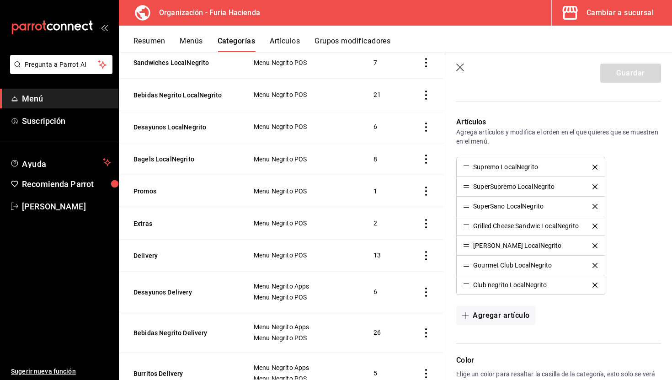
click at [462, 67] on icon "button" at bounding box center [460, 68] width 9 height 9
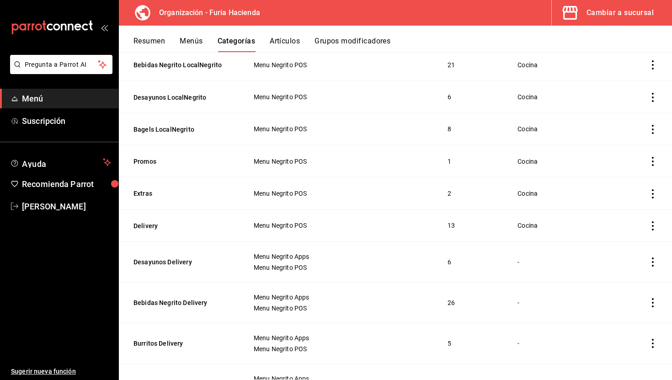
scroll to position [145, 0]
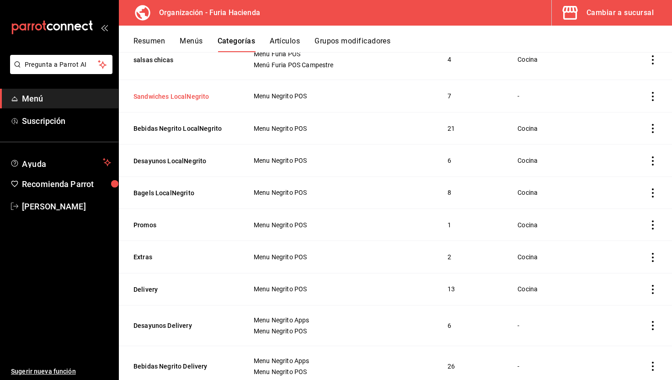
click at [180, 94] on button "Sandwiches LocalNegrito" at bounding box center [179, 96] width 91 height 9
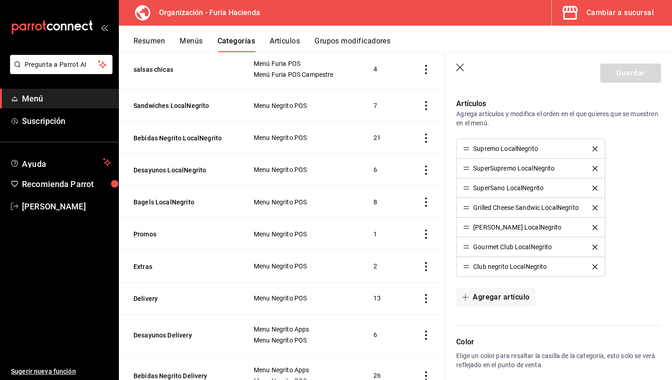
scroll to position [283, 0]
click at [284, 40] on button "Artículos" at bounding box center [285, 45] width 30 height 16
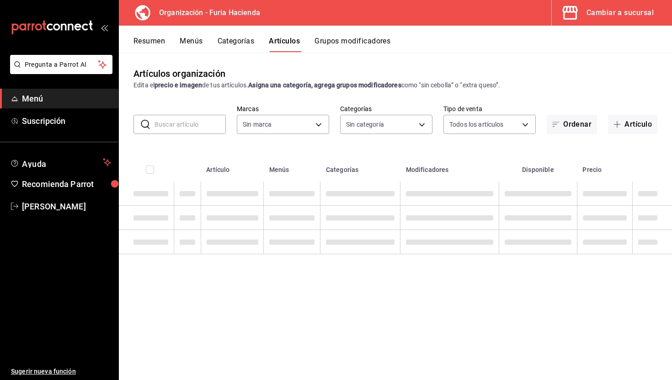
type input "bfeca42f-b570-411f-bb79-7bc68af5dd0e"
type input "576c7efd-95bc-4fbb-8521-af9361ff1edf,c2982427-50f9-4bbd-9bf4-fce294658d31,661fe…"
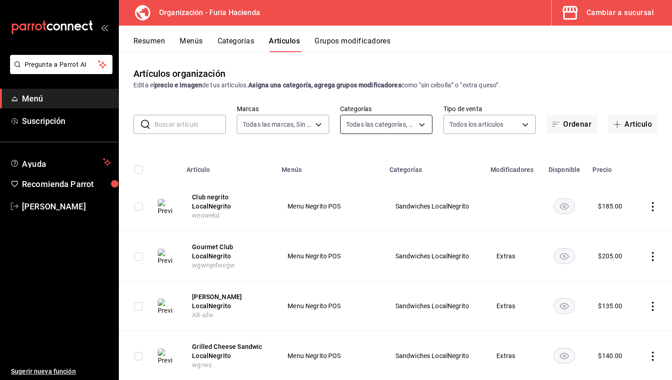
click at [380, 130] on body "Pregunta a Parrot AI Menú Suscripción Ayuda Recomienda Parrot Ruth Aguilar Suge…" at bounding box center [336, 190] width 672 height 380
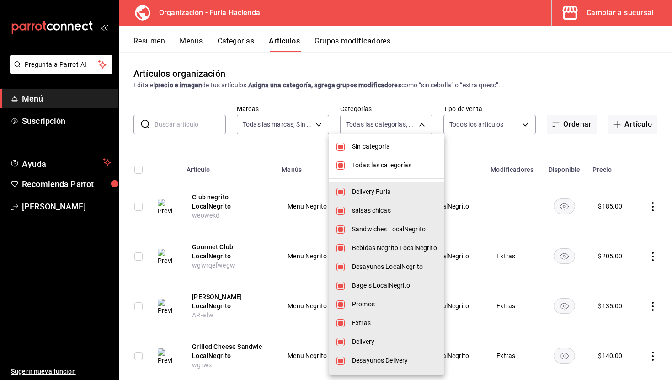
click at [375, 163] on span "Todas las categorías" at bounding box center [394, 166] width 85 height 10
checkbox input "false"
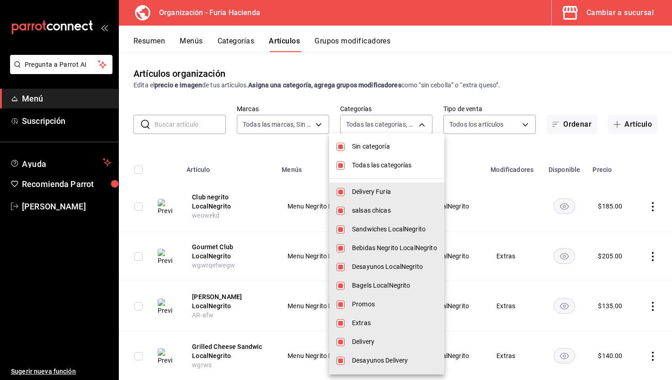
checkbox input "false"
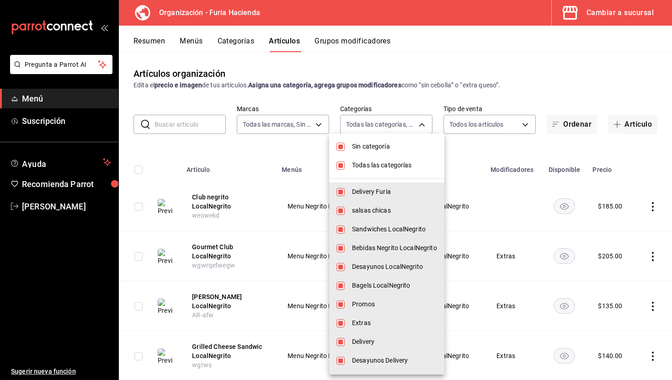
checkbox input "false"
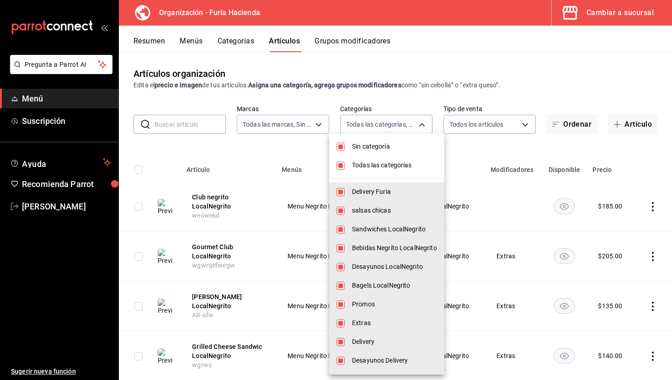
checkbox input "false"
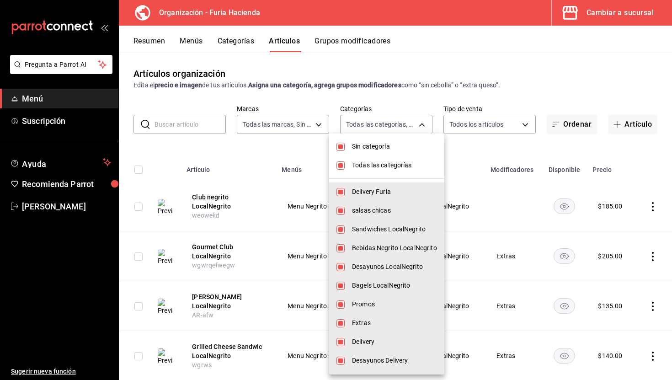
checkbox input "false"
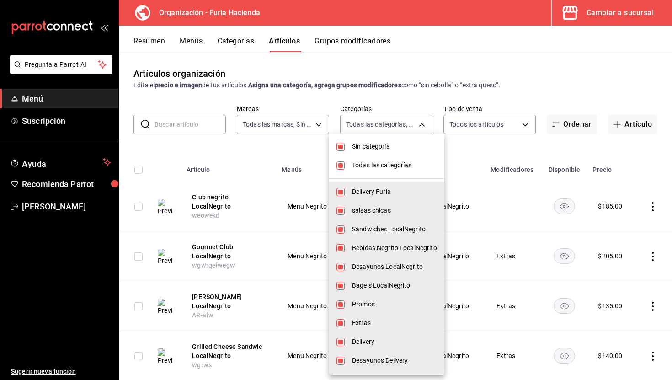
checkbox input "false"
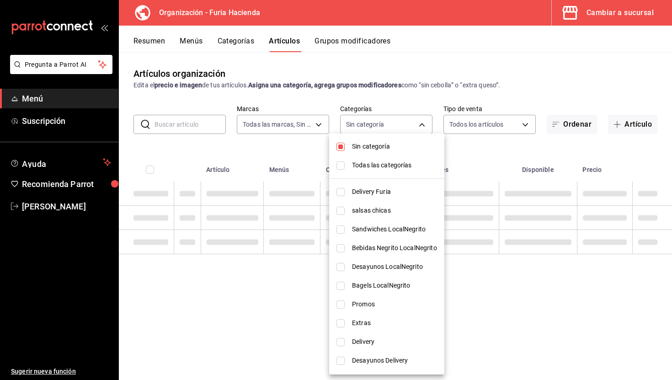
click at [399, 230] on span "Sandwiches LocalNegrito" at bounding box center [394, 230] width 85 height 10
type input "661febab-929e-4191-ae24-ae0aaa062864"
checkbox input "true"
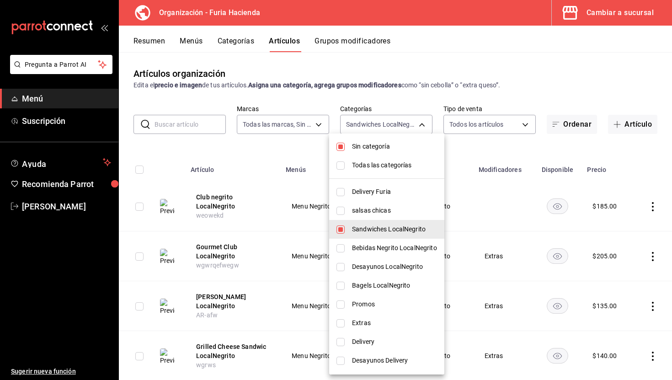
click at [458, 155] on div at bounding box center [336, 190] width 672 height 380
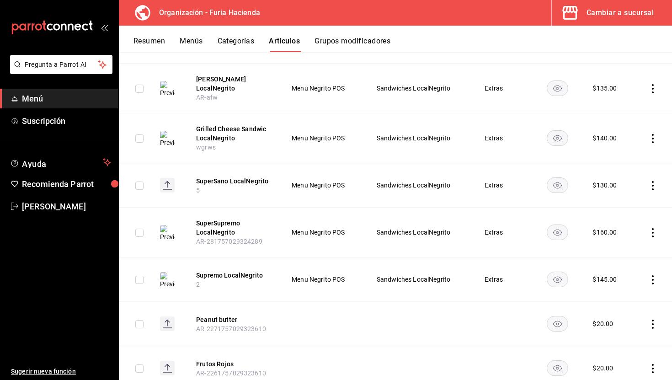
scroll to position [224, 0]
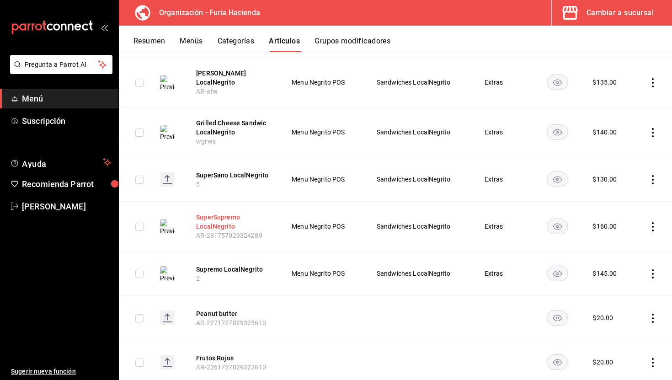
click at [226, 216] on button "SuperSupremo LocalNegrito" at bounding box center [232, 222] width 73 height 18
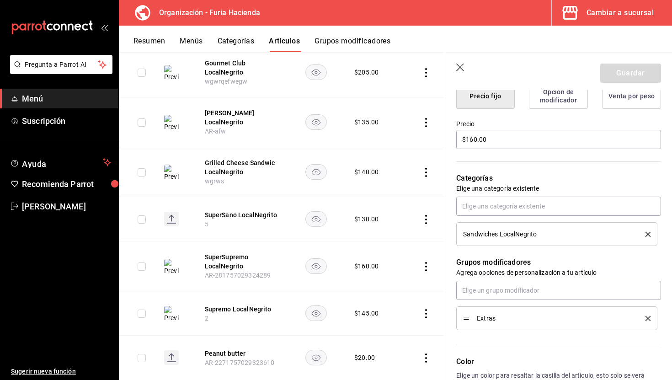
scroll to position [412, 0]
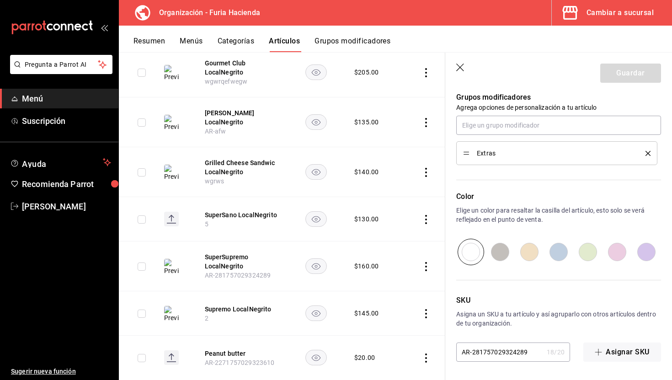
click at [507, 353] on input "AR-281757029324289" at bounding box center [499, 352] width 87 height 18
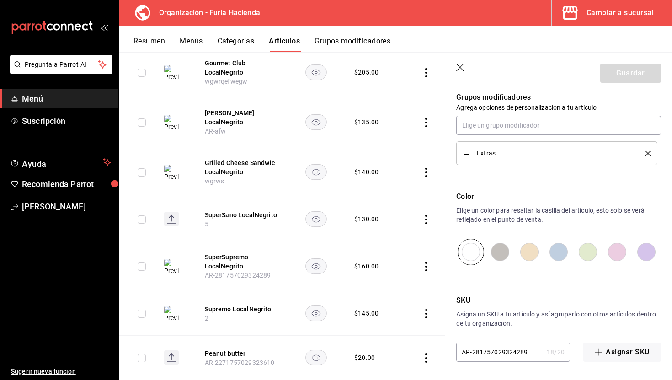
type input "a"
type textarea "x"
type input "as"
type textarea "x"
type input "asf"
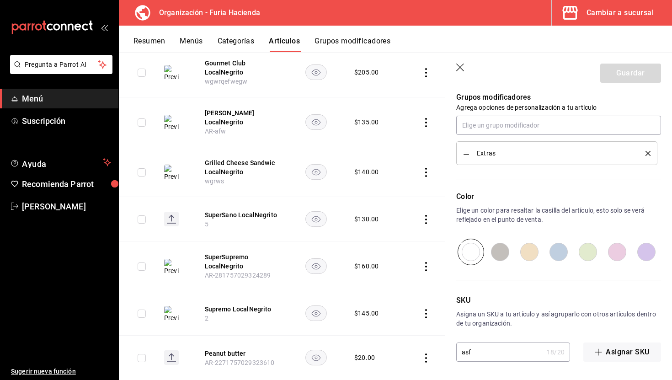
type textarea "x"
type input "asfa"
type textarea "x"
type input "asfas"
type textarea "x"
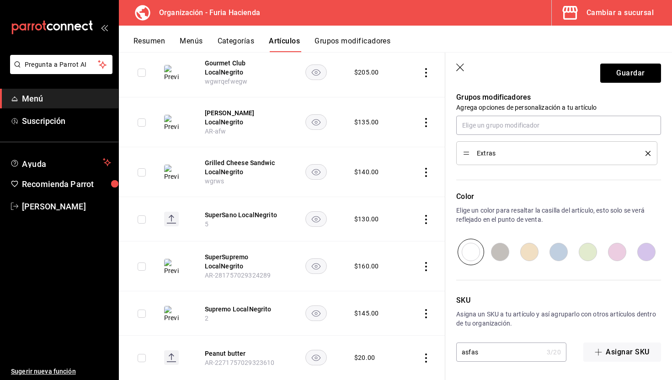
type input "asfasF"
type textarea "x"
type input "asfasF"
click at [632, 73] on button "Guardar" at bounding box center [630, 73] width 61 height 19
type textarea "x"
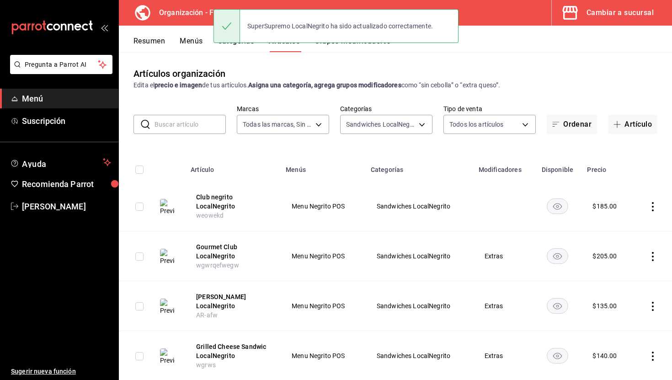
click at [152, 39] on button "Resumen" at bounding box center [150, 45] width 32 height 16
